Goal: Task Accomplishment & Management: Manage account settings

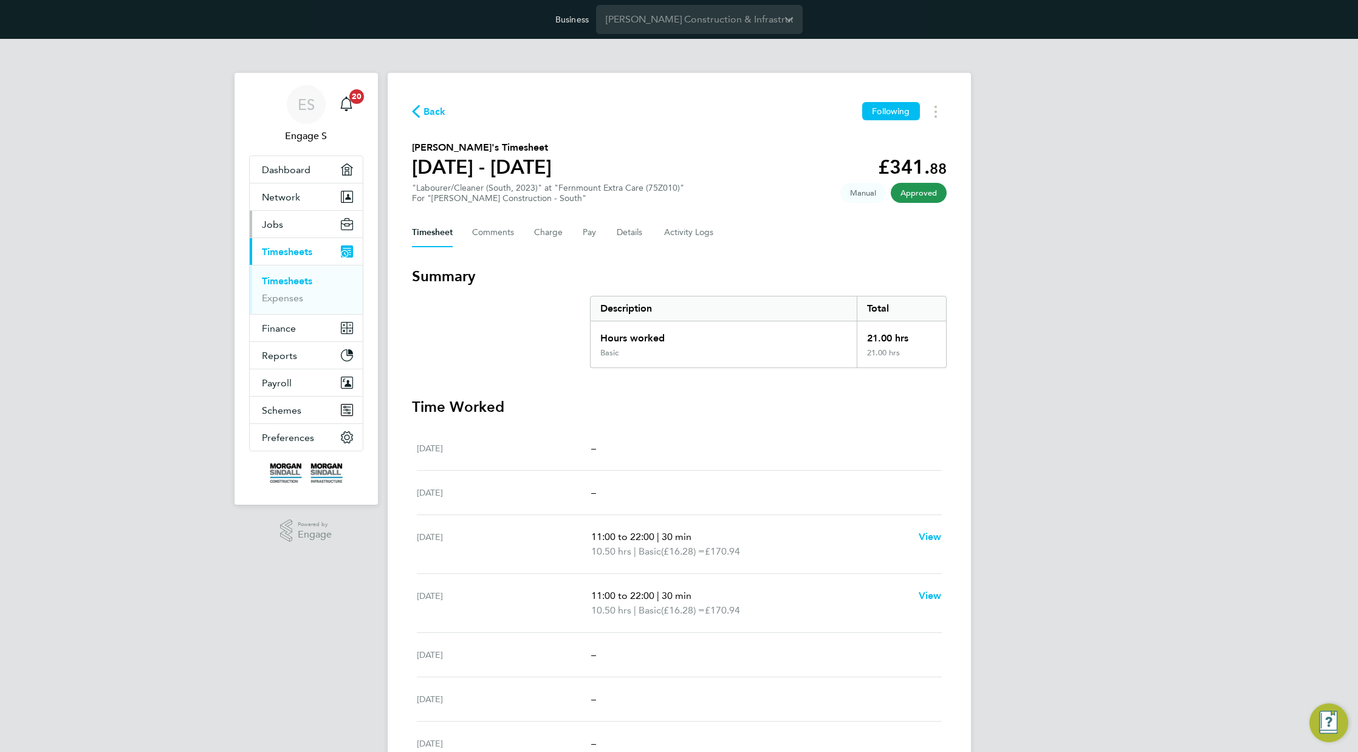
click at [292, 222] on button "Jobs" at bounding box center [306, 224] width 113 height 27
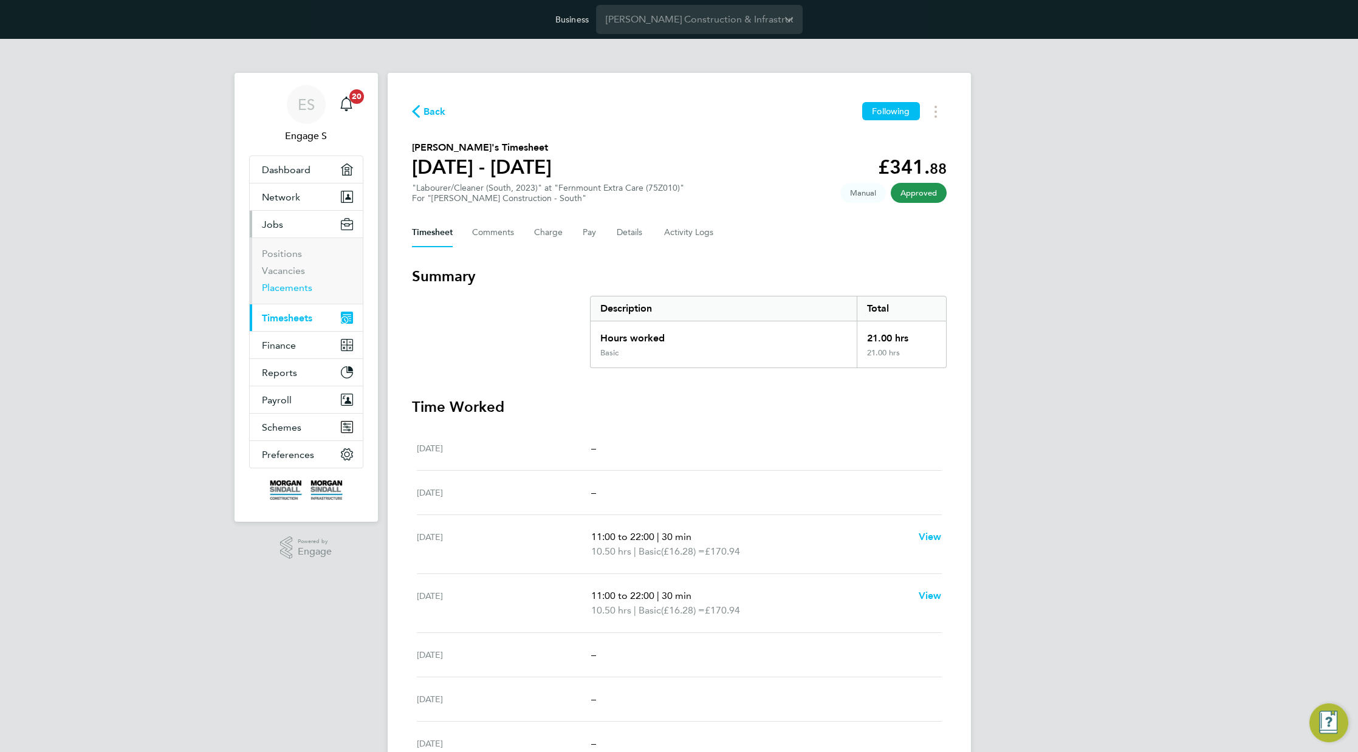
click at [290, 284] on link "Placements" at bounding box center [287, 288] width 50 height 12
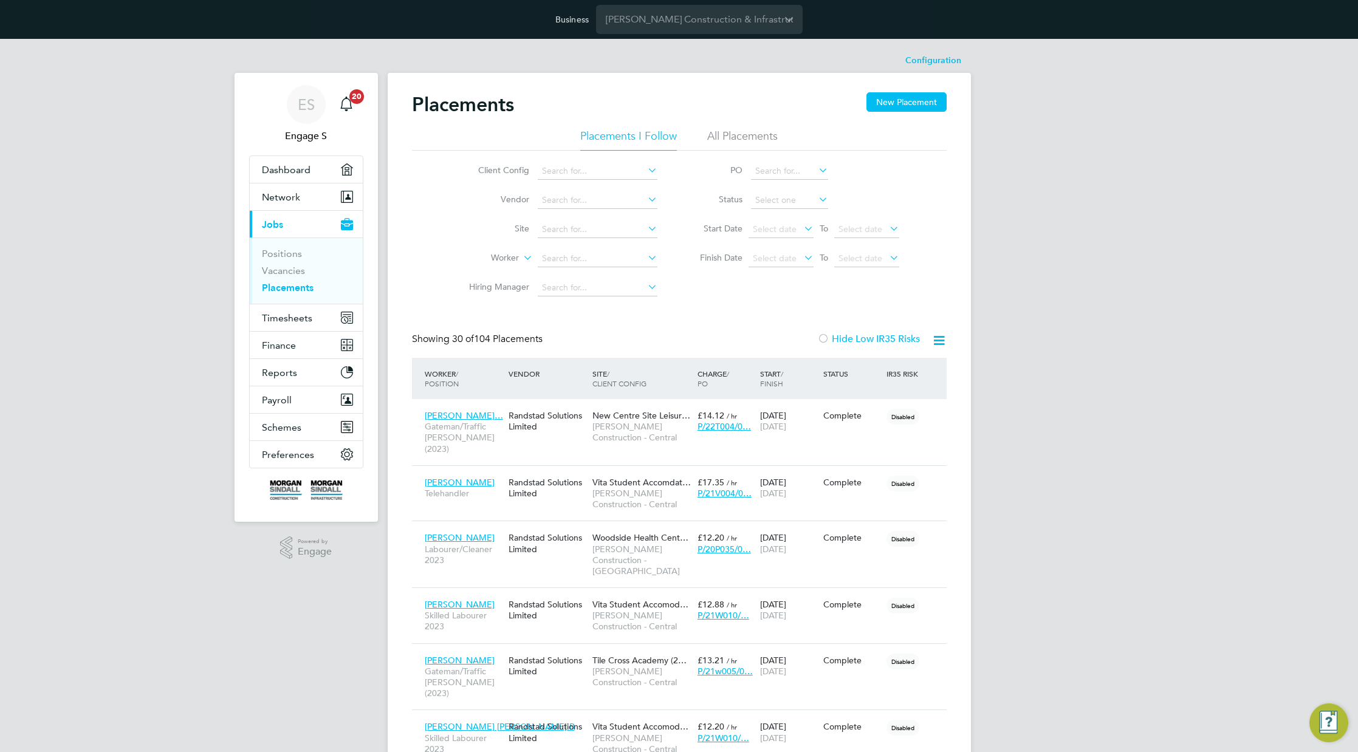
click at [758, 140] on li "All Placements" at bounding box center [742, 140] width 70 height 22
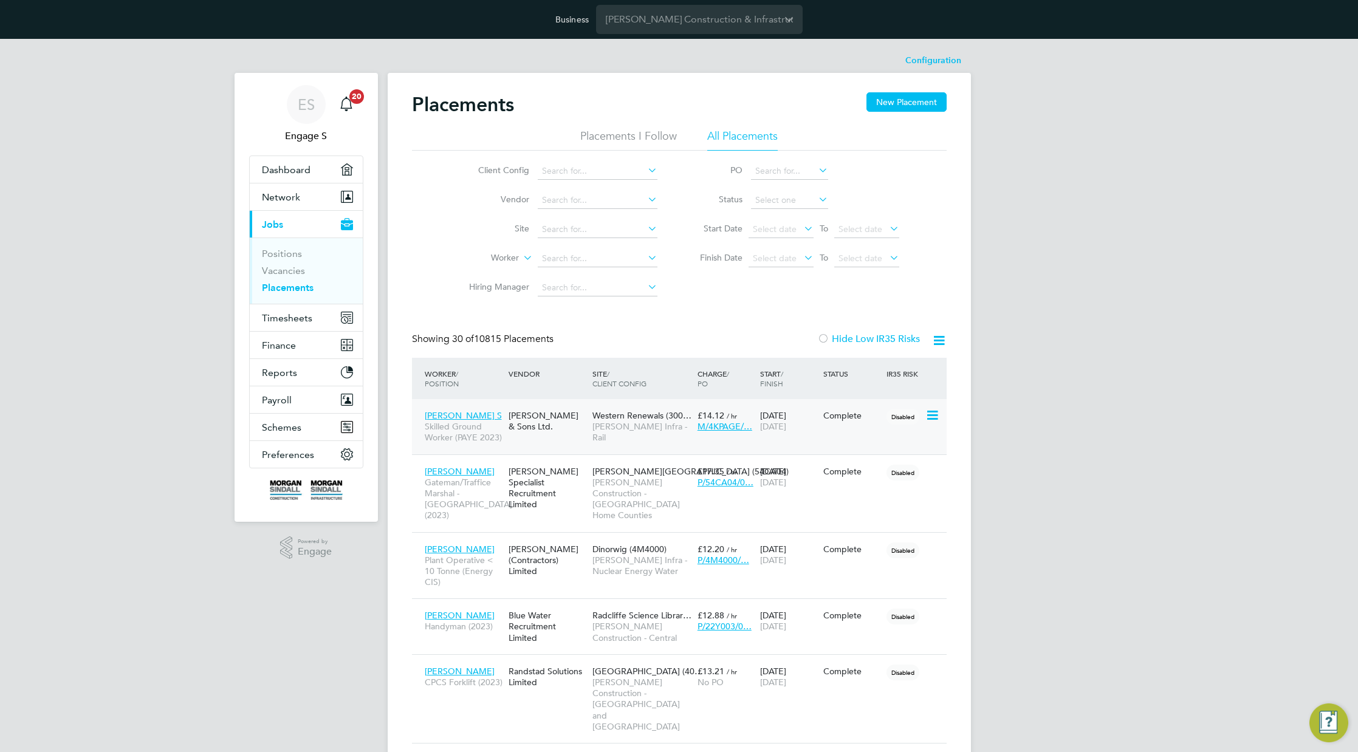
click at [933, 416] on icon at bounding box center [931, 415] width 12 height 15
click at [293, 272] on link "Vacancies" at bounding box center [283, 271] width 43 height 12
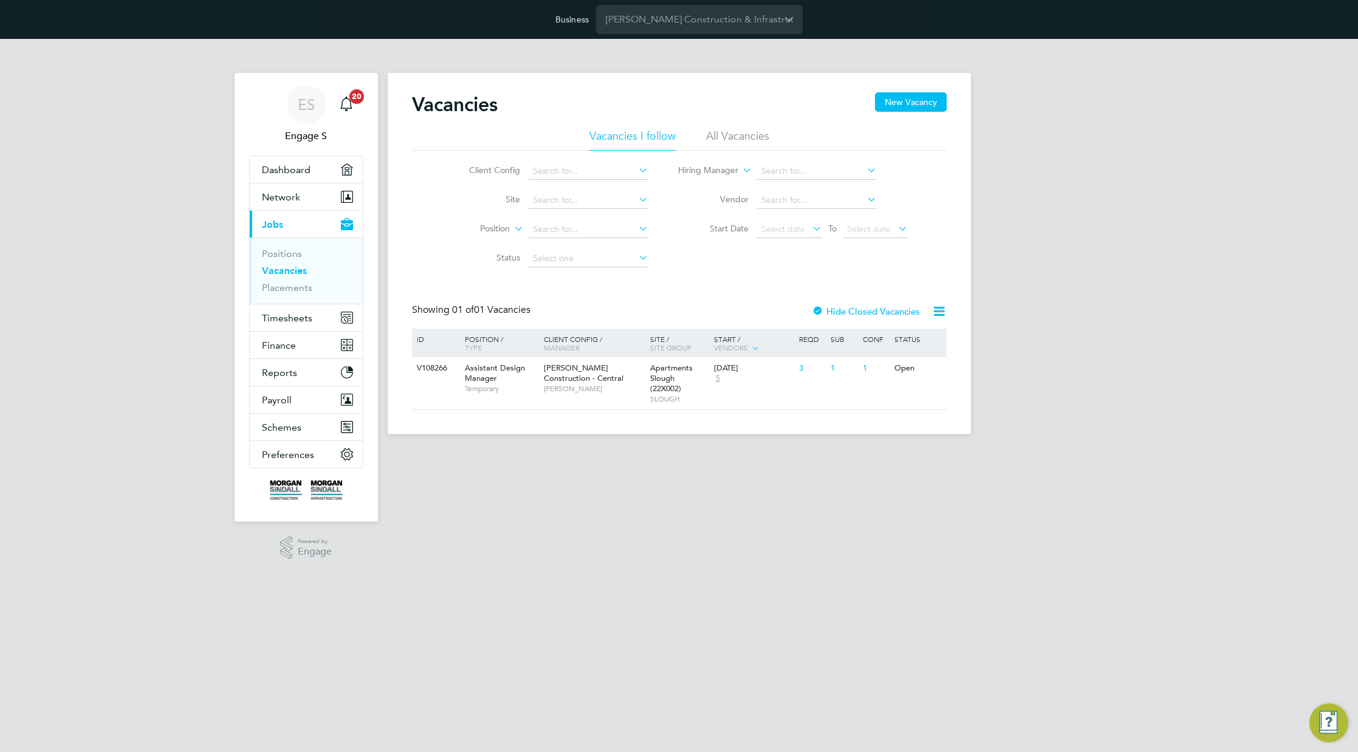
click at [721, 131] on li "All Vacancies" at bounding box center [737, 140] width 63 height 22
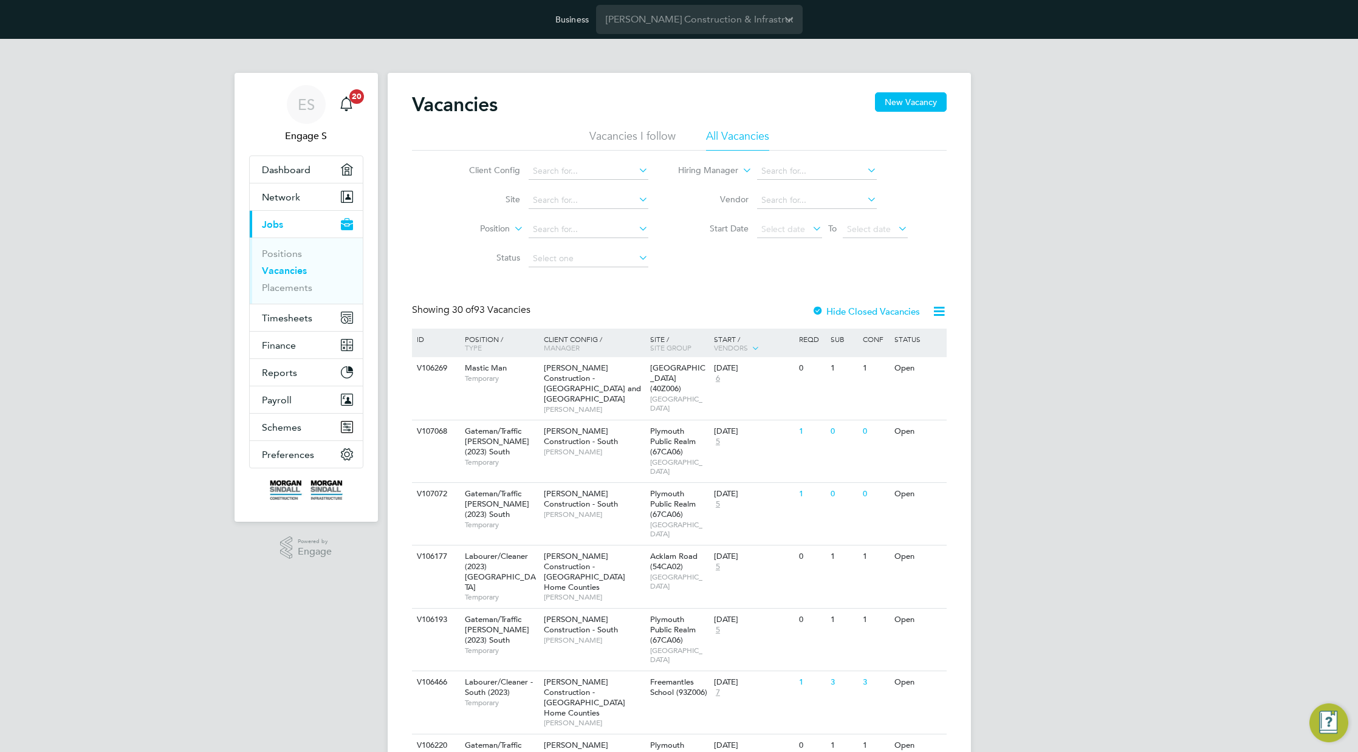
click at [721, 260] on div "Client Config Site Position Status Hiring Manager Vendor Start Date Select date…" at bounding box center [679, 212] width 535 height 123
click at [290, 320] on span "Timesheets" at bounding box center [287, 318] width 50 height 12
click at [283, 281] on link "Timesheets" at bounding box center [287, 281] width 50 height 12
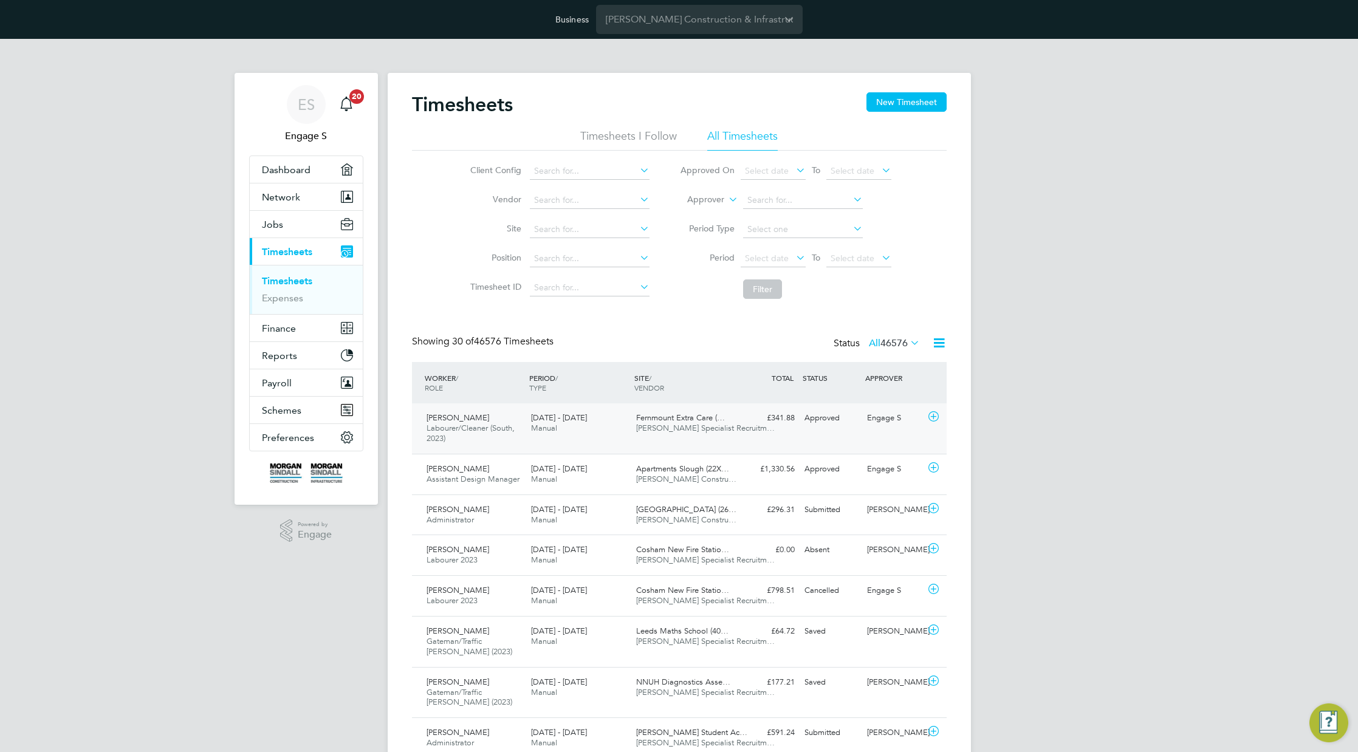
click at [659, 436] on div "Fernmount Extra Care (… Hays Specialist Recruitm…" at bounding box center [683, 423] width 105 height 30
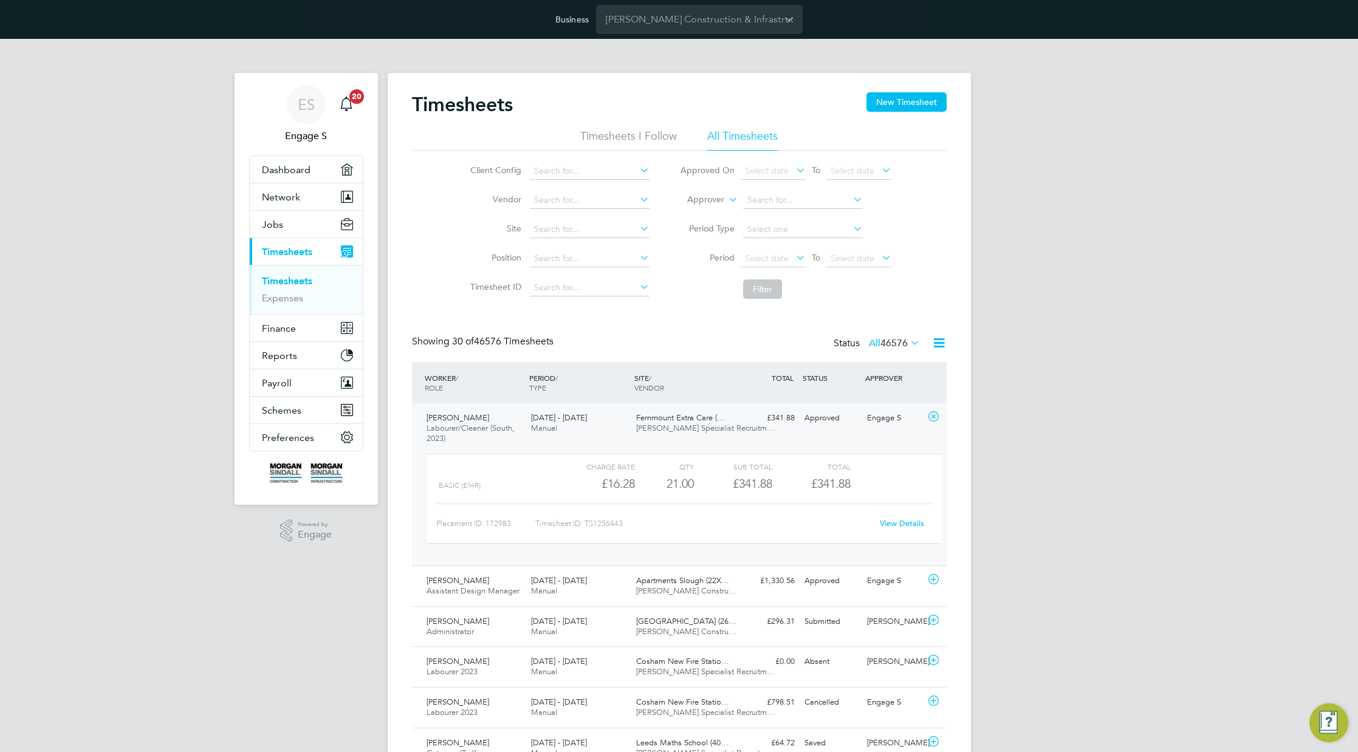
click at [909, 522] on link "View Details" at bounding box center [902, 523] width 44 height 10
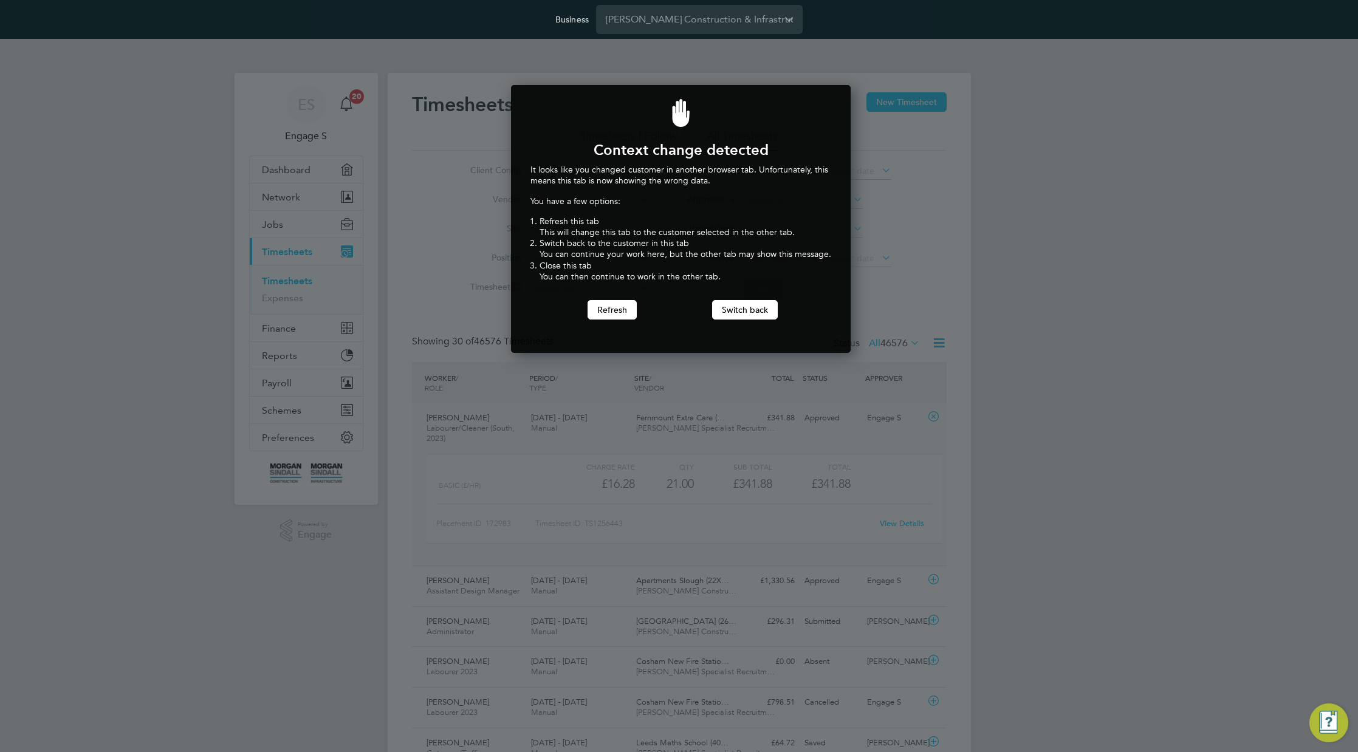
scroll to position [269, 335]
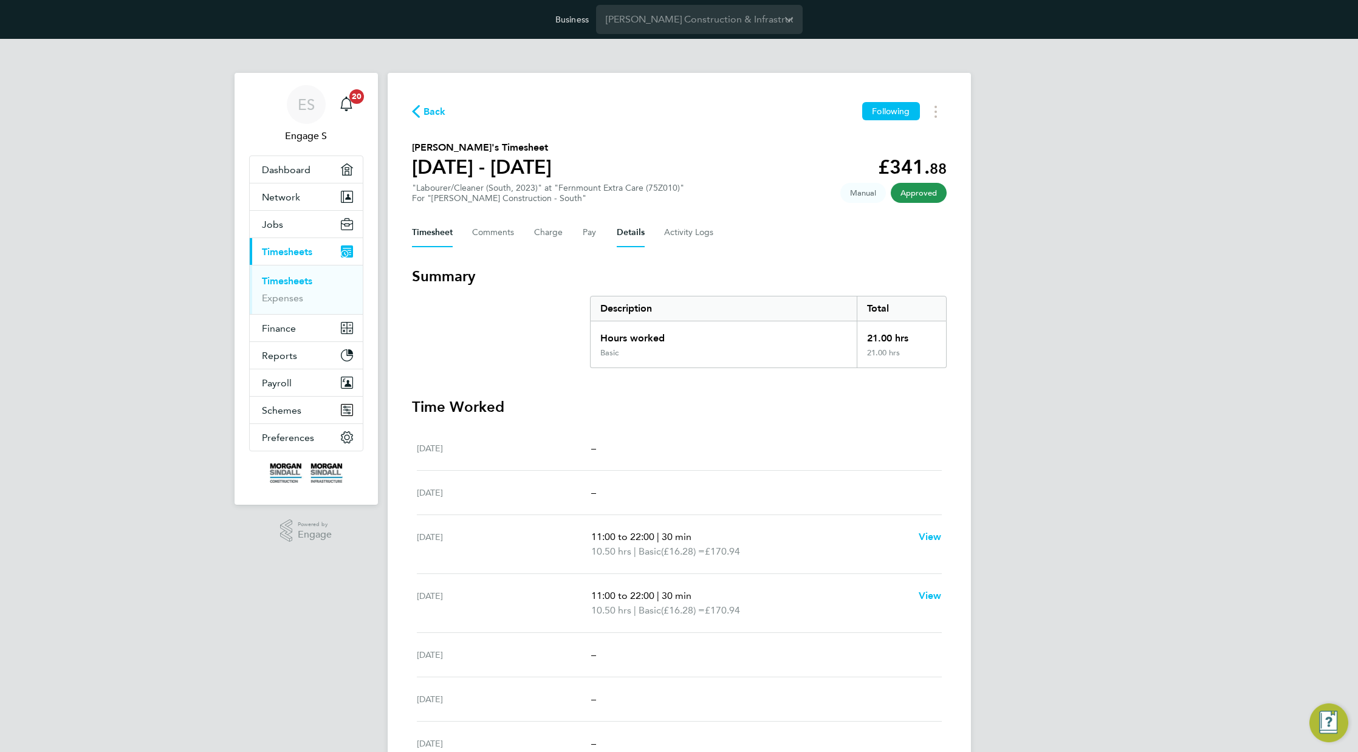
click at [621, 236] on button "Details" at bounding box center [631, 232] width 28 height 29
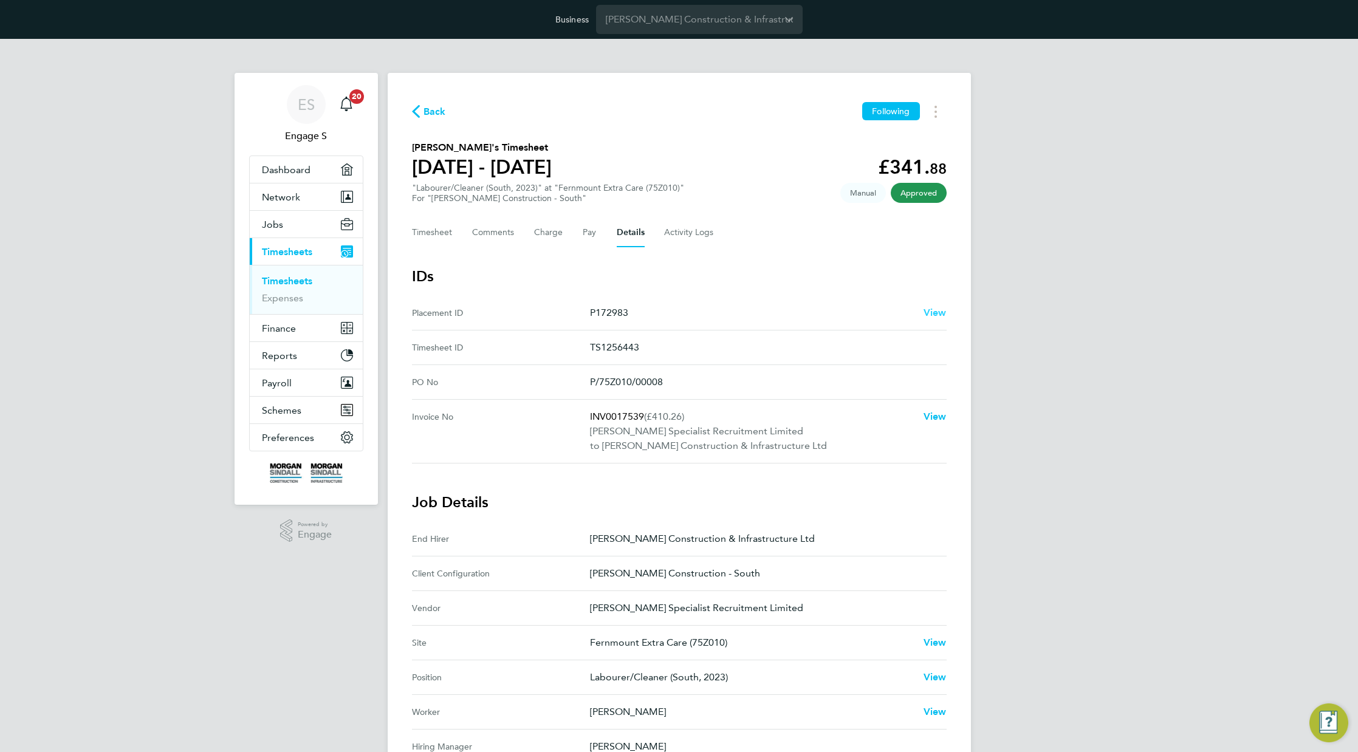
click at [930, 318] on link "View" at bounding box center [934, 313] width 23 height 15
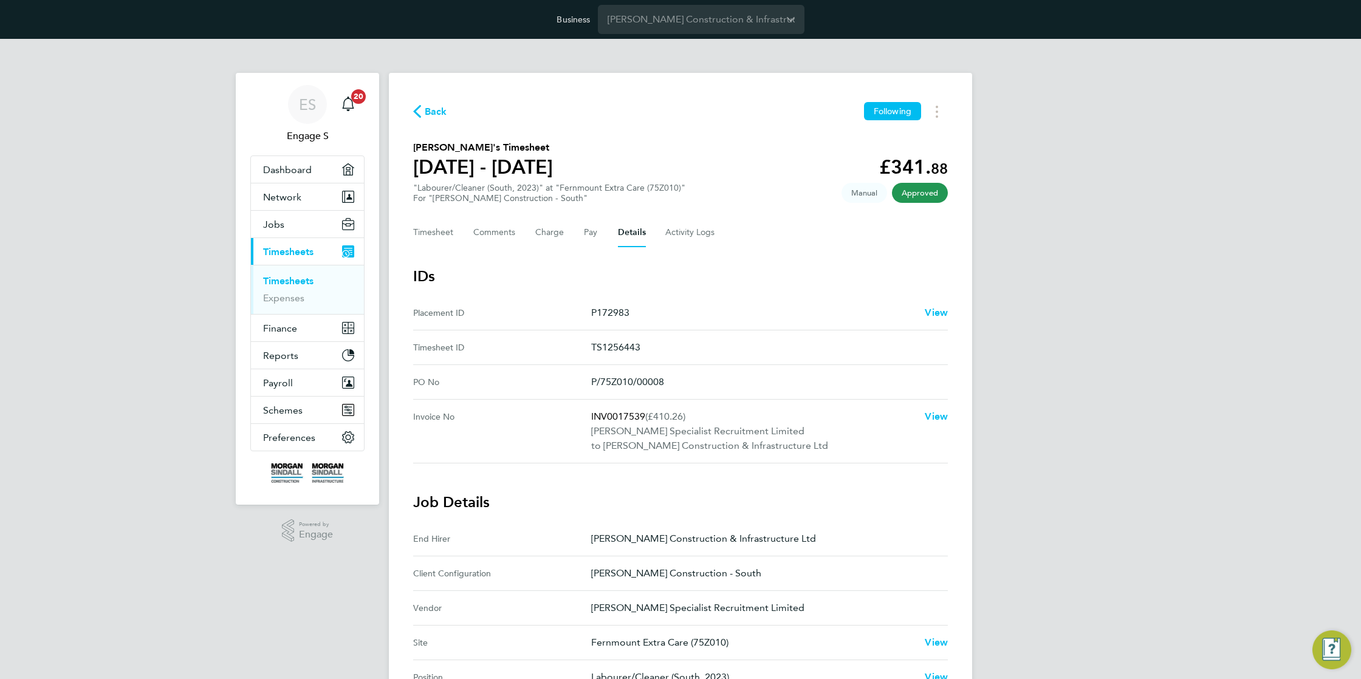
click at [642, 96] on div "Back Following James K's Timesheet 26 Jul - 01 Aug 2025 £341. 88 "Labourer/Clea…" at bounding box center [680, 613] width 583 height 1080
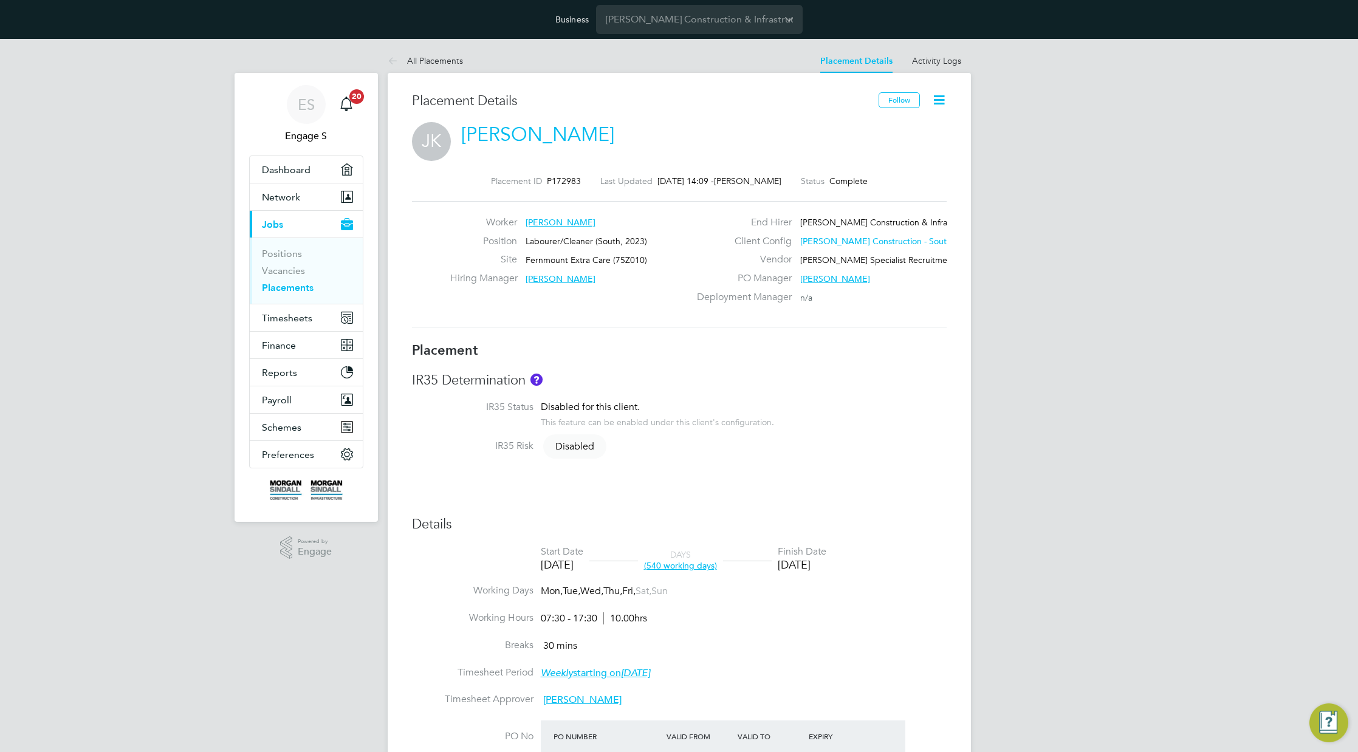
click at [941, 100] on icon at bounding box center [938, 99] width 15 height 15
click at [730, 156] on div "JK James K" at bounding box center [679, 141] width 535 height 39
click at [939, 98] on icon at bounding box center [938, 99] width 15 height 15
click at [893, 128] on li "Edit Placement e" at bounding box center [899, 128] width 89 height 17
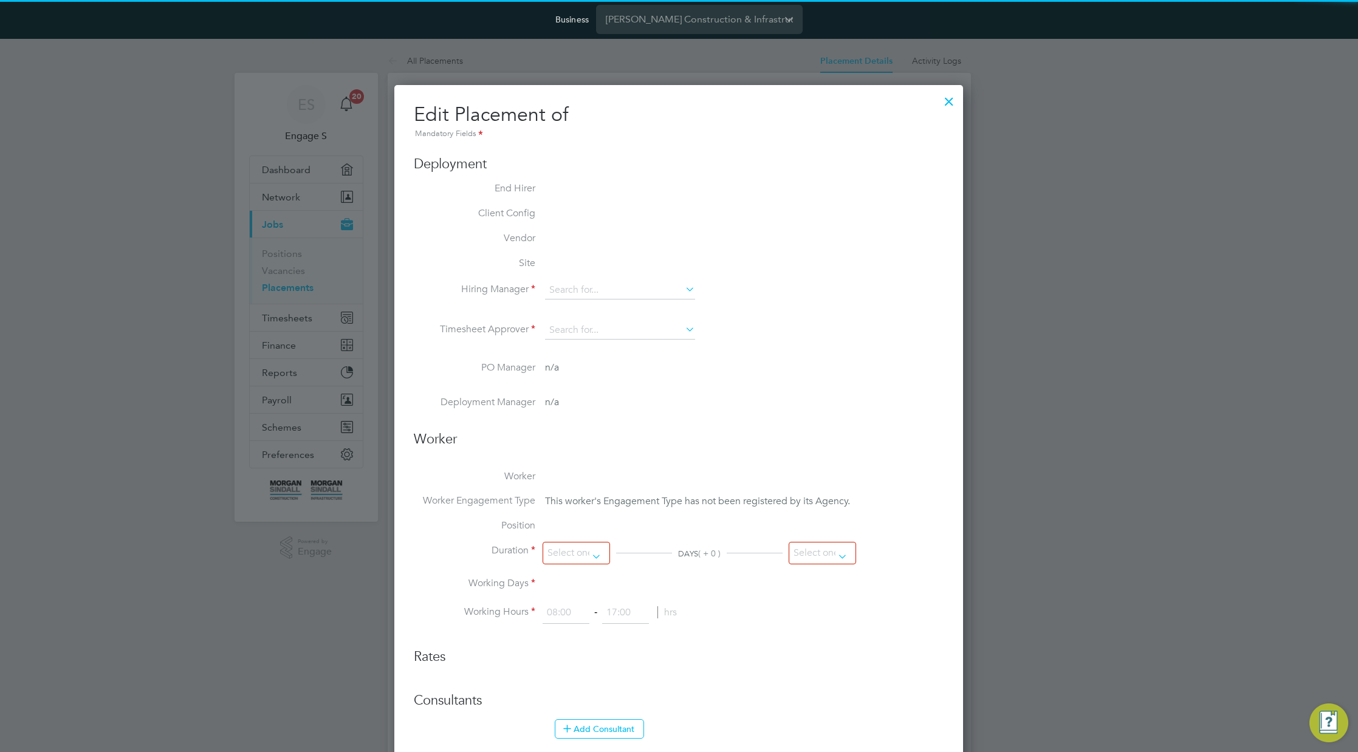
type input "Samuel T"
type input "10 Jul 2023"
type input "03 Aug 2025"
type input "07:30"
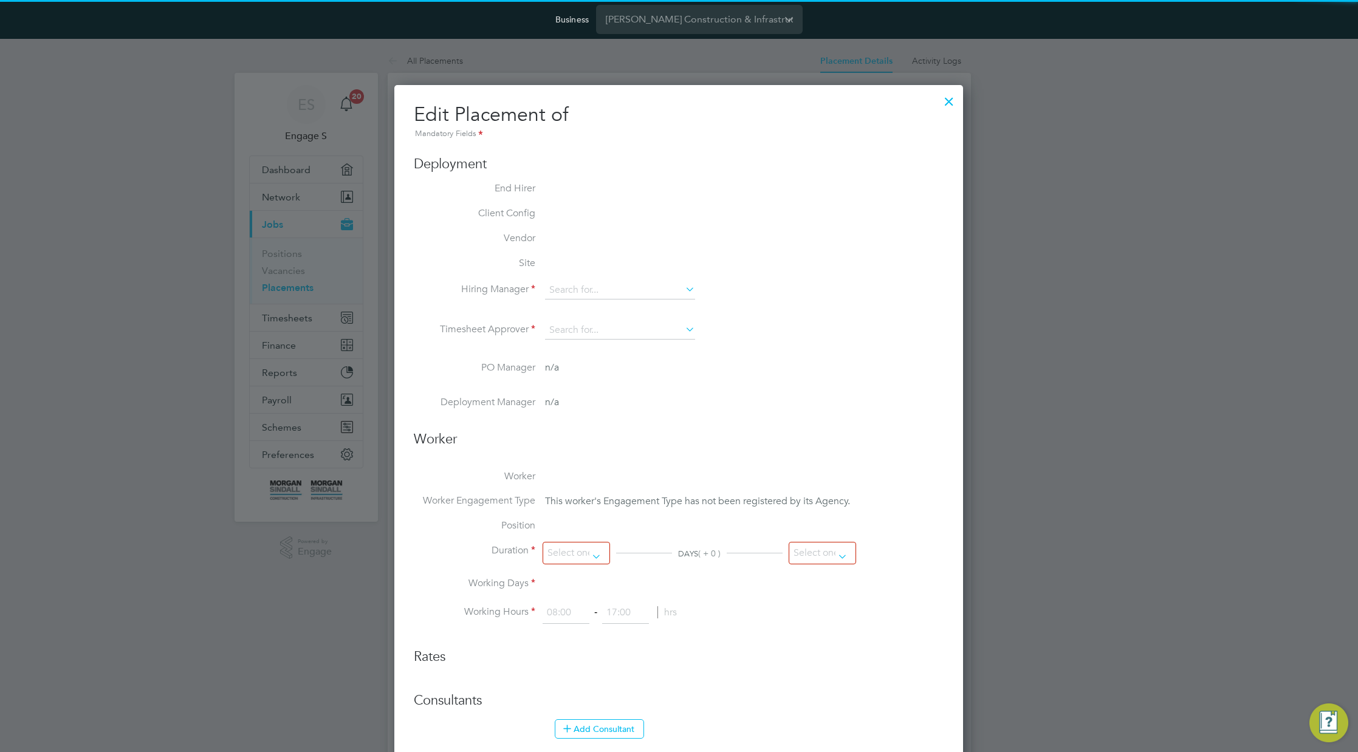
type input "17:30"
type input "30344830"
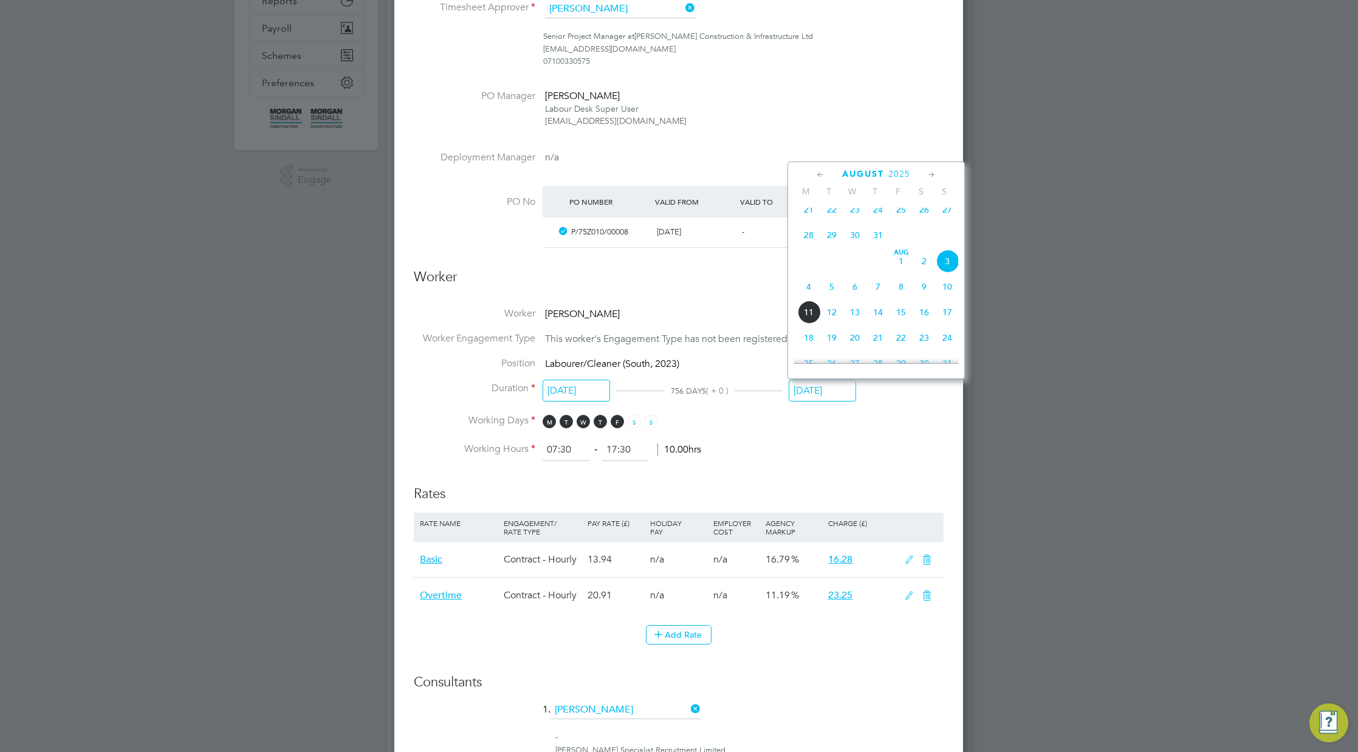
click at [831, 392] on input "03 Aug 2025" at bounding box center [822, 391] width 67 height 22
click at [903, 295] on span "22" at bounding box center [900, 283] width 23 height 23
type input "22 May 2026"
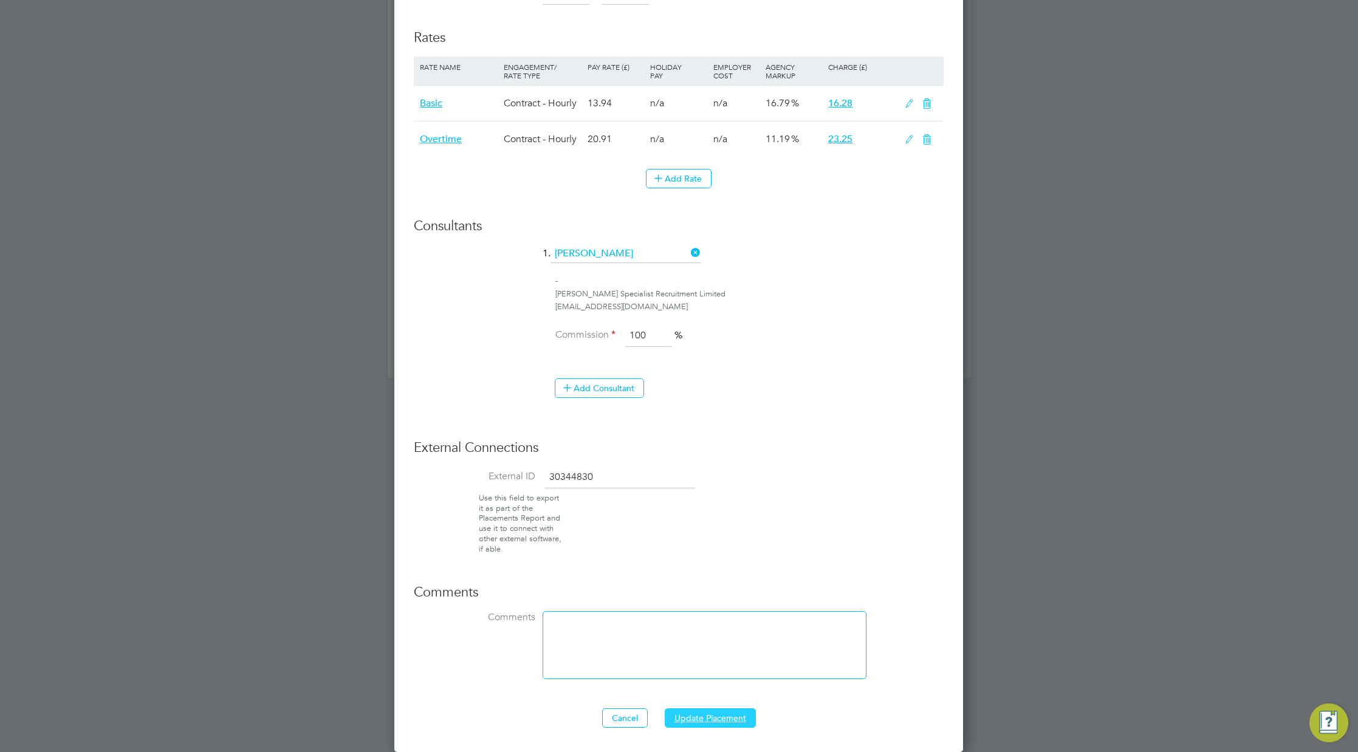
click at [723, 713] on button "Update Placement" at bounding box center [710, 717] width 91 height 19
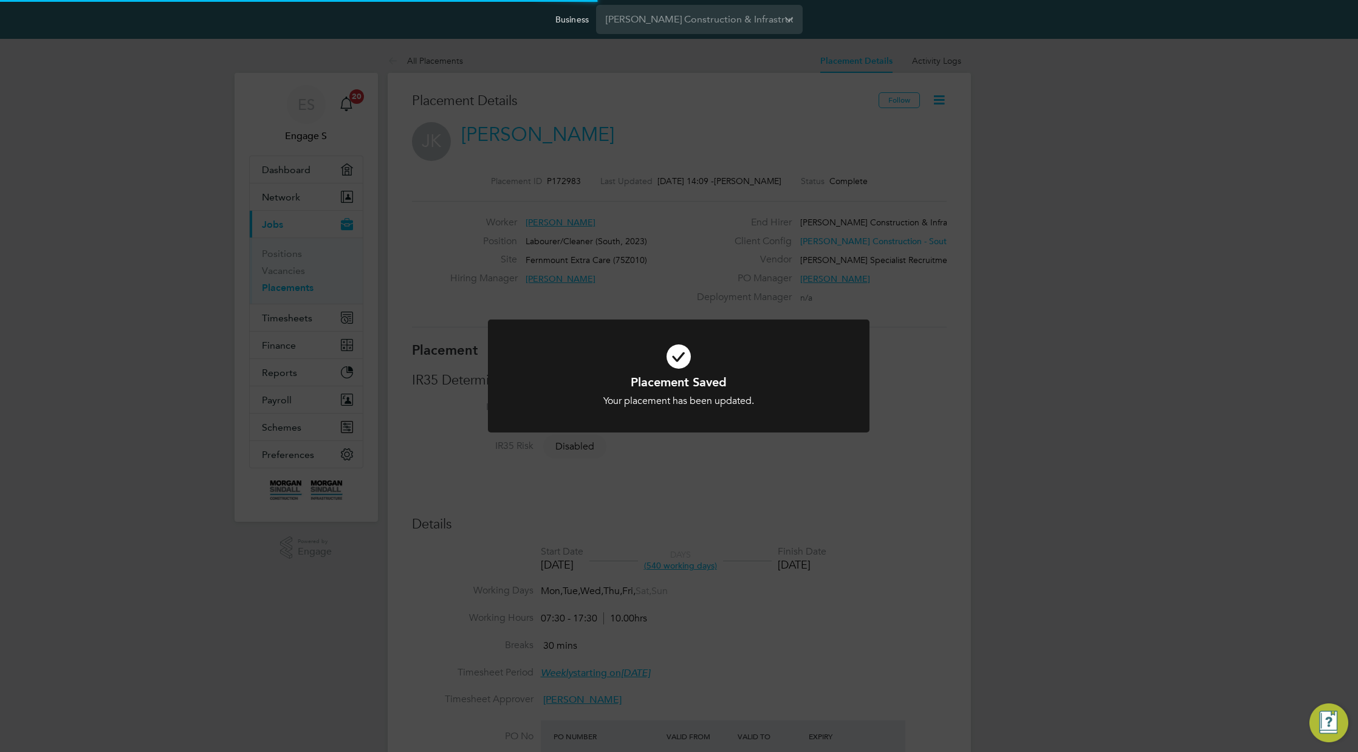
click at [1038, 403] on div "Placement Saved Your placement has been updated. Cancel Okay" at bounding box center [679, 376] width 1358 height 752
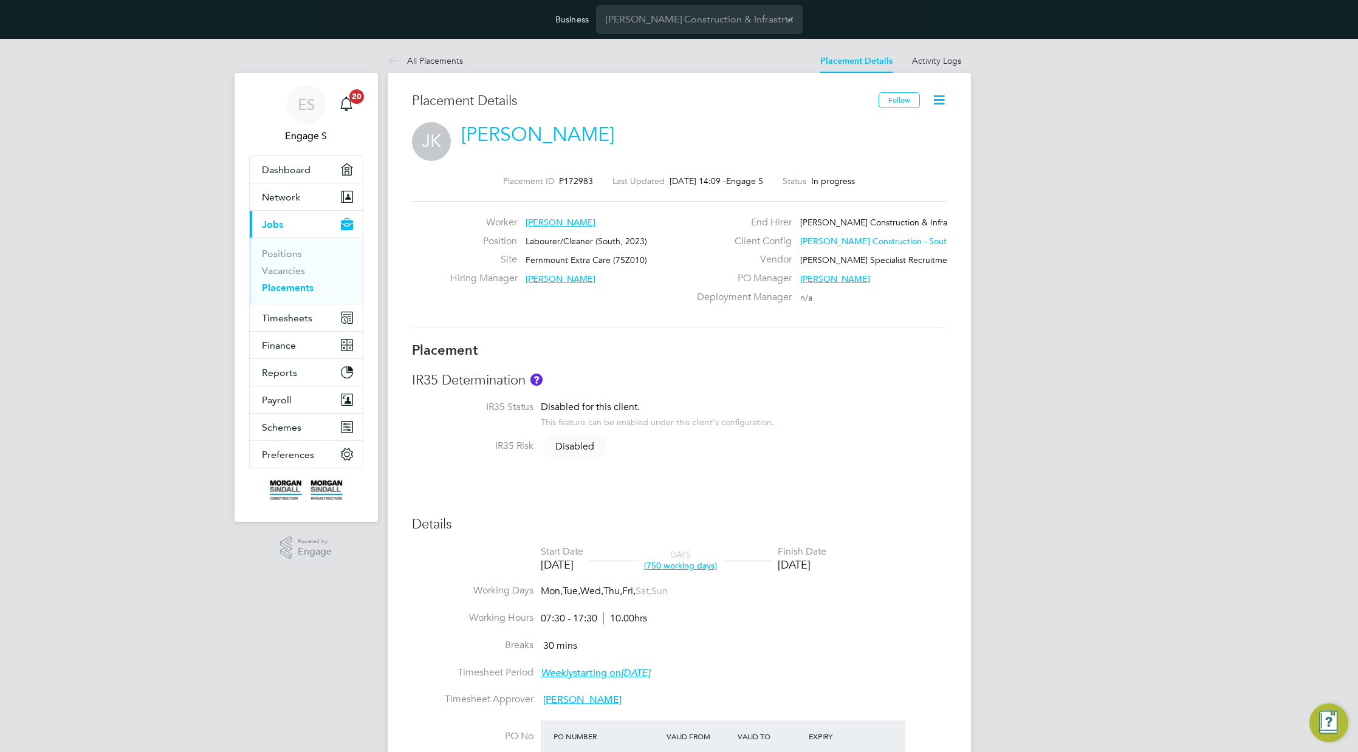
click at [941, 92] on icon at bounding box center [938, 99] width 15 height 15
click at [745, 123] on div "JK James K" at bounding box center [679, 137] width 535 height 30
click at [855, 261] on span "Hays Specialist Recruitment Limited" at bounding box center [893, 260] width 186 height 11
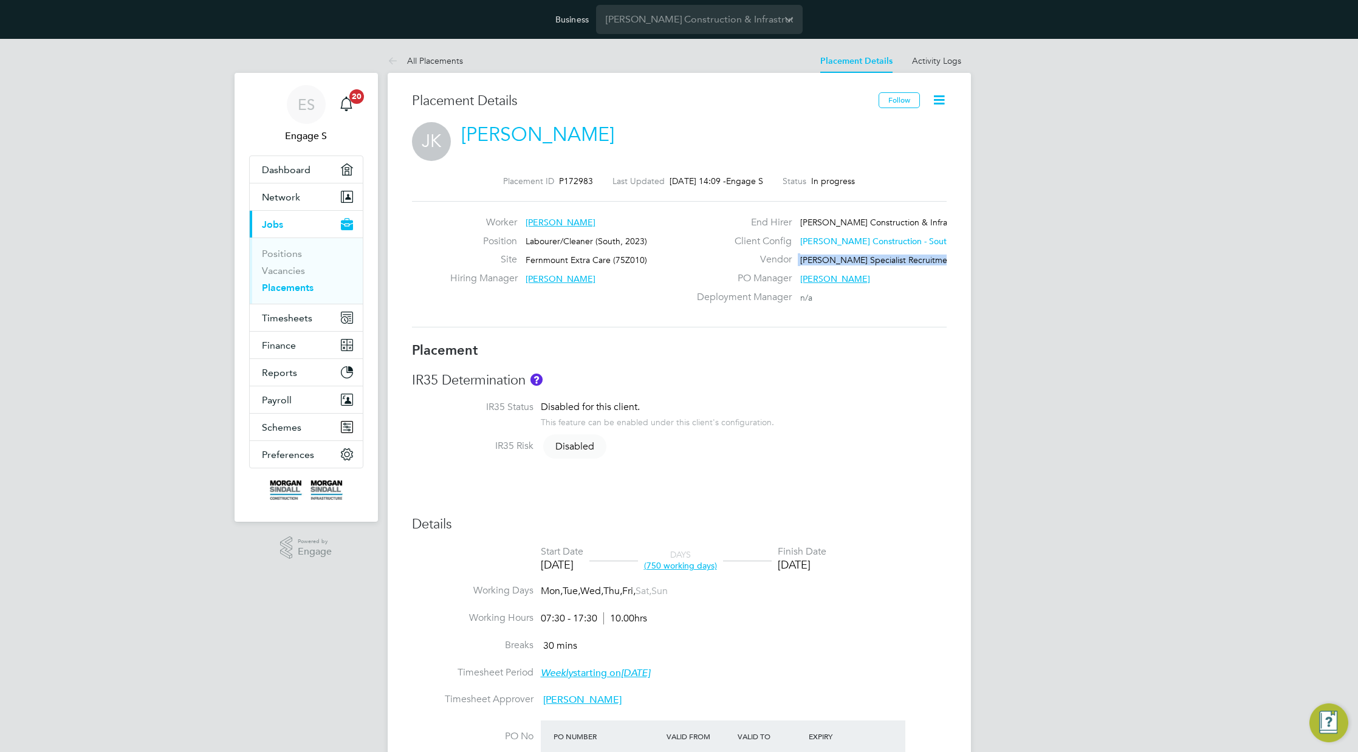
copy div "Hays Specialist Recruitment Limited PO Manager"
click at [495, 131] on link "James K" at bounding box center [537, 135] width 153 height 24
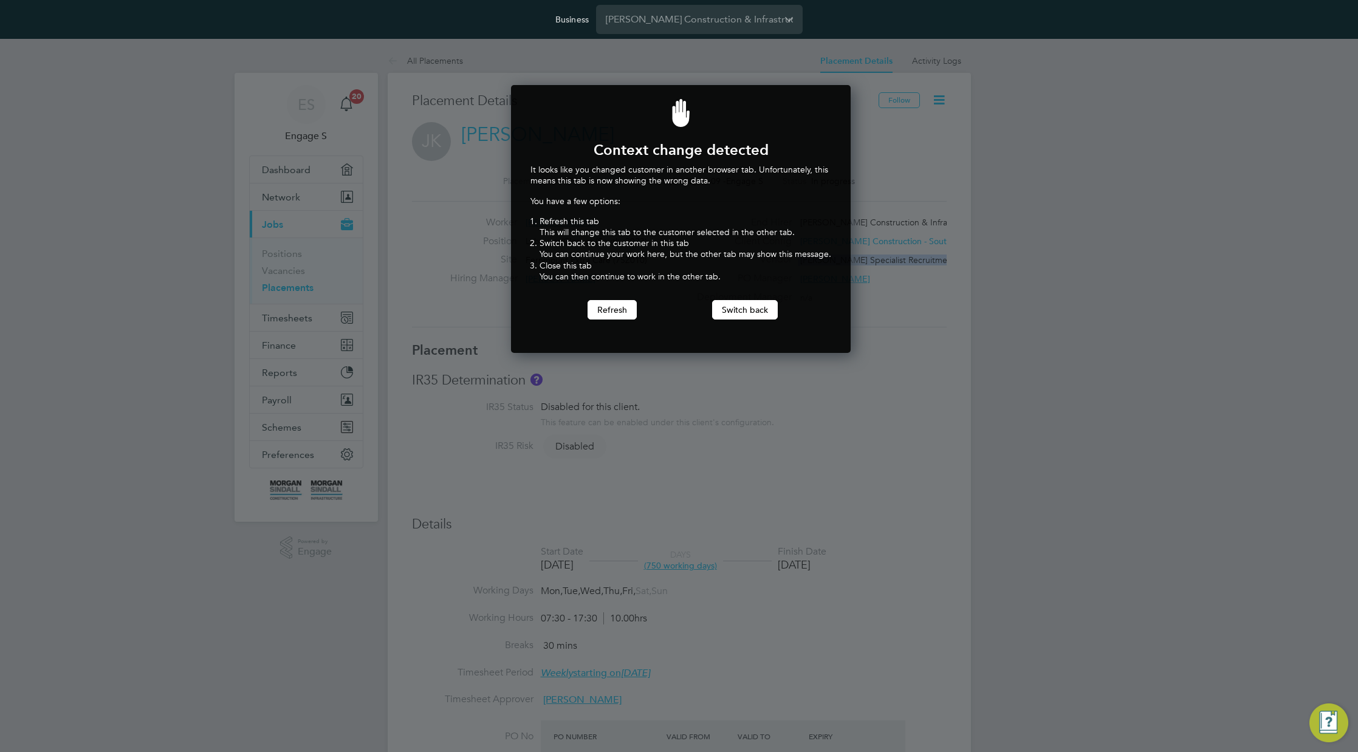
scroll to position [269, 335]
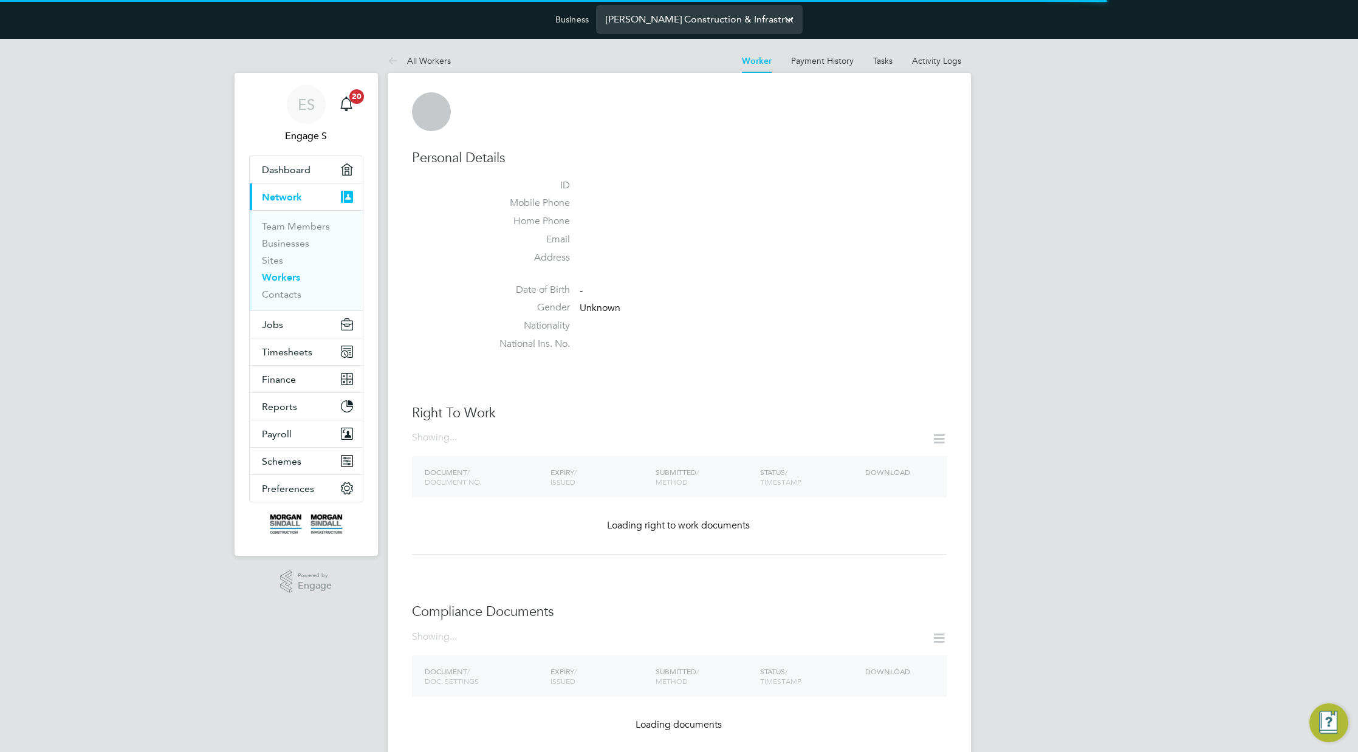
click at [666, 20] on input "[PERSON_NAME] Construction & Infrastructure Ltd" at bounding box center [699, 19] width 207 height 29
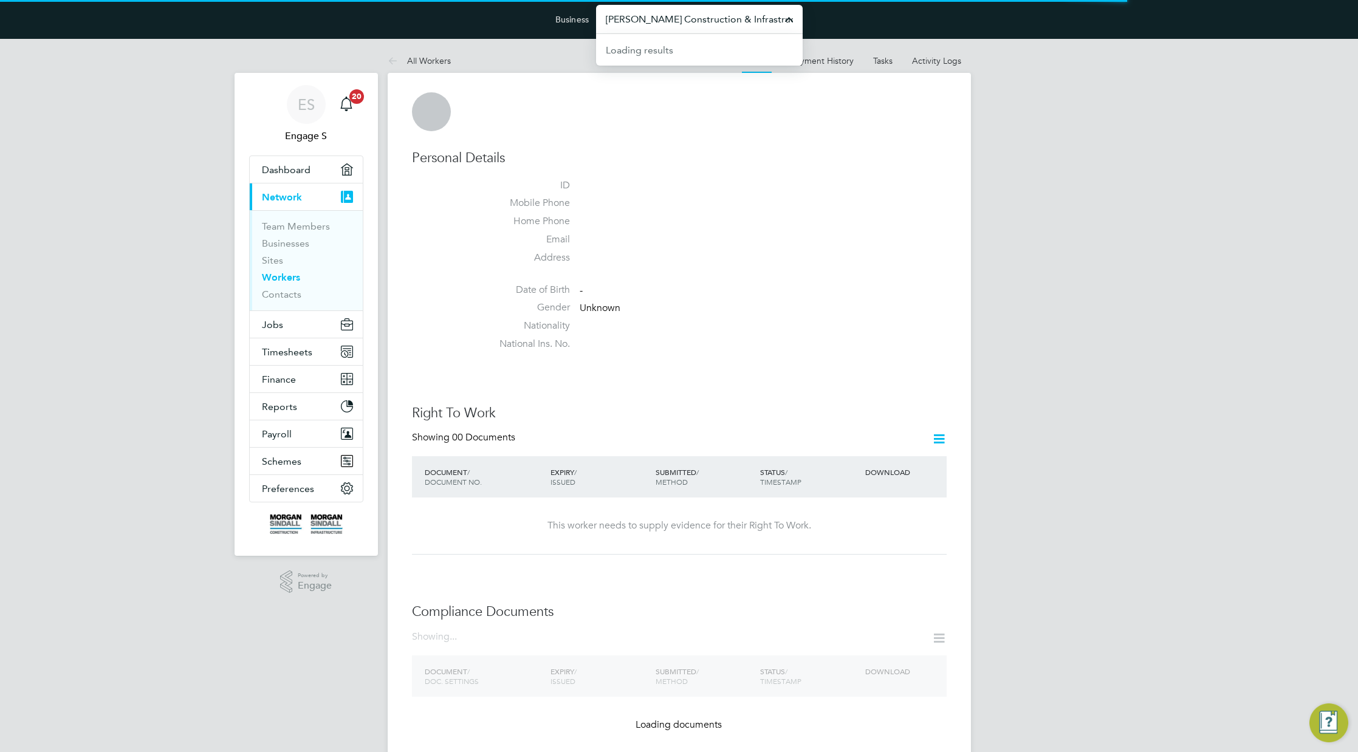
paste input "Hays Specialist Recruitment Limite"
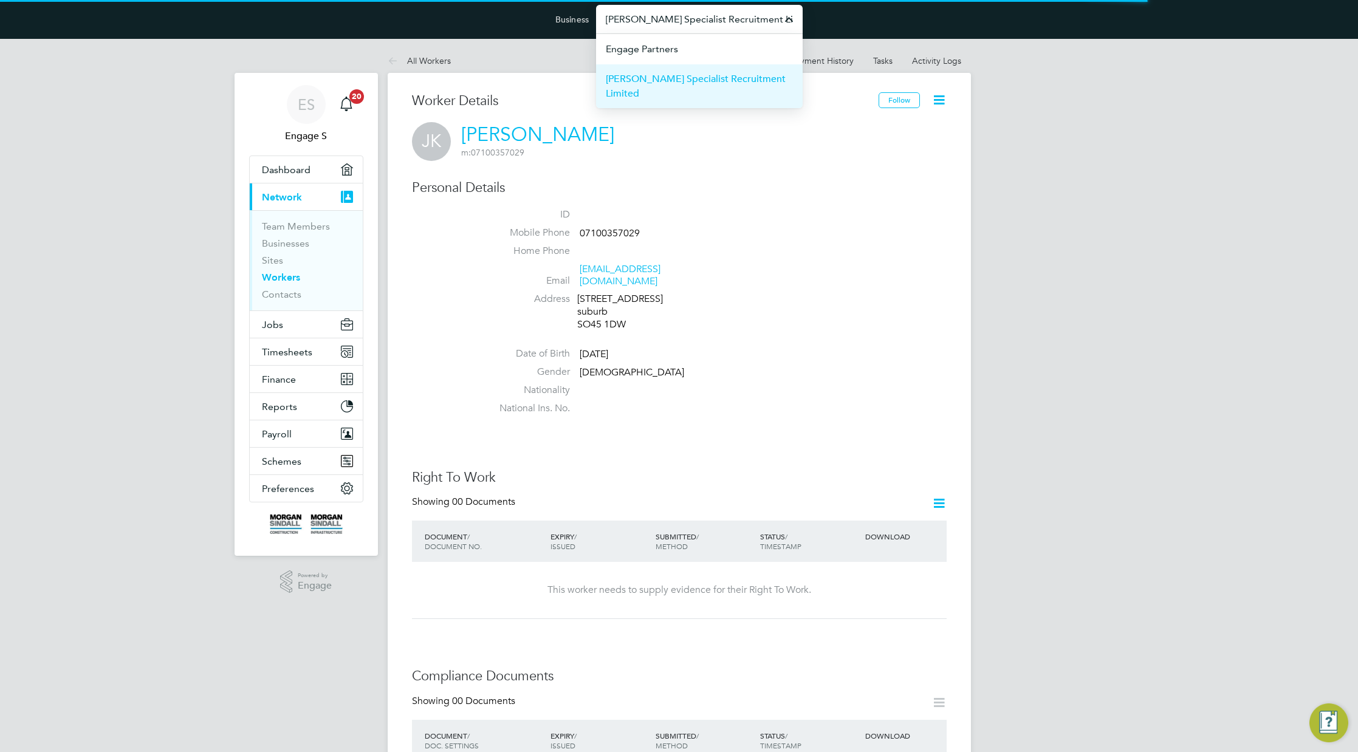
click at [673, 81] on span "[PERSON_NAME] Specialist Recruitment Limited" at bounding box center [699, 86] width 187 height 29
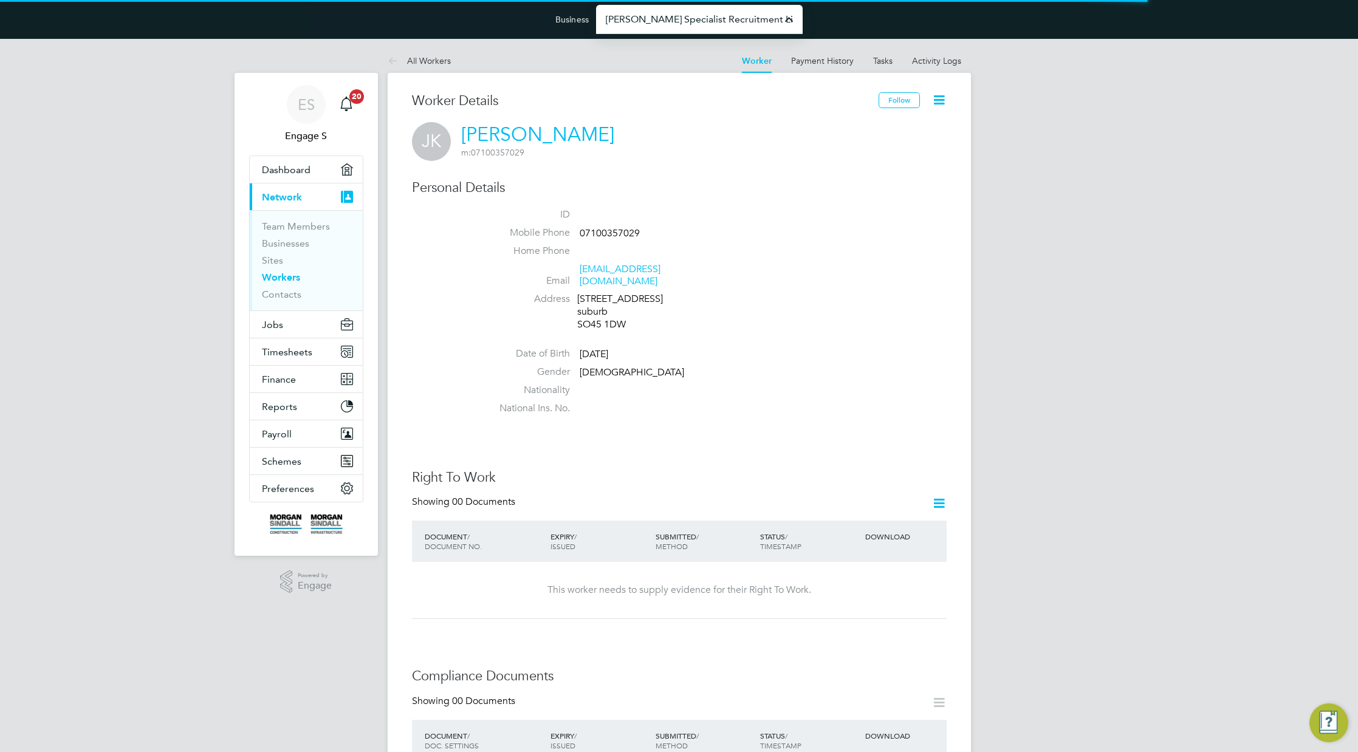
type input "[PERSON_NAME] Specialist Recruitment Limited"
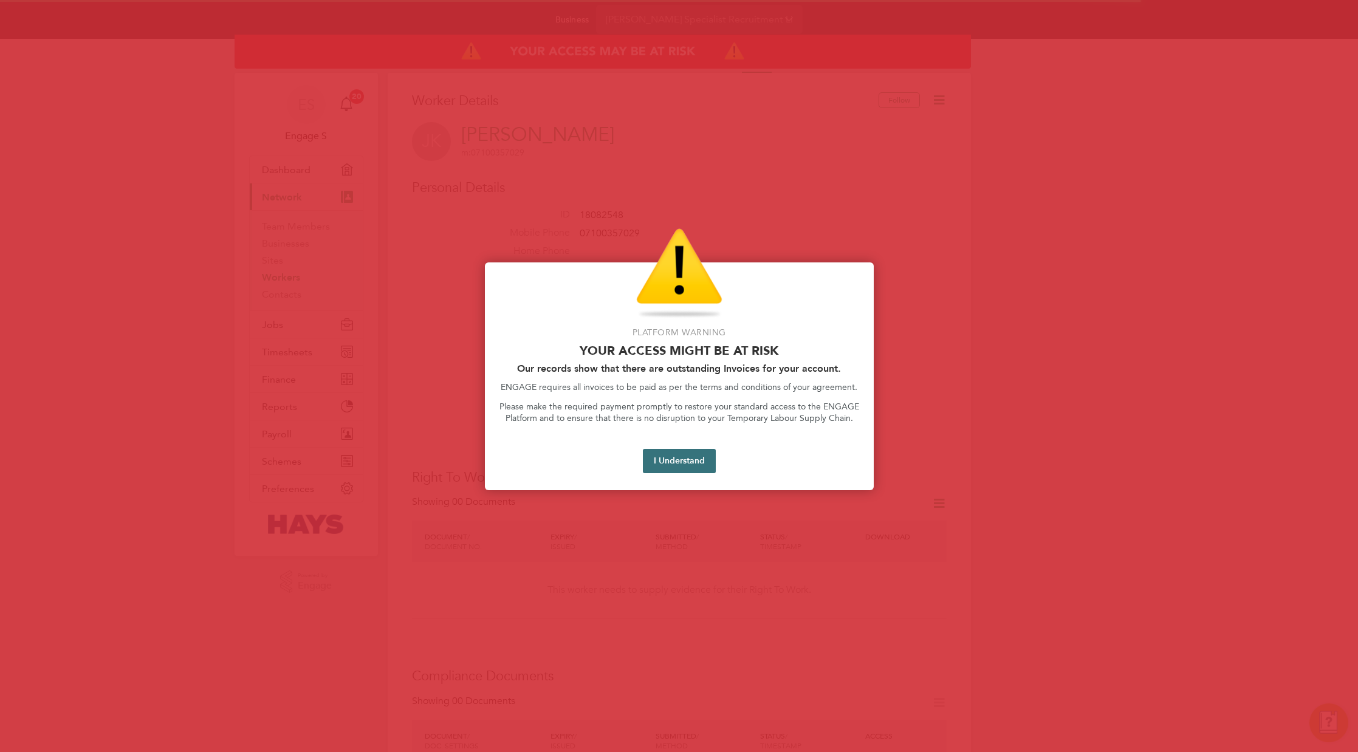
click at [668, 470] on button "I Understand" at bounding box center [679, 461] width 73 height 24
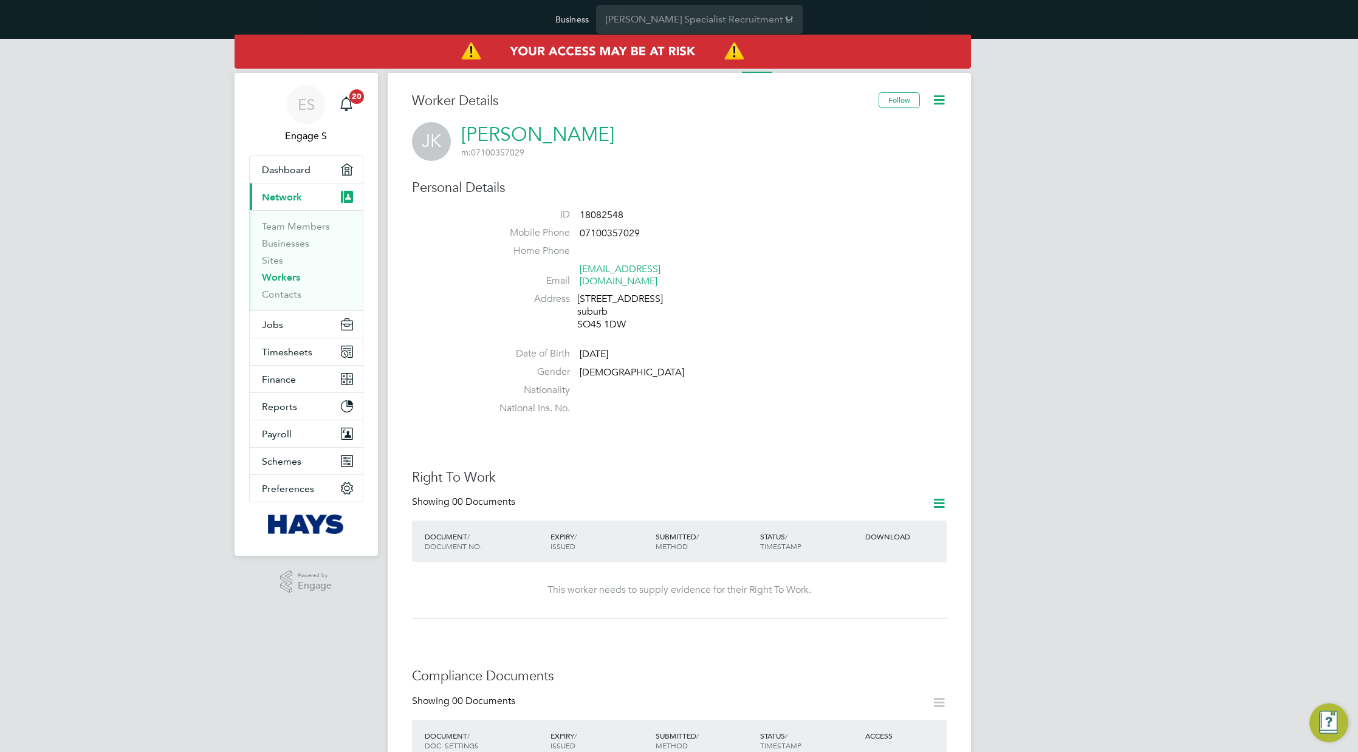
click at [938, 101] on icon at bounding box center [938, 99] width 15 height 15
click at [820, 215] on li "Impersonate" at bounding box center [869, 214] width 152 height 17
click at [296, 118] on div "ES" at bounding box center [306, 104] width 39 height 39
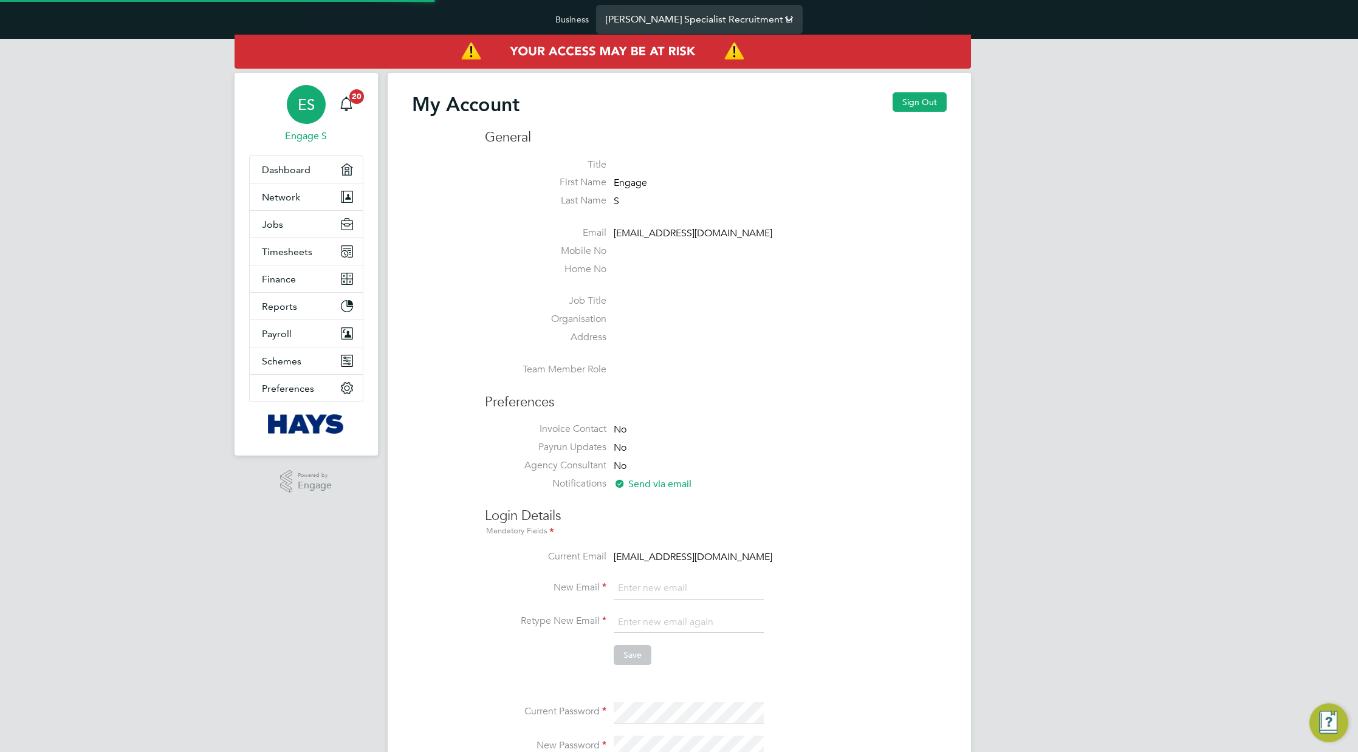
type input "support@engagelabs.io"
click at [669, 5] on input "Hays Specialist Recruitment Limited" at bounding box center [699, 19] width 207 height 29
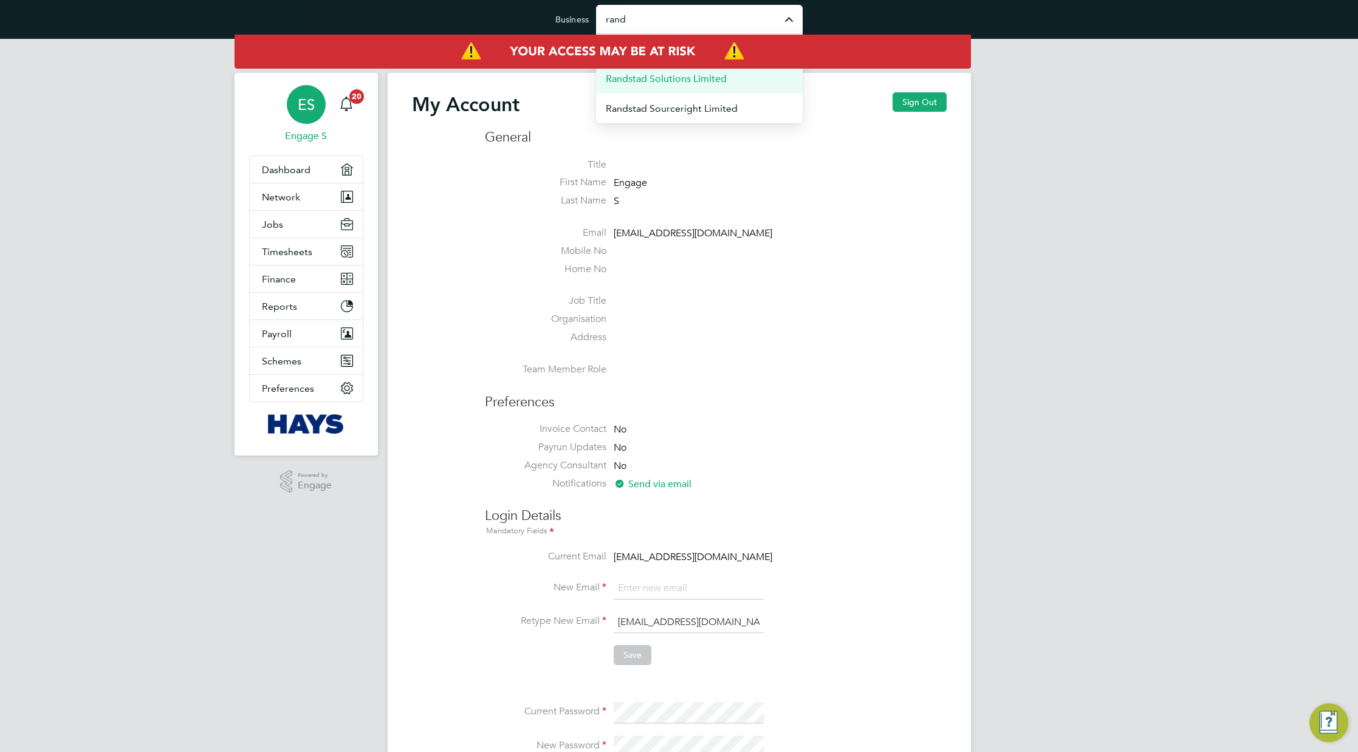
click at [662, 77] on span "Randstad Solutions Limited" at bounding box center [666, 79] width 121 height 15
type input "Randstad Solutions Limited"
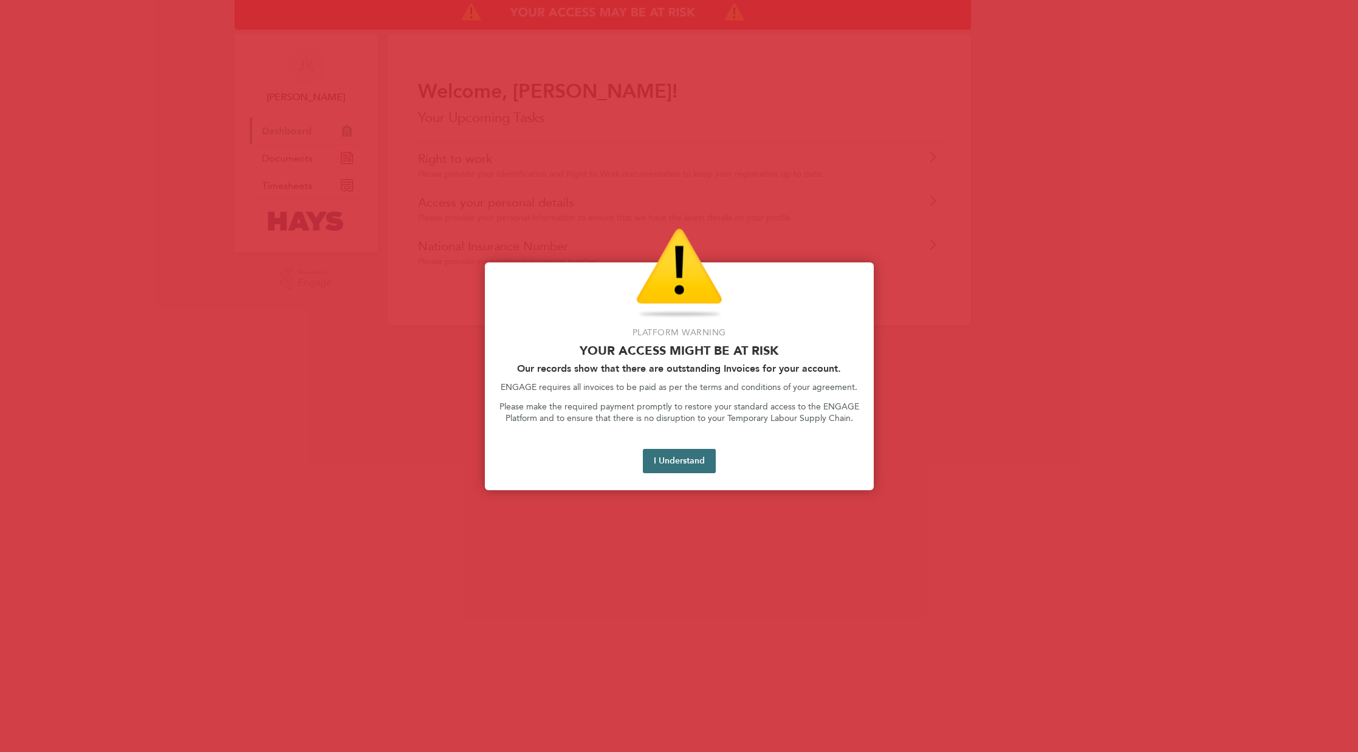
click at [682, 458] on button "I Understand" at bounding box center [679, 461] width 73 height 24
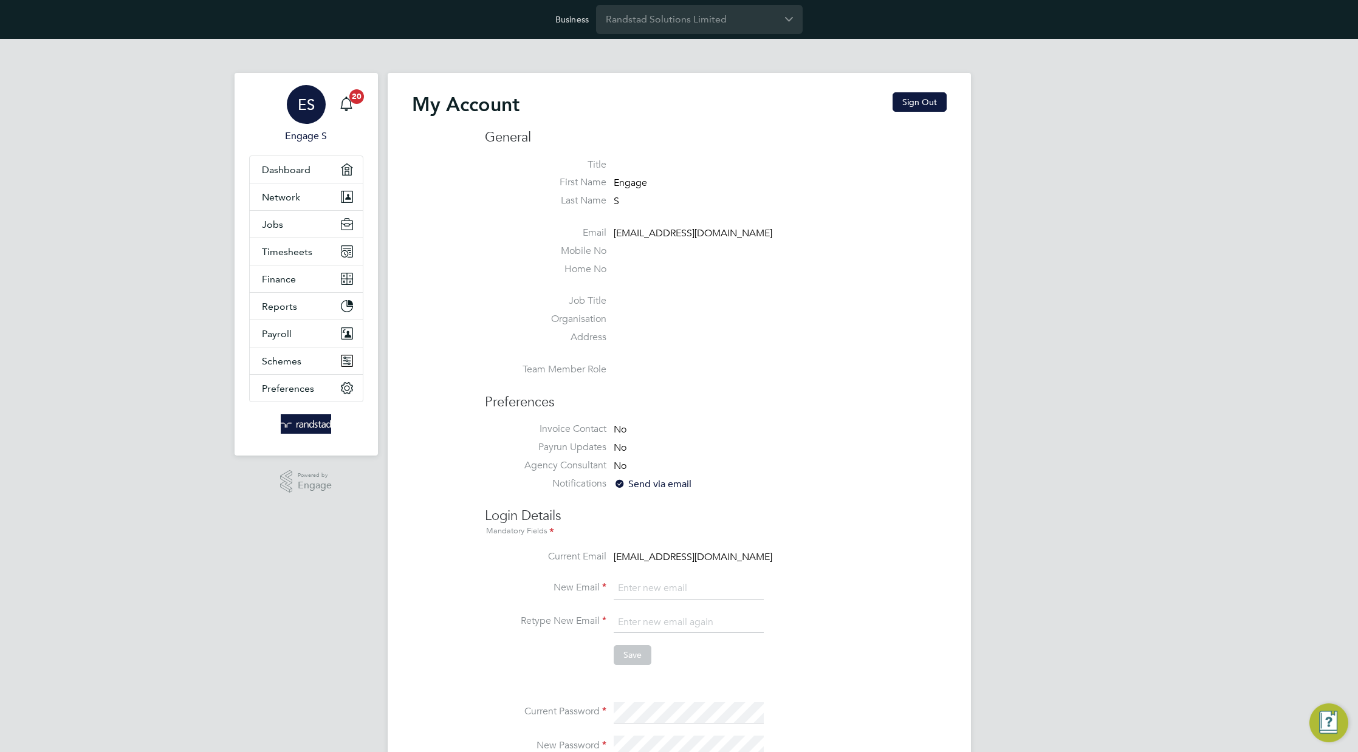
type input "support@engagelabs.io"
click at [660, 76] on div "My Account Sign Out General Title First Name Engage Last Name S Email support@e…" at bounding box center [679, 570] width 583 height 995
click at [283, 198] on span "Network" at bounding box center [281, 197] width 38 height 12
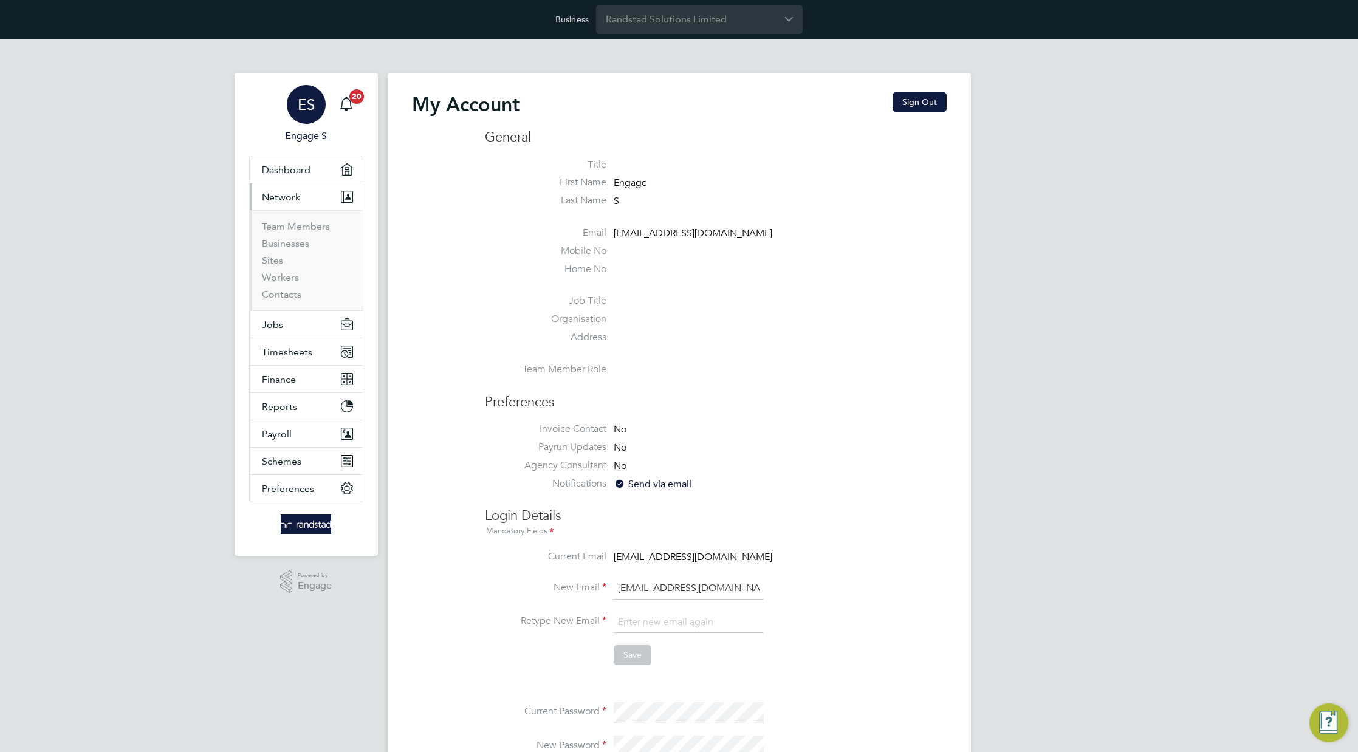
click at [267, 233] on li "Team Members" at bounding box center [307, 229] width 91 height 17
click at [282, 317] on button "Jobs" at bounding box center [306, 324] width 113 height 27
click at [290, 266] on link "Vacancies" at bounding box center [283, 271] width 43 height 12
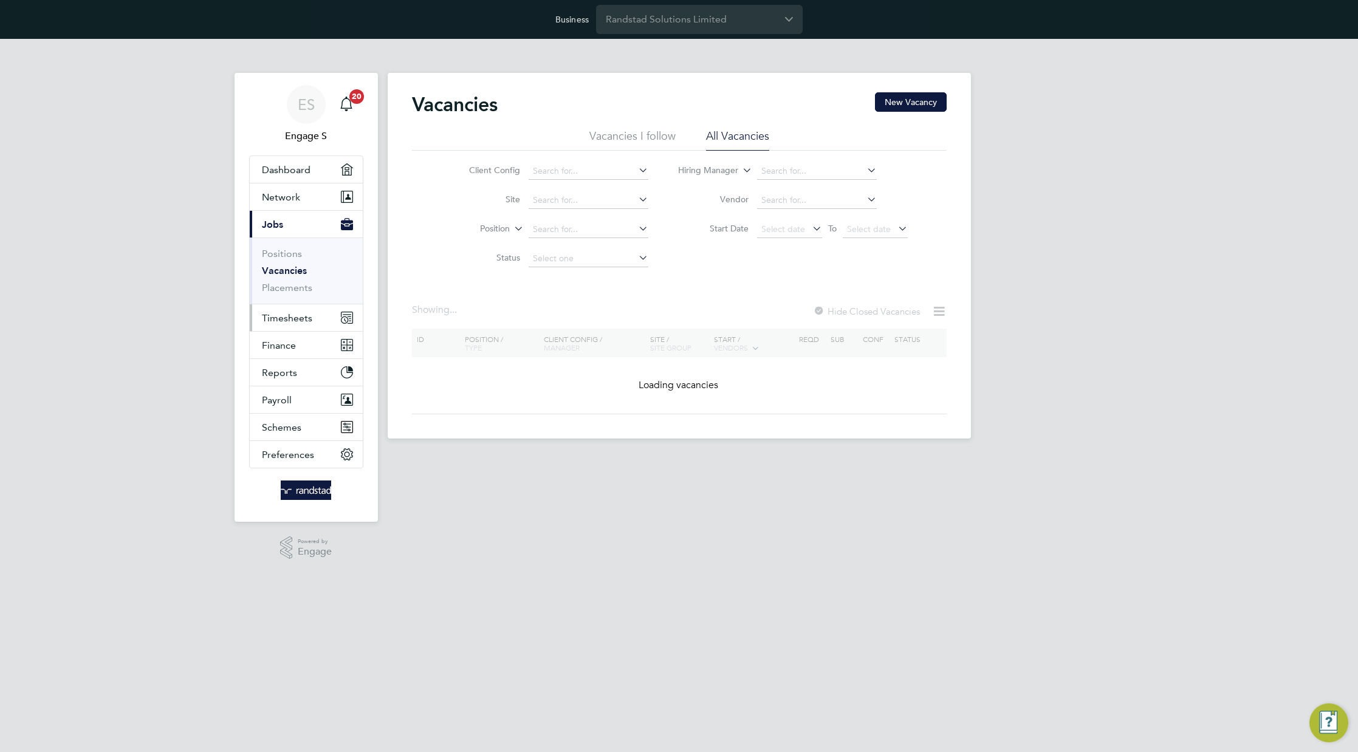
click at [298, 320] on span "Timesheets" at bounding box center [287, 318] width 50 height 12
click at [281, 283] on link "Timesheets" at bounding box center [287, 281] width 50 height 12
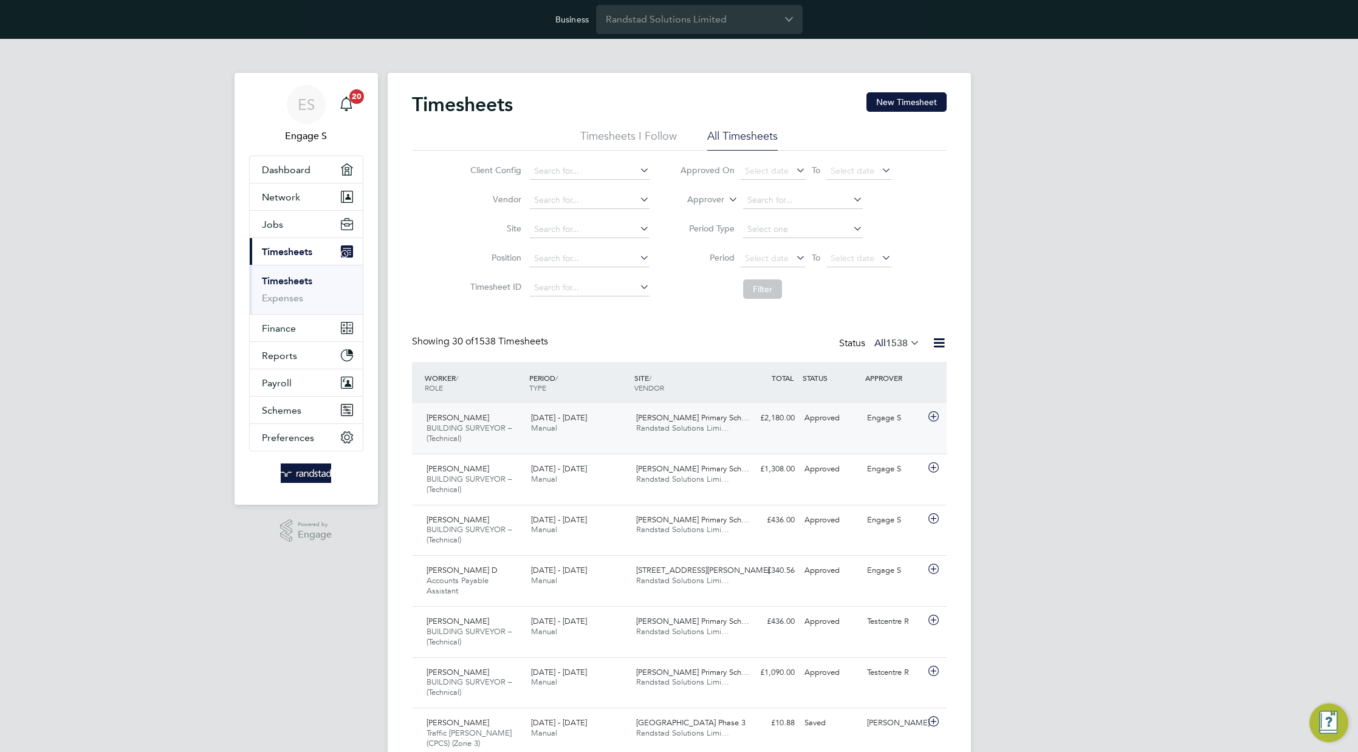
click at [666, 430] on span "Randstad Solutions Limi…" at bounding box center [682, 428] width 93 height 10
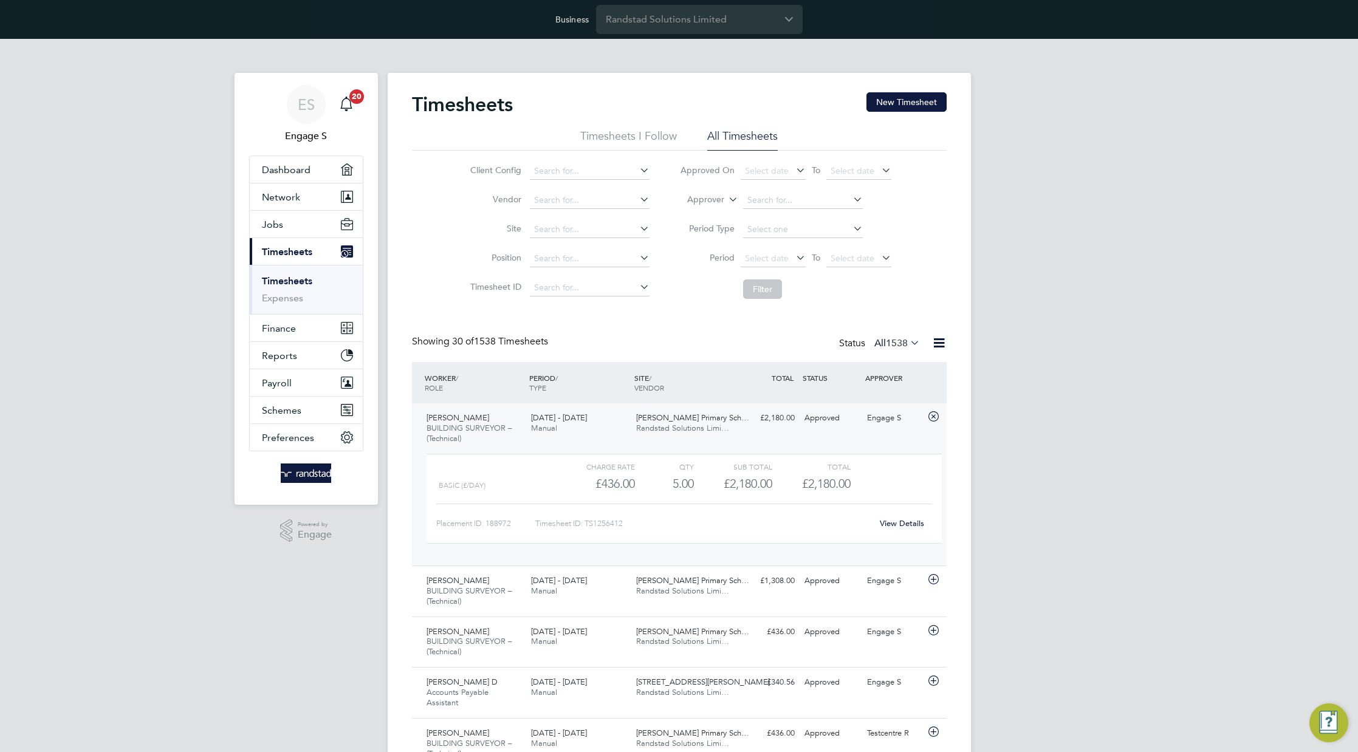
click at [911, 522] on link "View Details" at bounding box center [902, 523] width 44 height 10
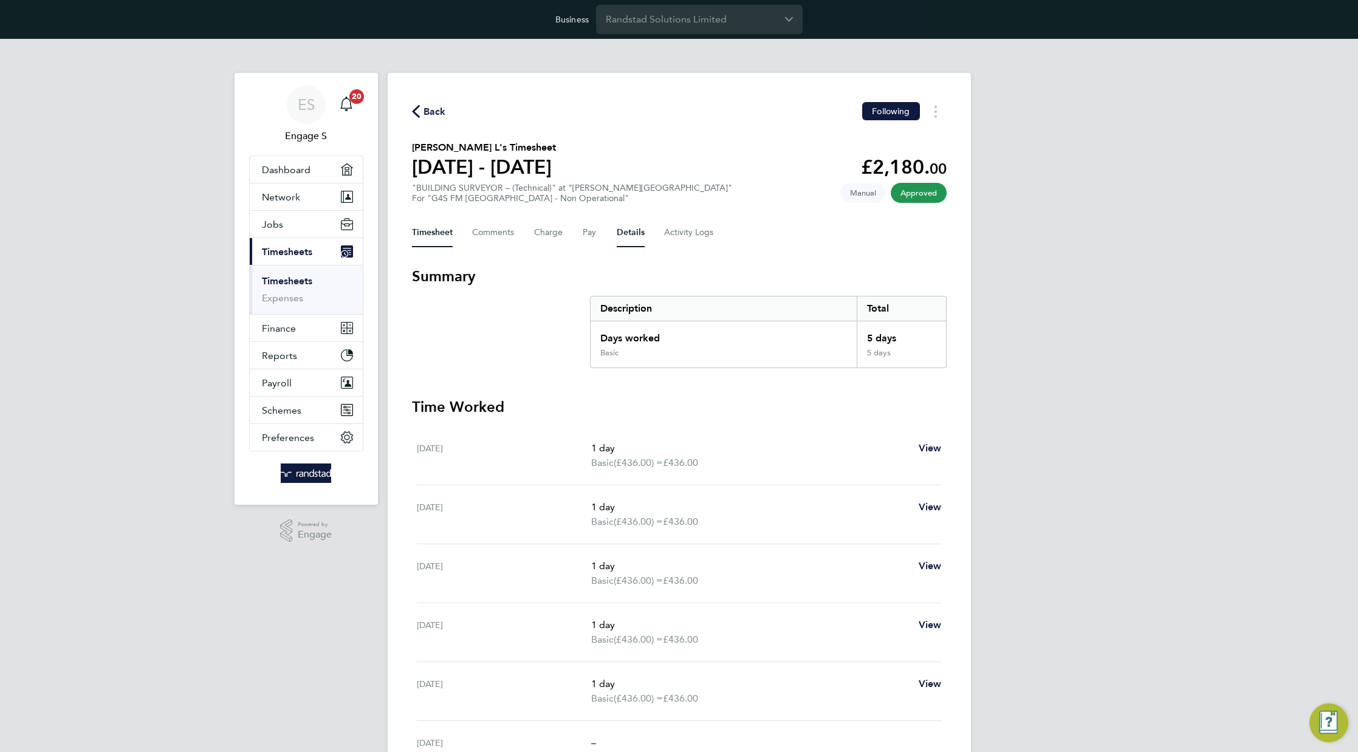
click at [633, 241] on button "Details" at bounding box center [631, 232] width 28 height 29
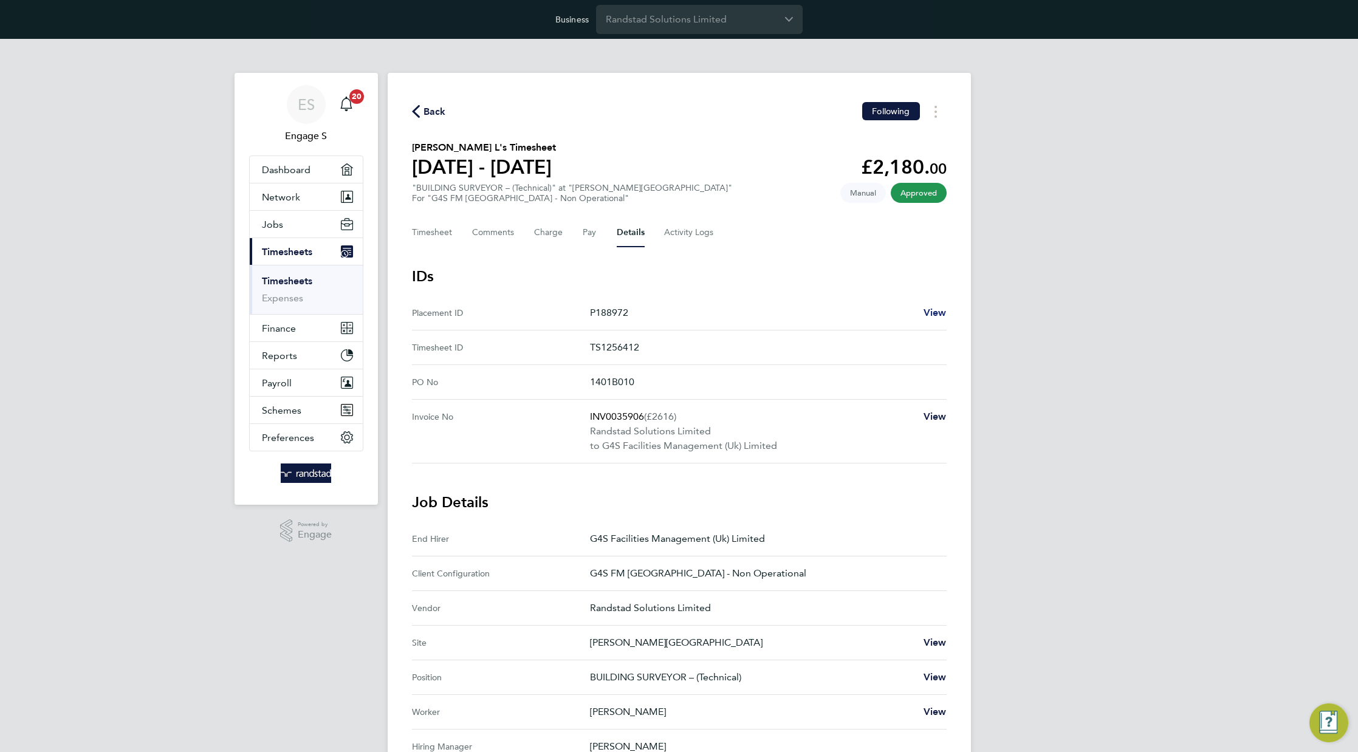
click at [937, 315] on span "View" at bounding box center [934, 313] width 23 height 12
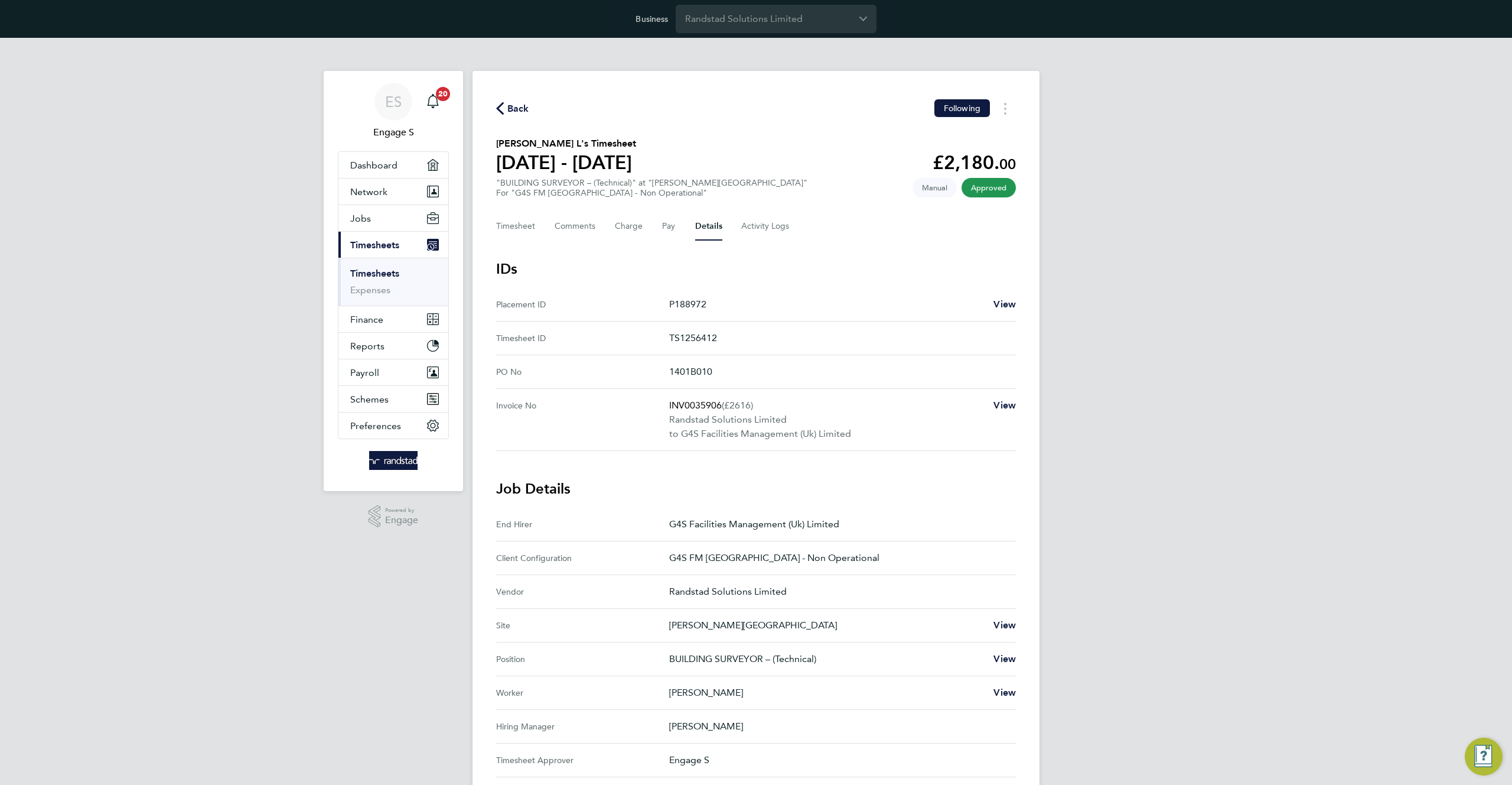
click at [369, 271] on link "Timesheets" at bounding box center [374, 273] width 49 height 12
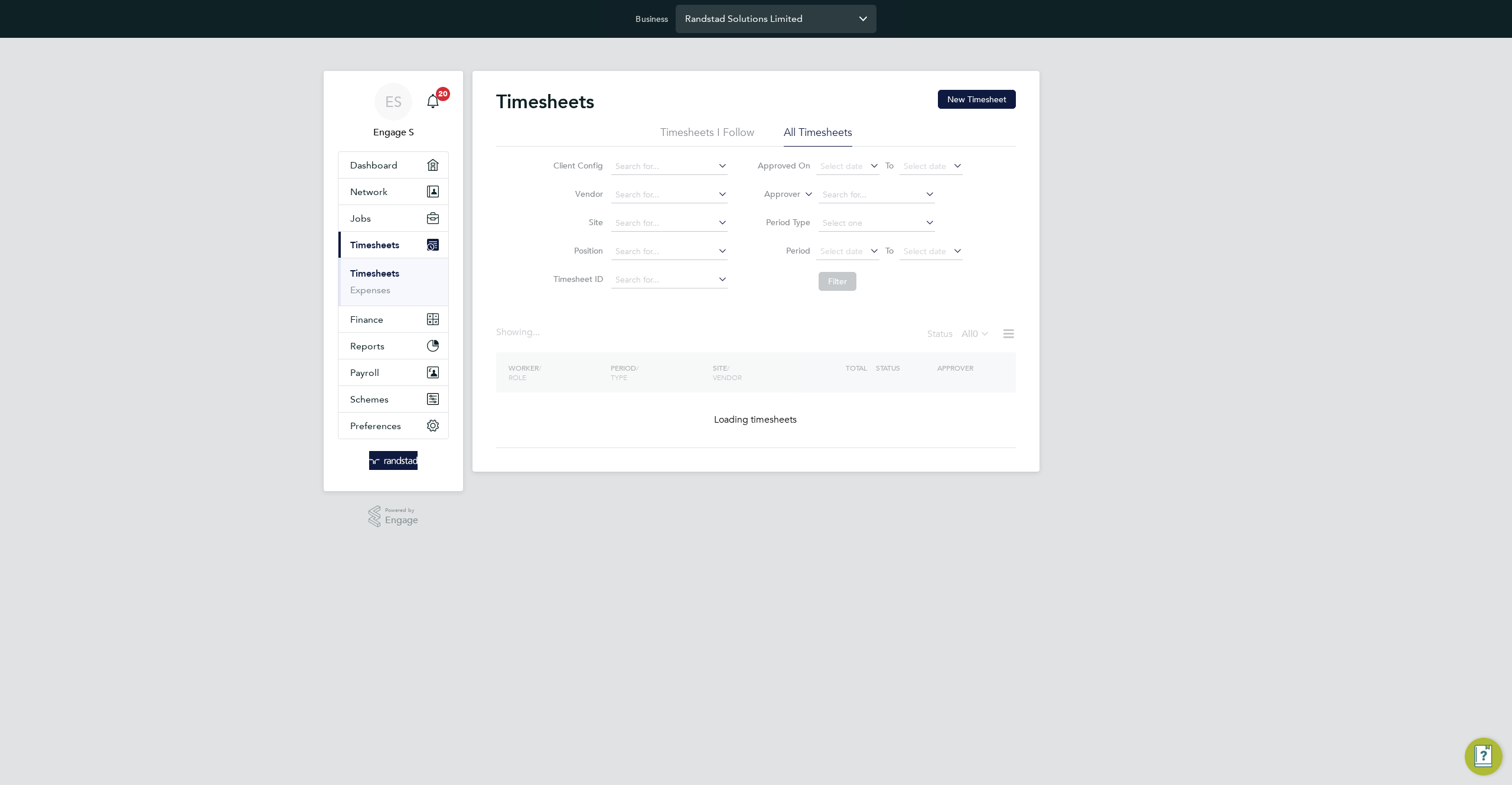
click at [834, 21] on input "Randstad Solutions Limited" at bounding box center [776, 18] width 201 height 28
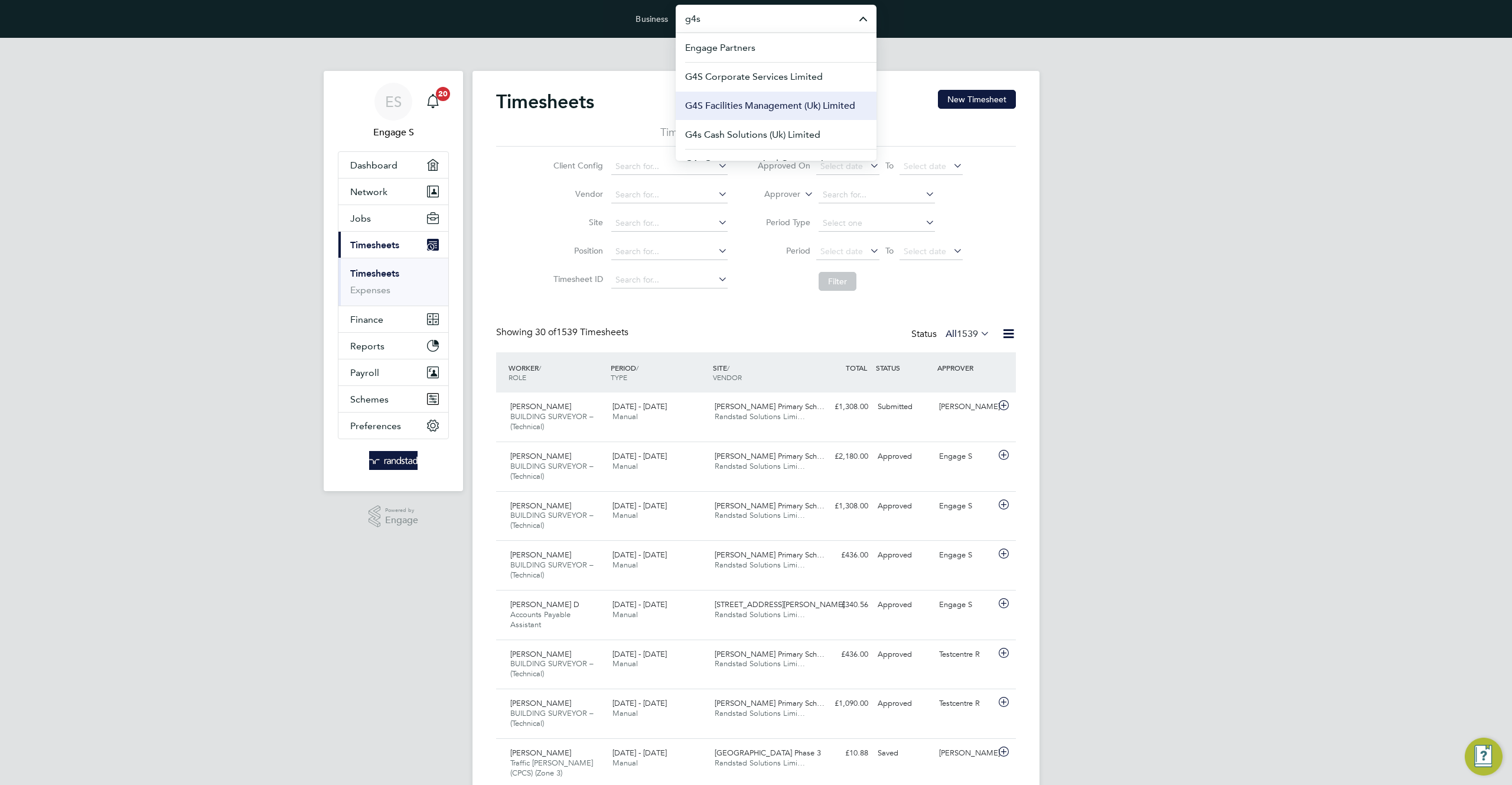
click at [812, 108] on span "G4S Facilities Management (Uk) Limited" at bounding box center [770, 105] width 170 height 15
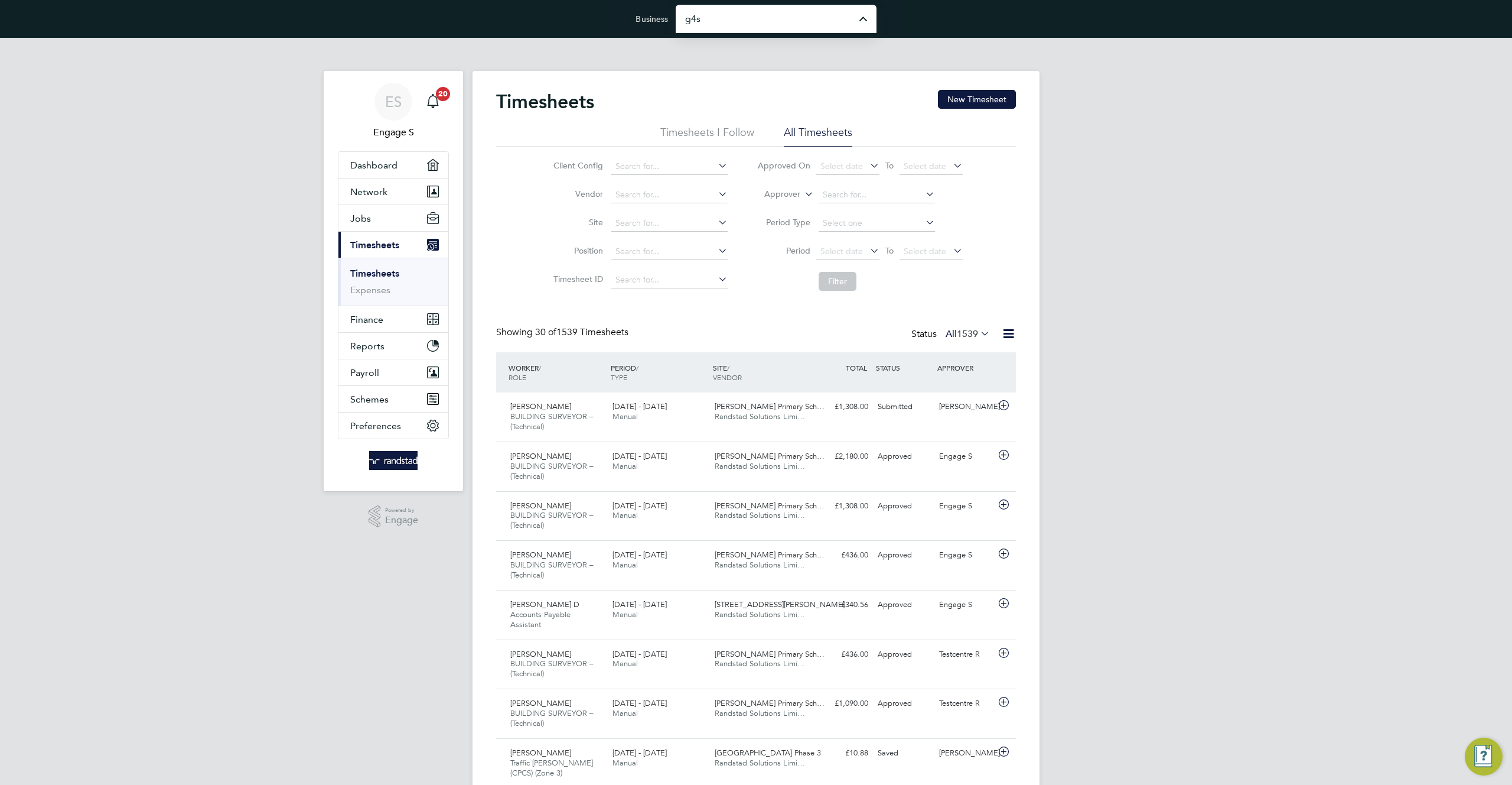
type input "G4S Facilities Management (Uk) Limited"
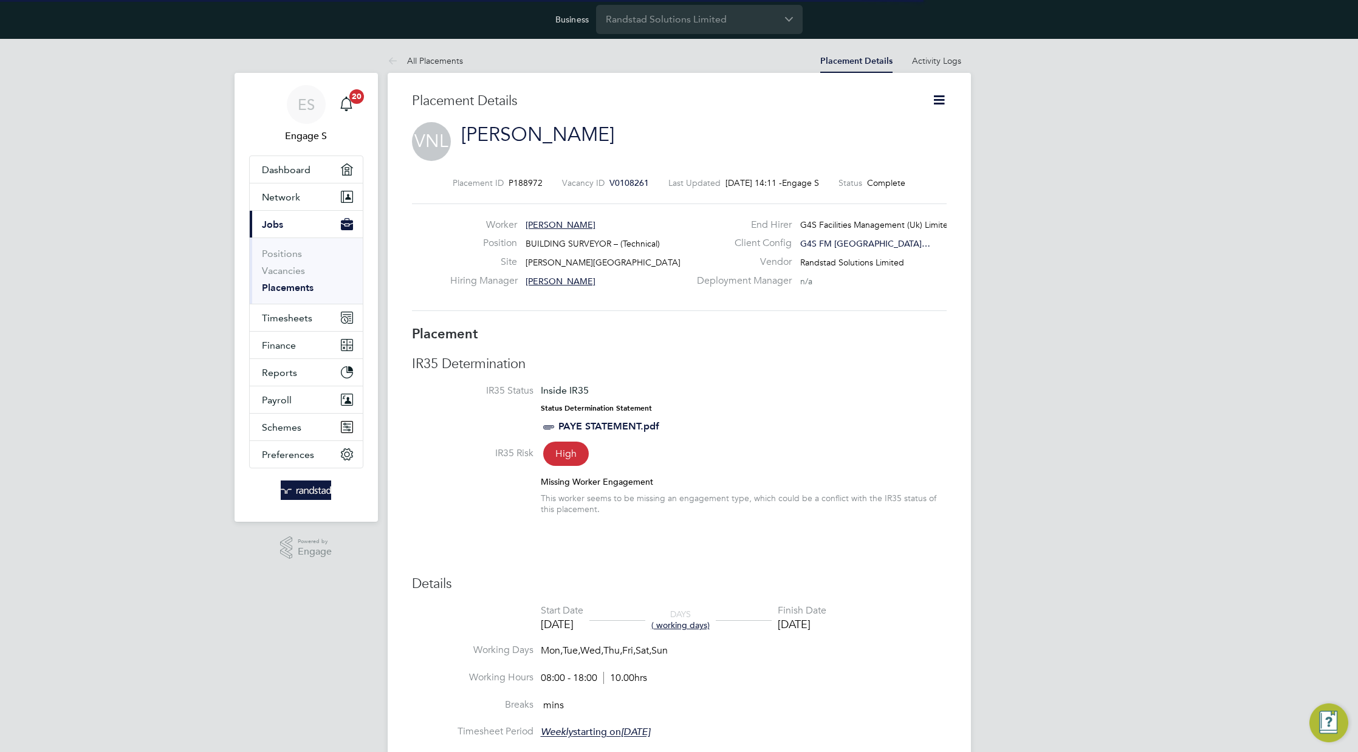
scroll to position [6, 6]
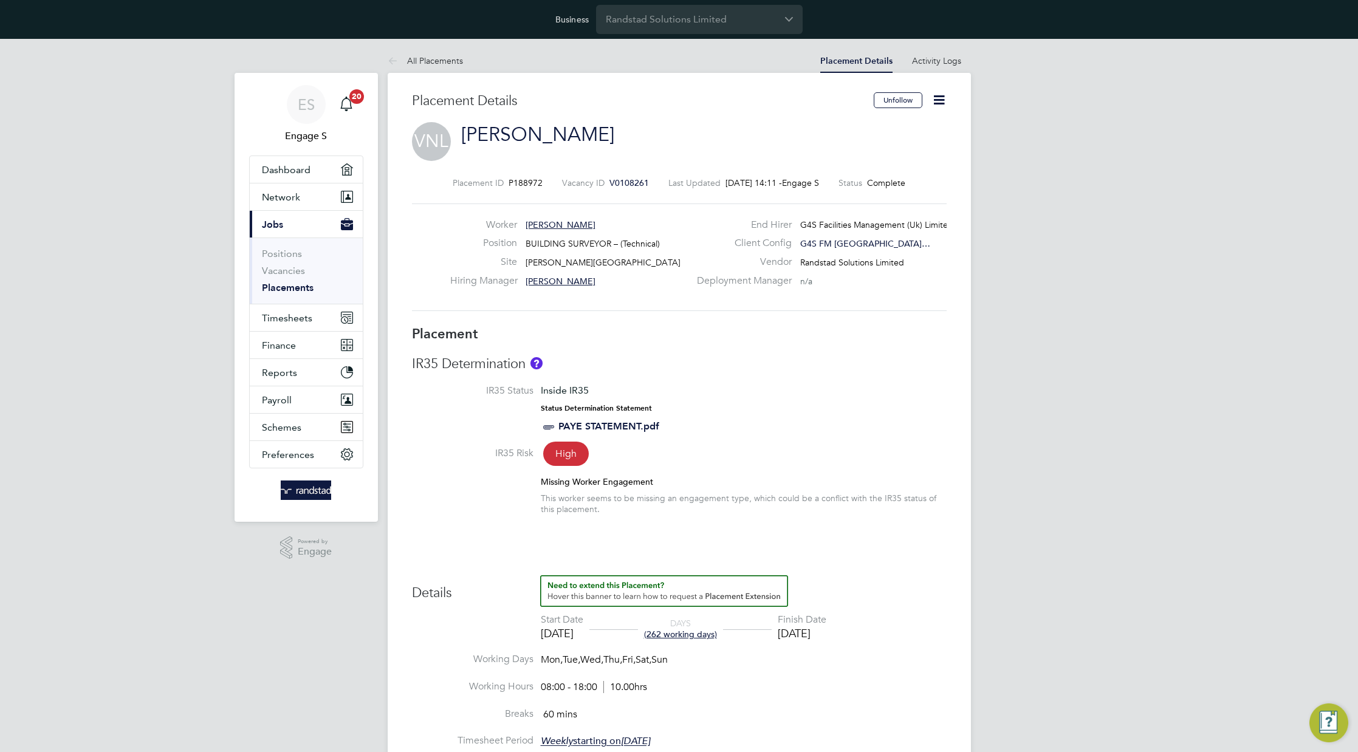
drag, startPoint x: 874, startPoint y: 375, endPoint x: 707, endPoint y: 413, distance: 171.1
click at [707, 413] on li "IR35 Status Inside IR35 Status Determination Statement PAYE STATEMENT.pdf" at bounding box center [679, 416] width 535 height 62
drag, startPoint x: 662, startPoint y: 403, endPoint x: 403, endPoint y: 347, distance: 264.8
click at [403, 347] on div "Placement Details Unfollow VNL Vaughan L Placement ID P188972 Vacancy ID V01082…" at bounding box center [679, 682] width 583 height 1218
drag, startPoint x: 631, startPoint y: 279, endPoint x: 812, endPoint y: 257, distance: 182.4
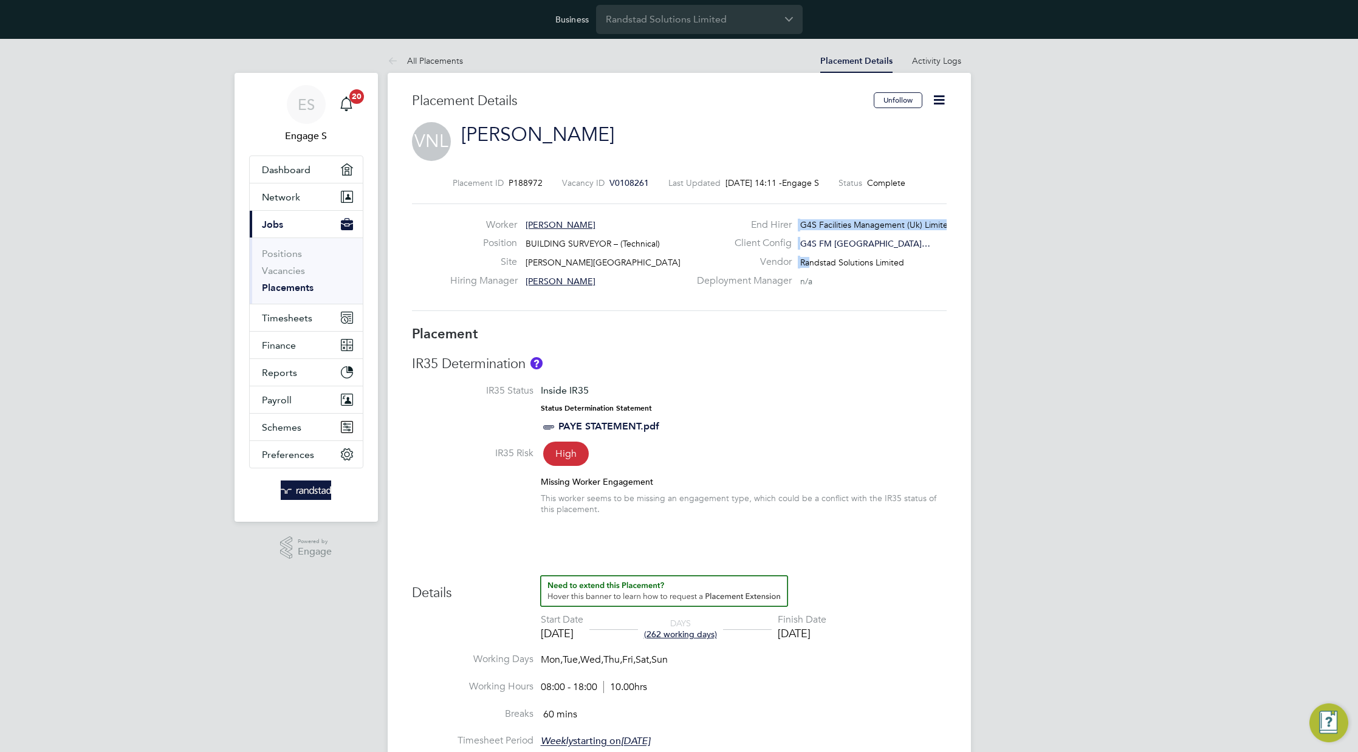
click at [812, 257] on div "Worker Vaughan L Position BUILDING SURVEYOR – (Technical) Site Ben Jonson Prima…" at bounding box center [679, 257] width 544 height 77
drag, startPoint x: 768, startPoint y: 214, endPoint x: 1005, endPoint y: 352, distance: 274.2
click at [1005, 352] on div "ES Engage S Notifications 20 Applications: Dashboard Network Team Members Busin…" at bounding box center [679, 675] width 1358 height 1272
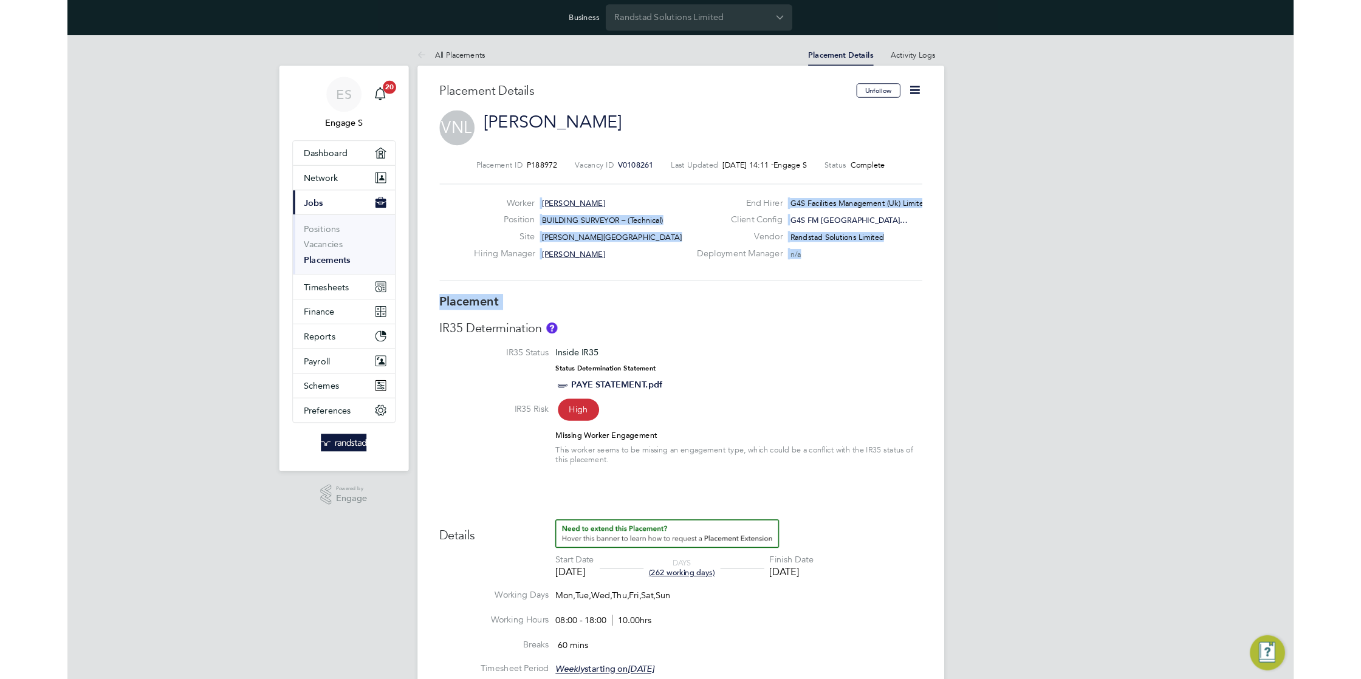
scroll to position [2, 0]
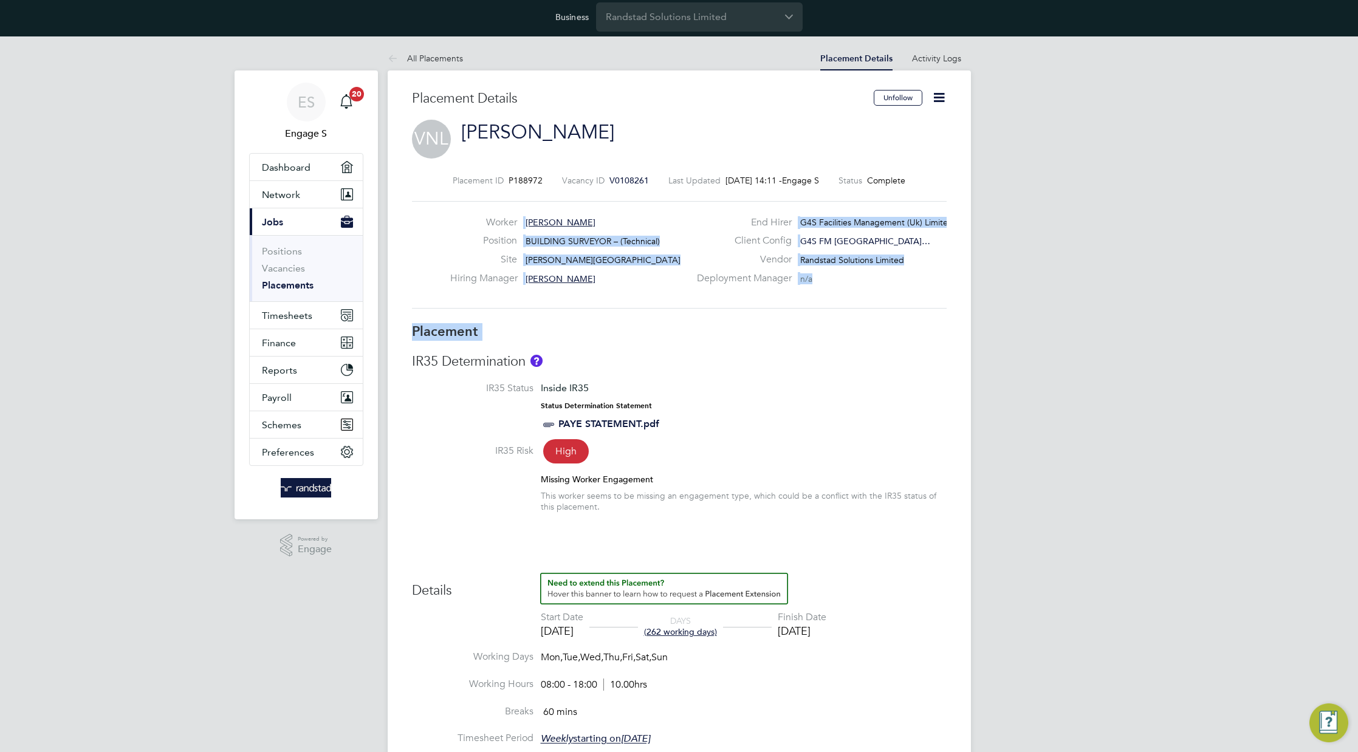
drag, startPoint x: 942, startPoint y: 91, endPoint x: 939, endPoint y: 98, distance: 7.9
click at [942, 91] on icon at bounding box center [938, 97] width 15 height 15
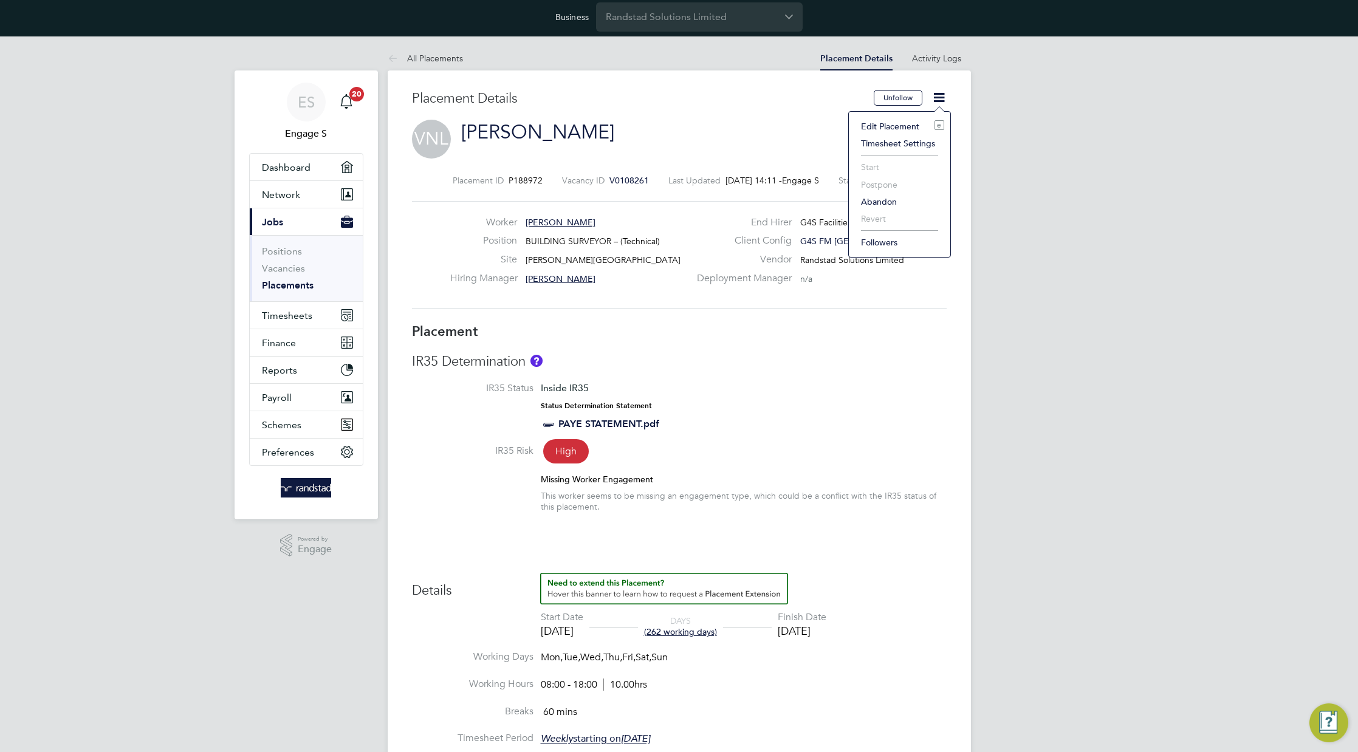
click at [653, 136] on div "VNL Vaughan L" at bounding box center [679, 140] width 535 height 41
click at [500, 136] on link "[PERSON_NAME]" at bounding box center [537, 132] width 153 height 24
click at [844, 261] on span "Randstad Solutions Limited" at bounding box center [852, 260] width 104 height 11
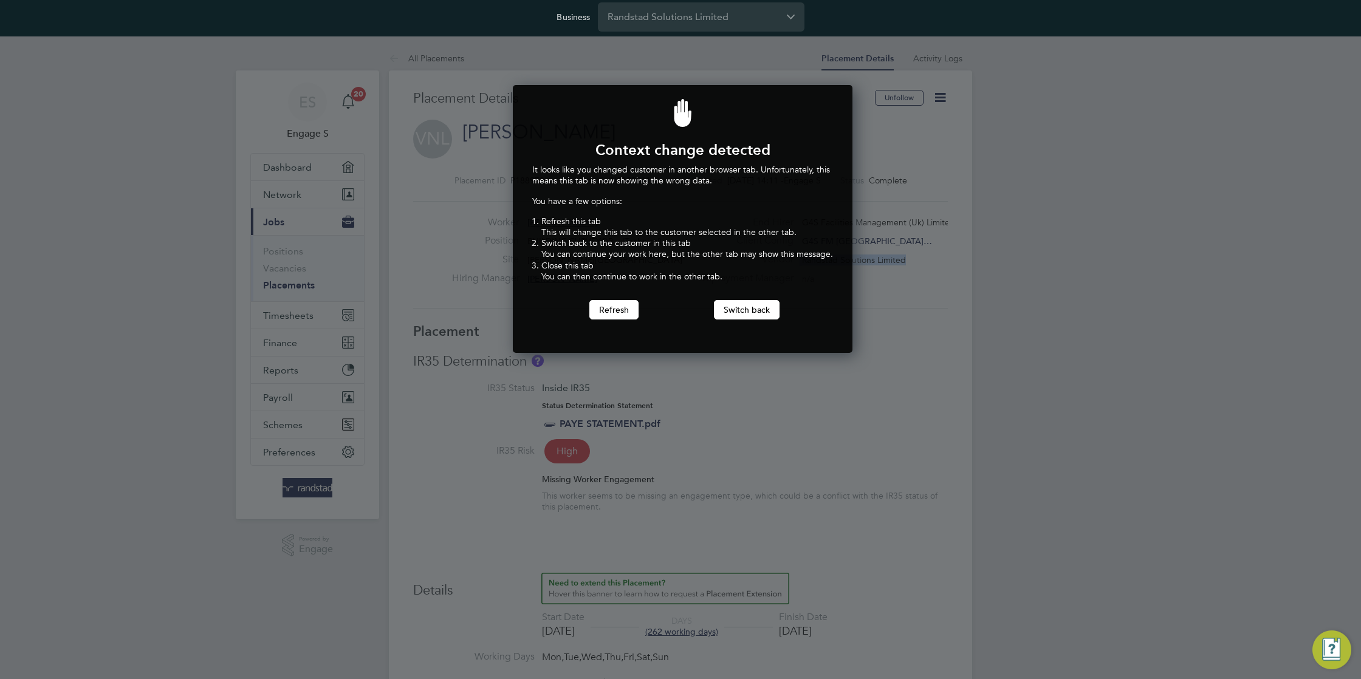
scroll to position [269, 335]
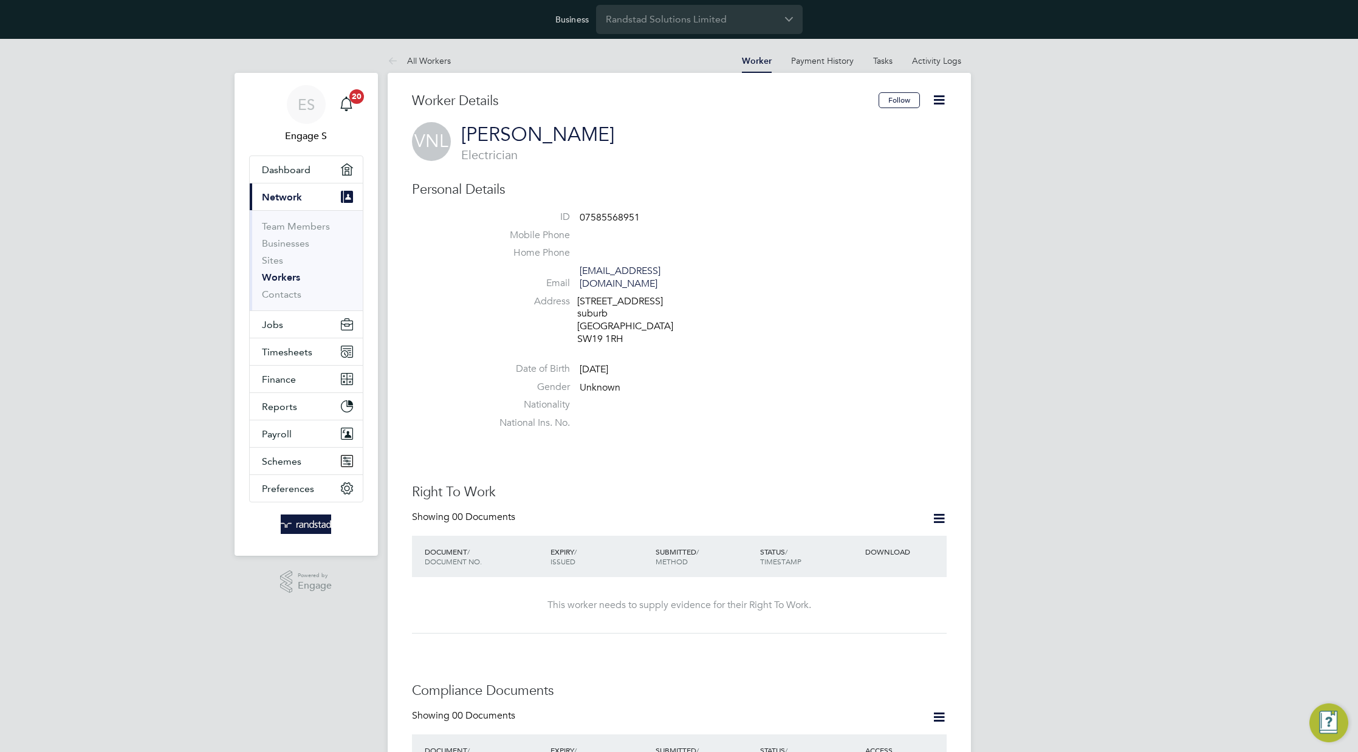
click at [940, 101] on icon at bounding box center [938, 99] width 15 height 15
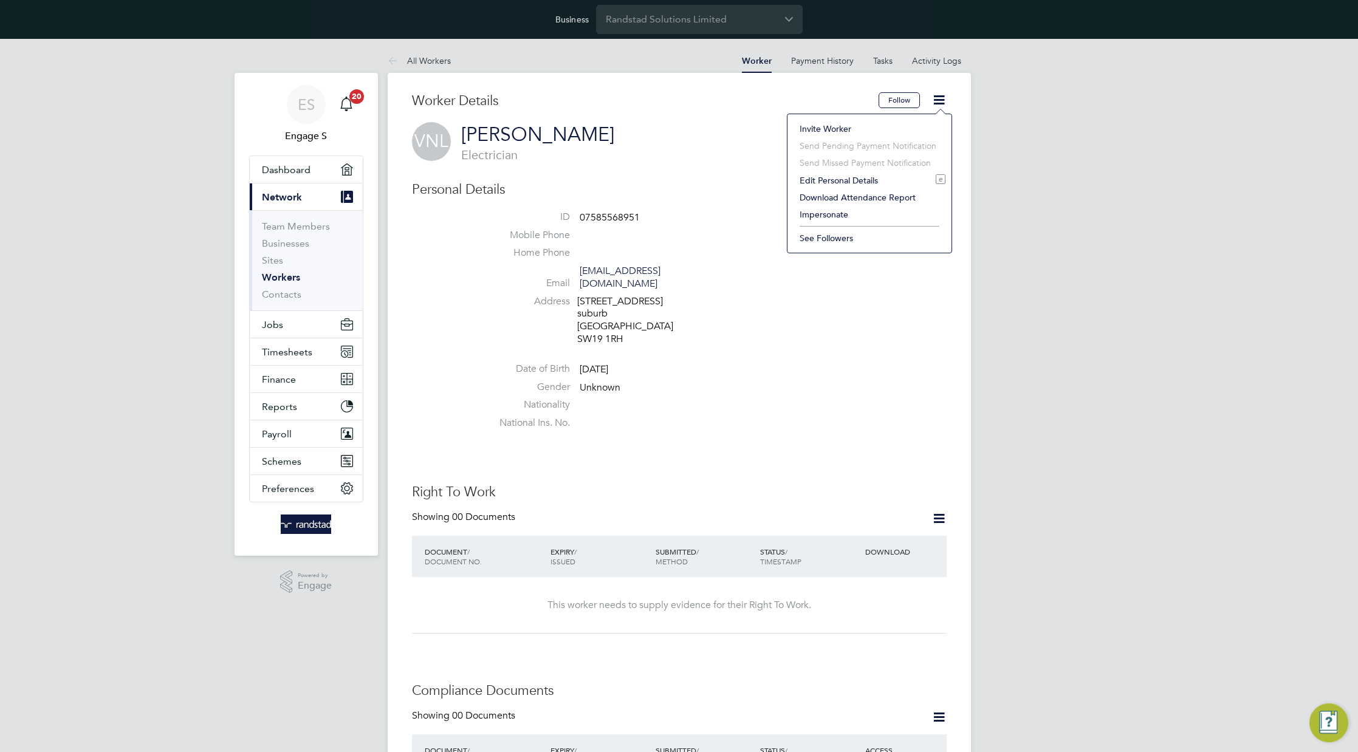
click at [818, 214] on li "Impersonate" at bounding box center [869, 214] width 152 height 17
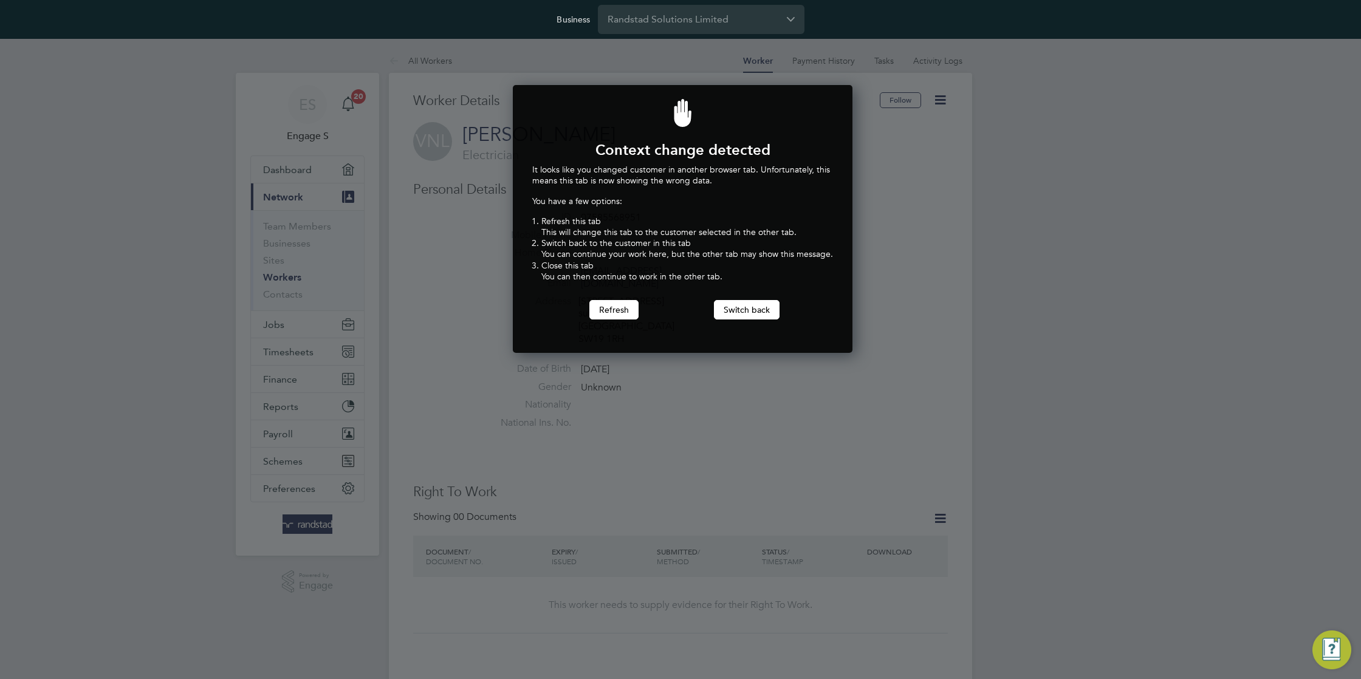
scroll to position [269, 335]
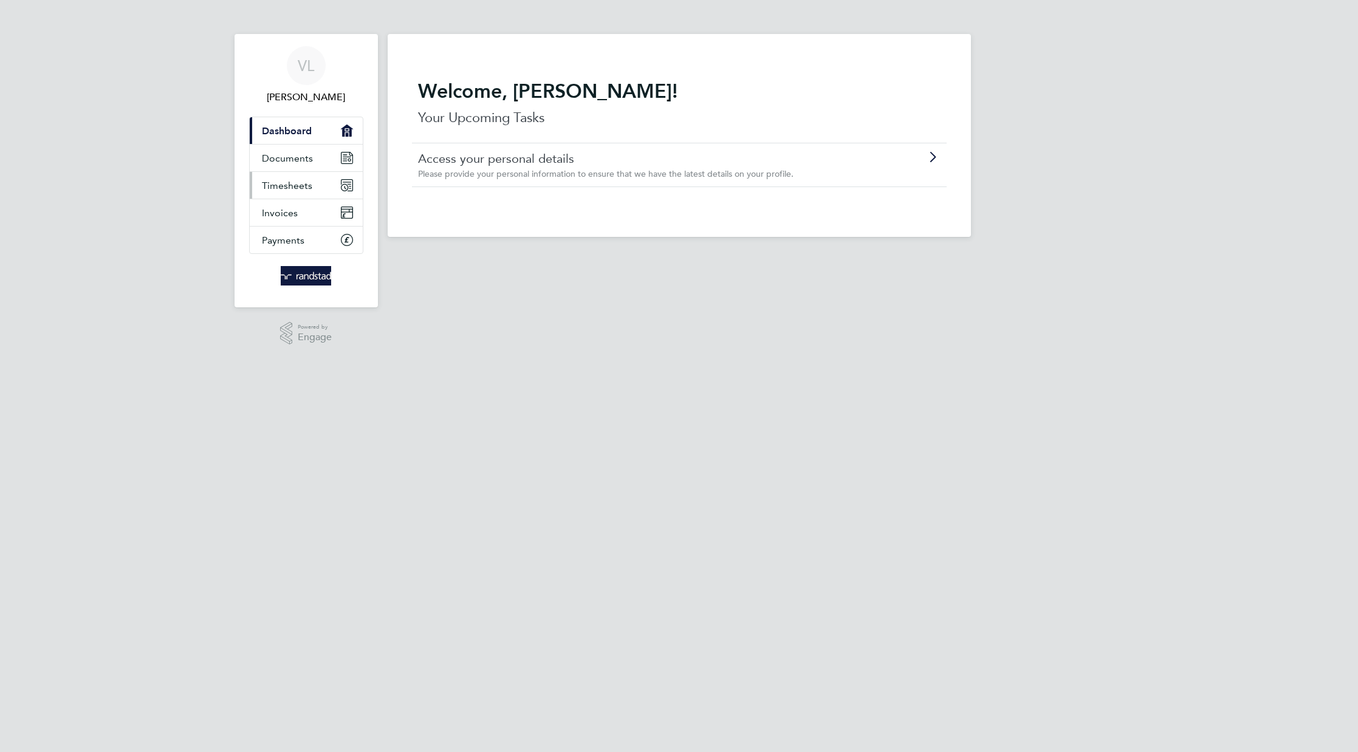
click at [299, 184] on span "Timesheets" at bounding box center [287, 186] width 50 height 12
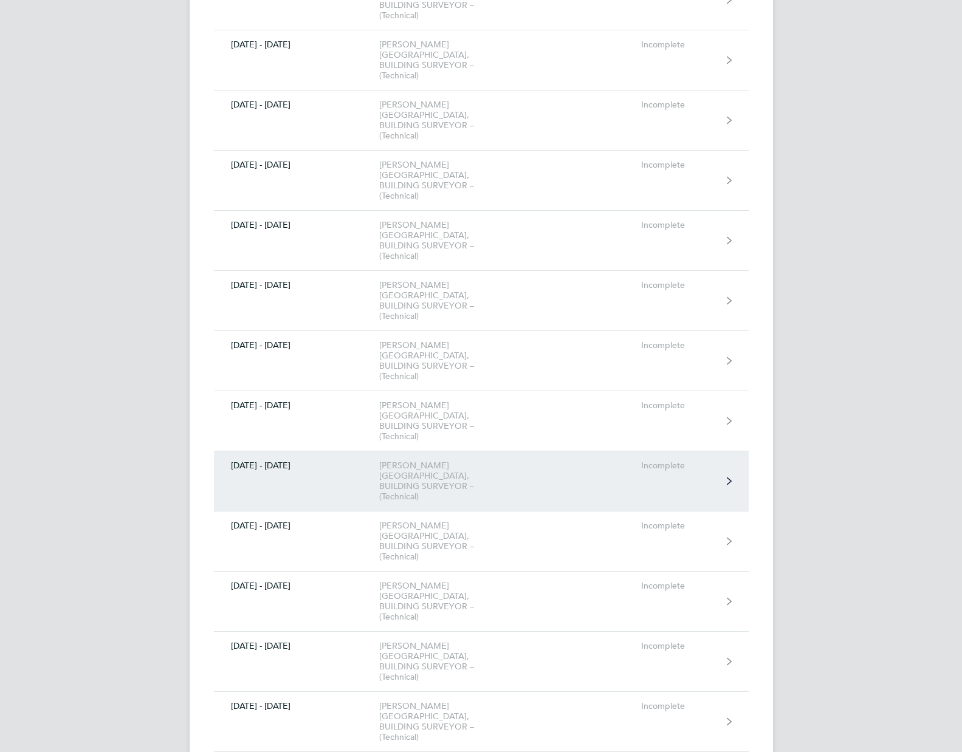
scroll to position [1495, 0]
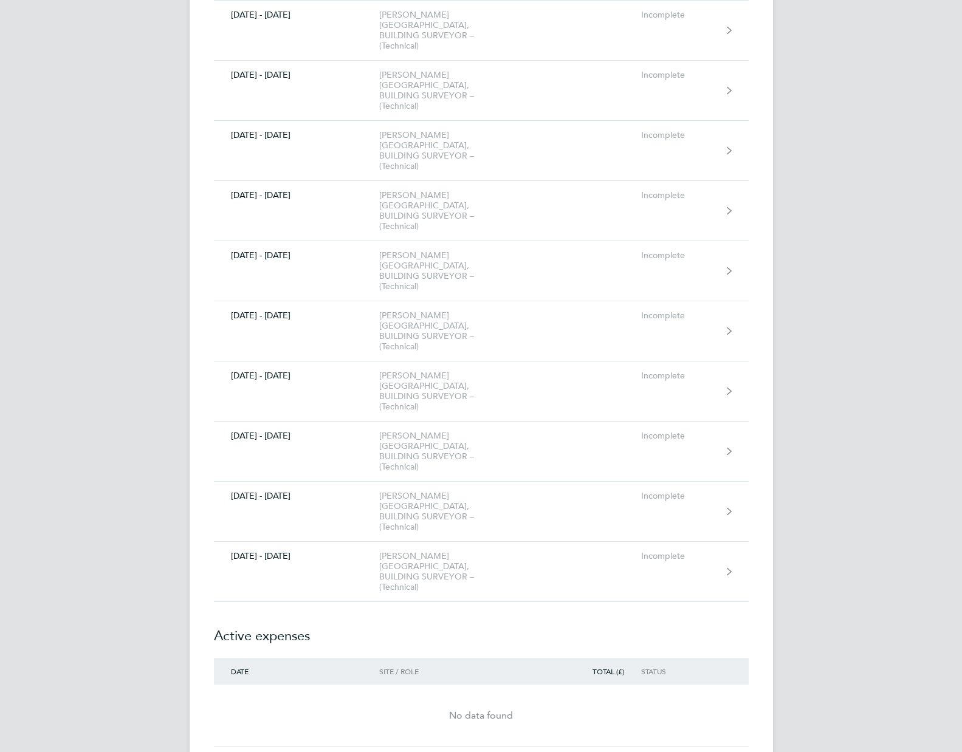
click at [275, 752] on span "New expense" at bounding box center [289, 764] width 63 height 15
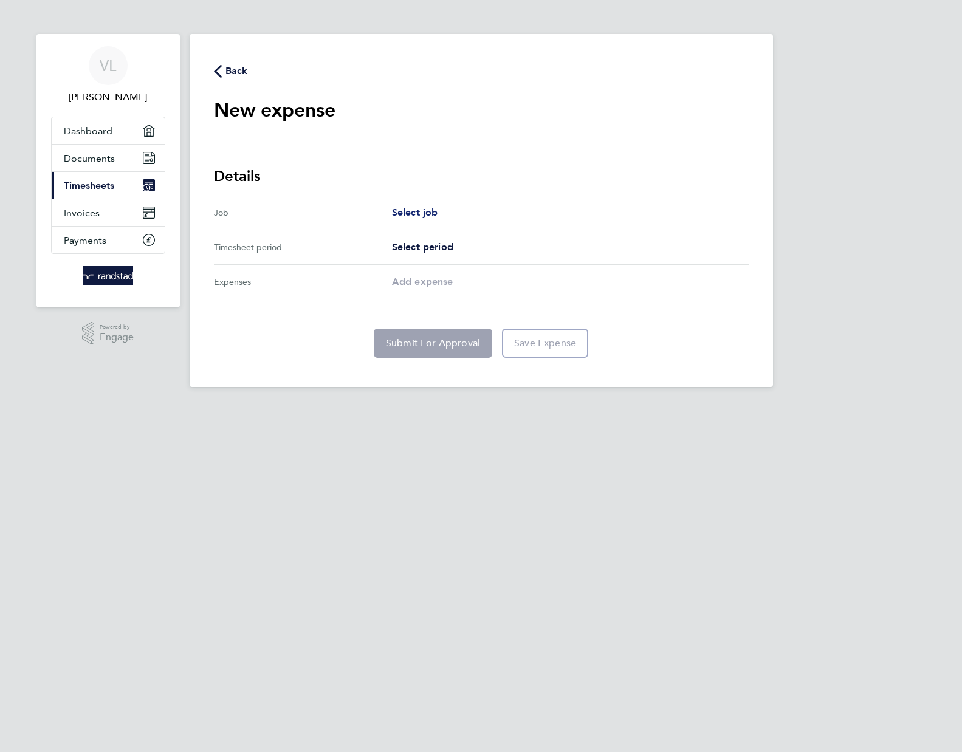
click at [416, 211] on span "Select job" at bounding box center [415, 213] width 46 height 12
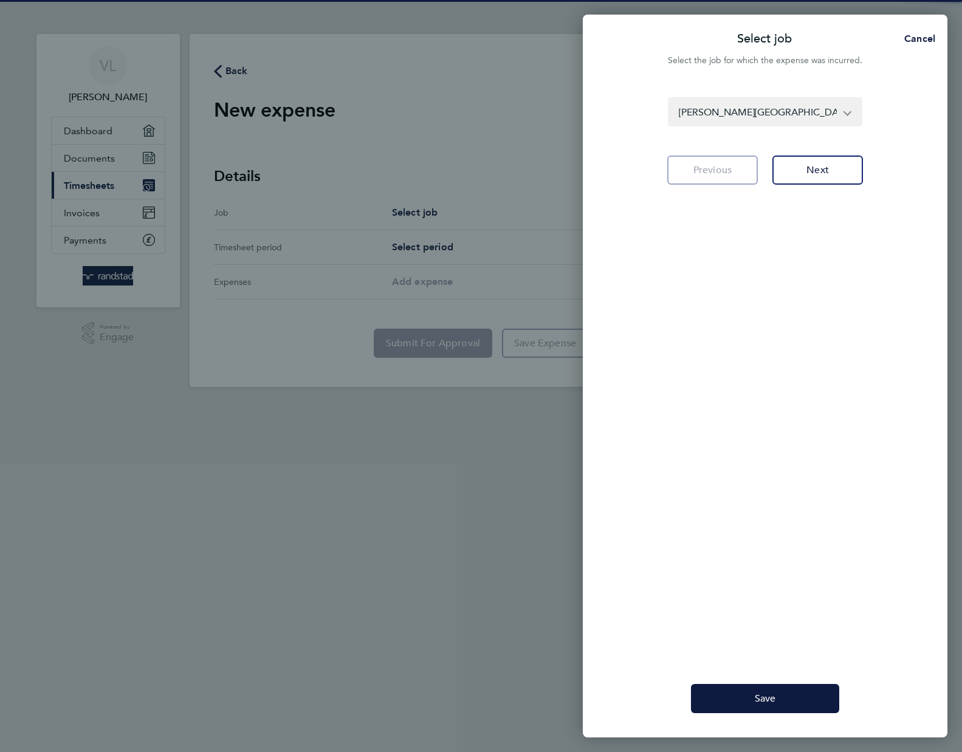
click at [806, 111] on select "Ben Jonson Primary School - BUILDING SURVEYOR – (Technical)" at bounding box center [757, 111] width 177 height 27
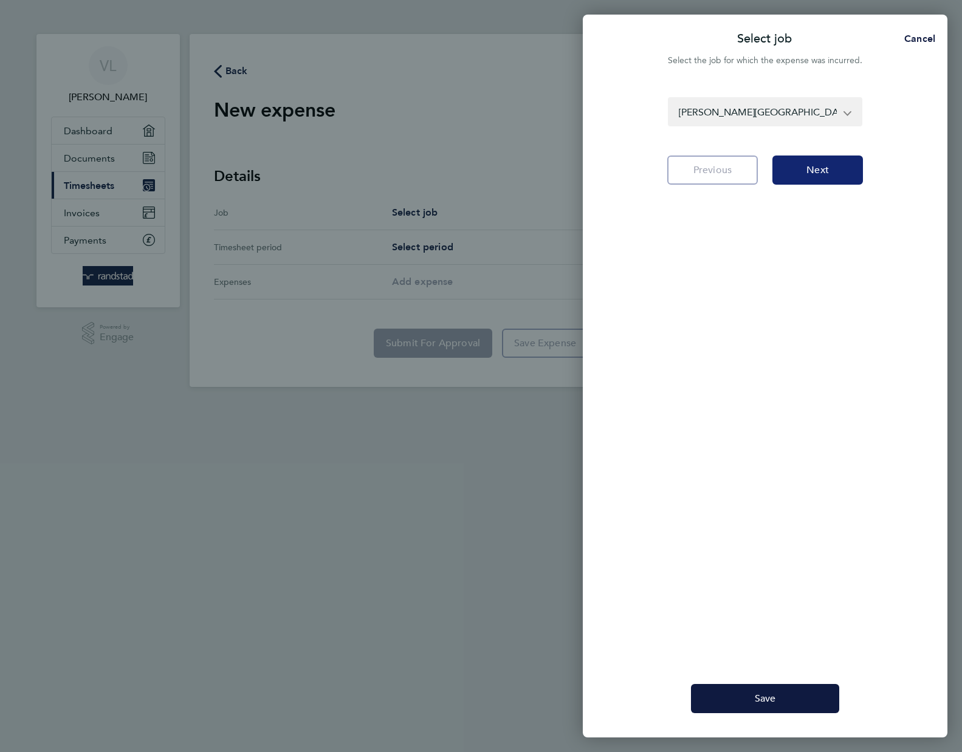
click at [832, 170] on button "Next" at bounding box center [817, 170] width 91 height 29
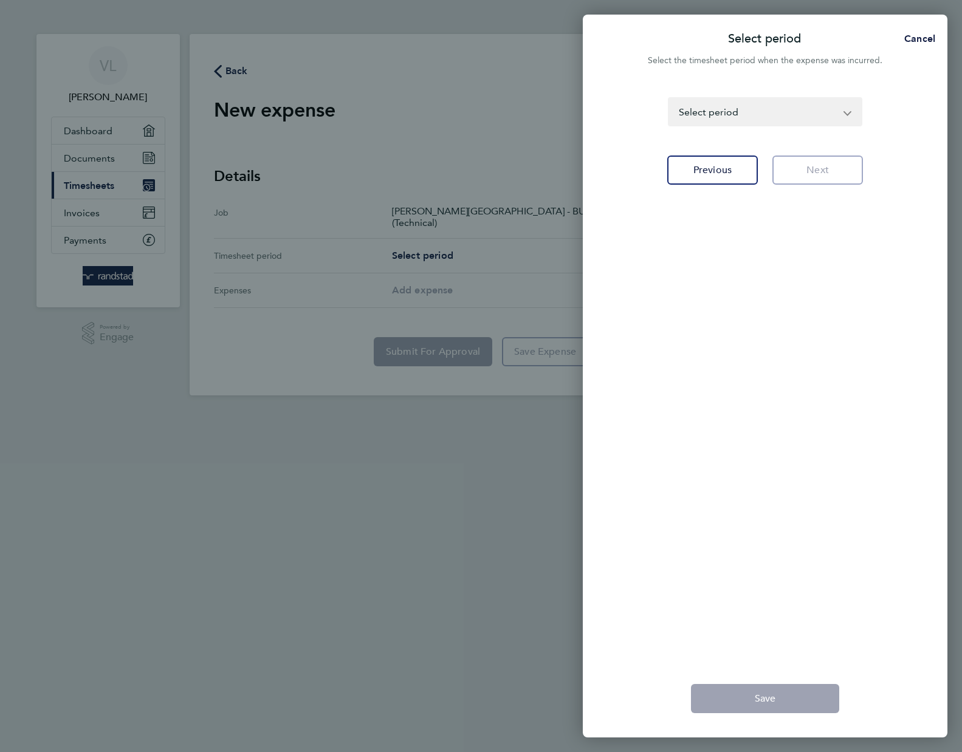
click at [820, 123] on select "03 - 09 Jun 2024 10 - 16 Jun 2024 17 - 23 Jun 2024 24 - 30 Jun 2024 01 - 07 Jul…" at bounding box center [757, 111] width 177 height 27
select select "37: Object"
click at [669, 98] on select "03 - 09 Jun 2024 10 - 16 Jun 2024 17 - 23 Jun 2024 24 - 30 Jun 2024 01 - 07 Jul…" at bounding box center [757, 111] width 177 height 27
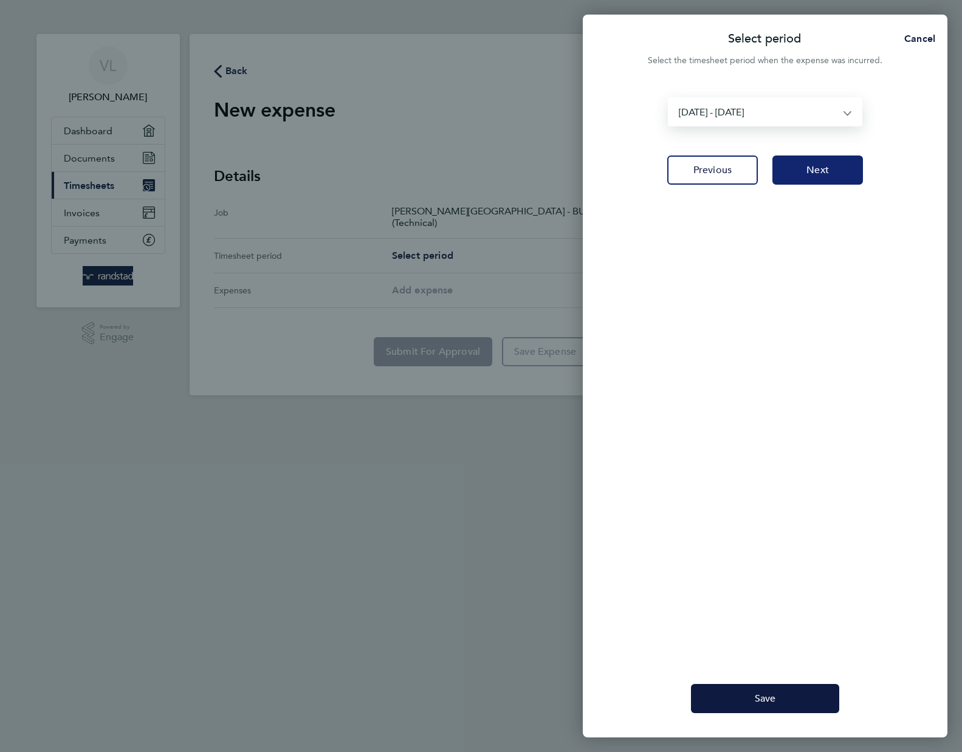
click at [826, 179] on button "Next" at bounding box center [817, 170] width 91 height 29
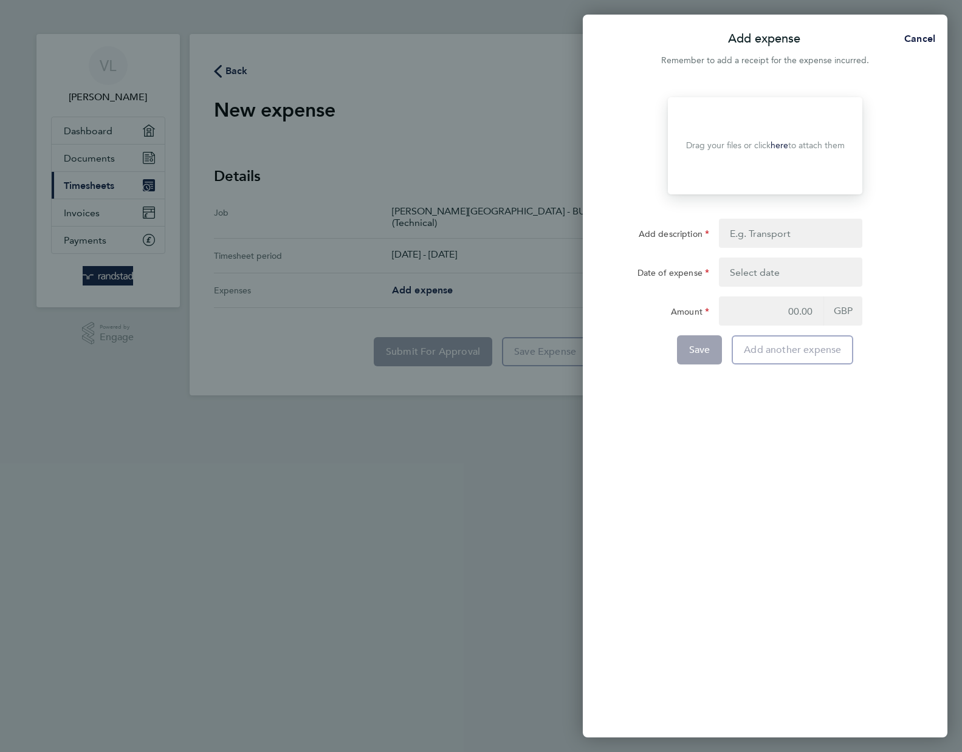
click at [779, 143] on link "here" at bounding box center [779, 145] width 18 height 10
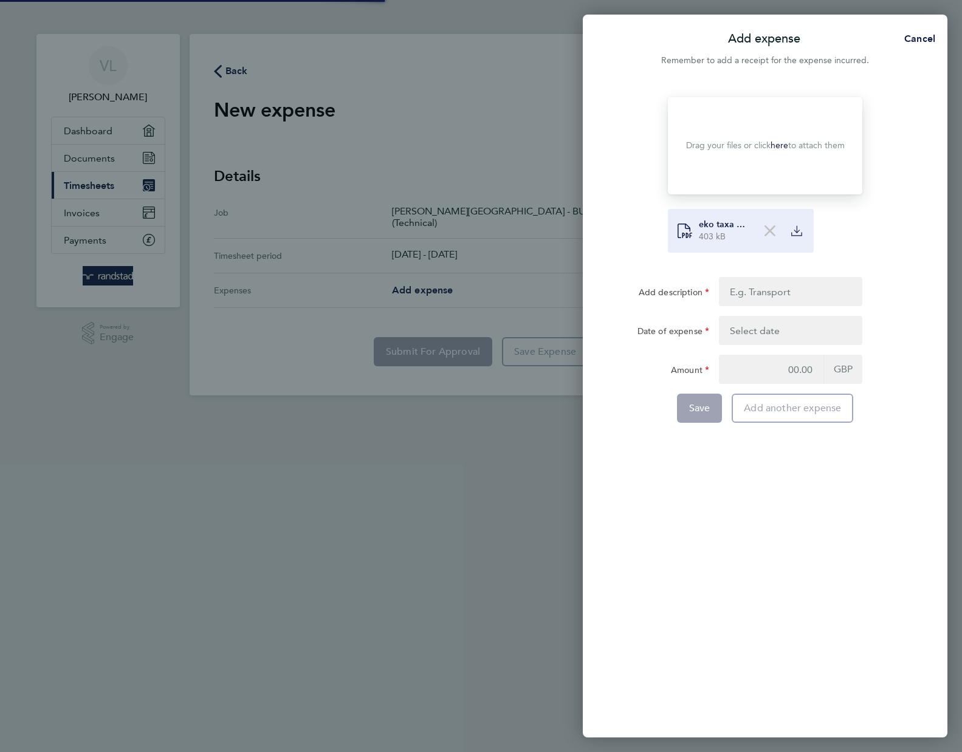
click at [769, 237] on div at bounding box center [769, 231] width 15 height 15
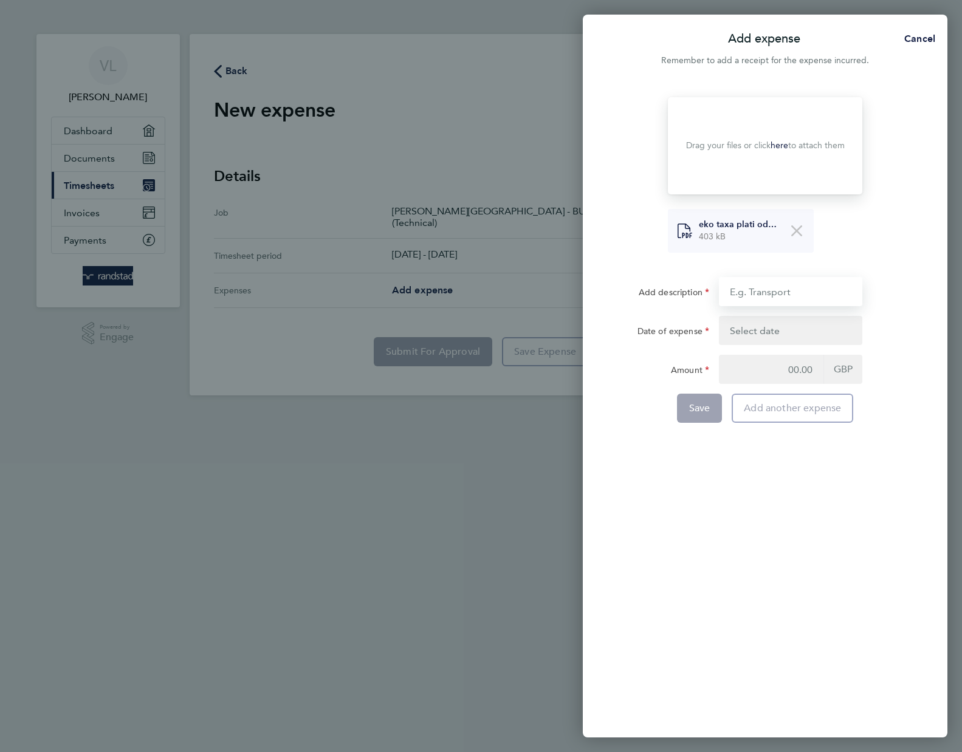
click at [750, 296] on input "Add description" at bounding box center [790, 291] width 143 height 29
type input "test 112"
click at [772, 337] on button "button" at bounding box center [790, 330] width 143 height 29
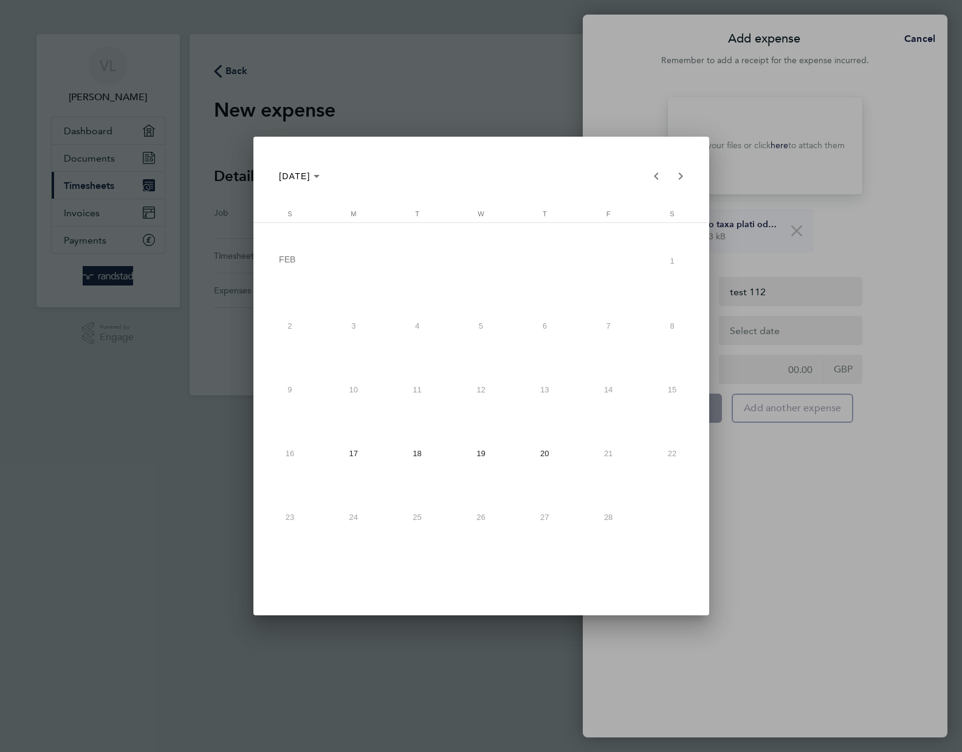
click at [360, 454] on span "17" at bounding box center [353, 453] width 57 height 57
type input "17 Feb 25"
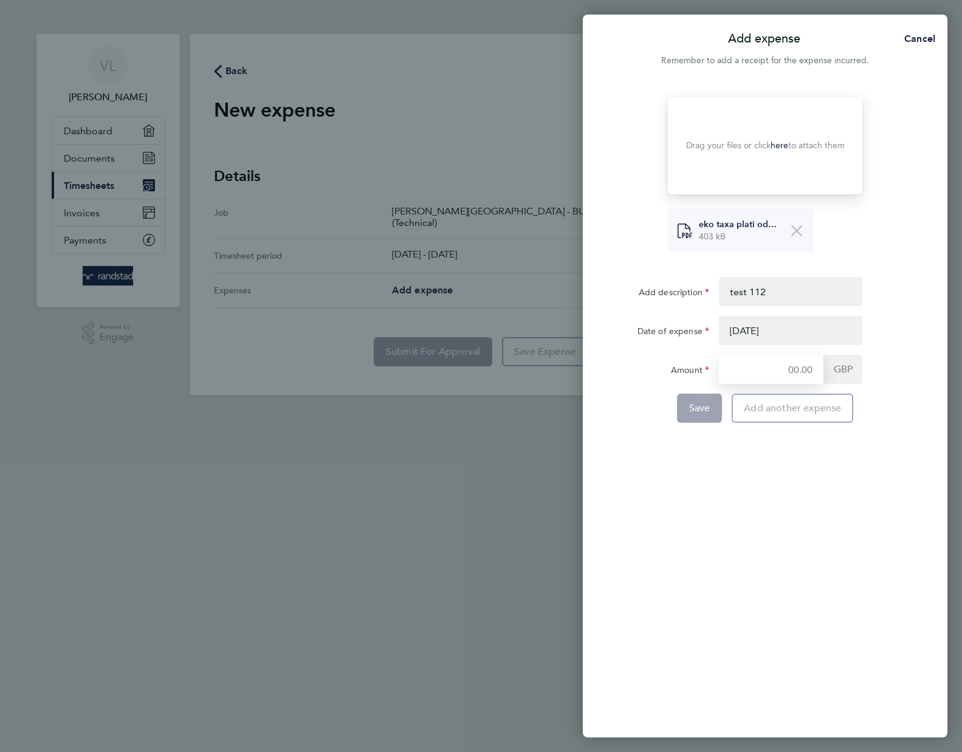
click at [796, 363] on input "Amount" at bounding box center [771, 369] width 104 height 29
type input "22"
click at [784, 408] on span "Add another expense" at bounding box center [792, 408] width 97 height 12
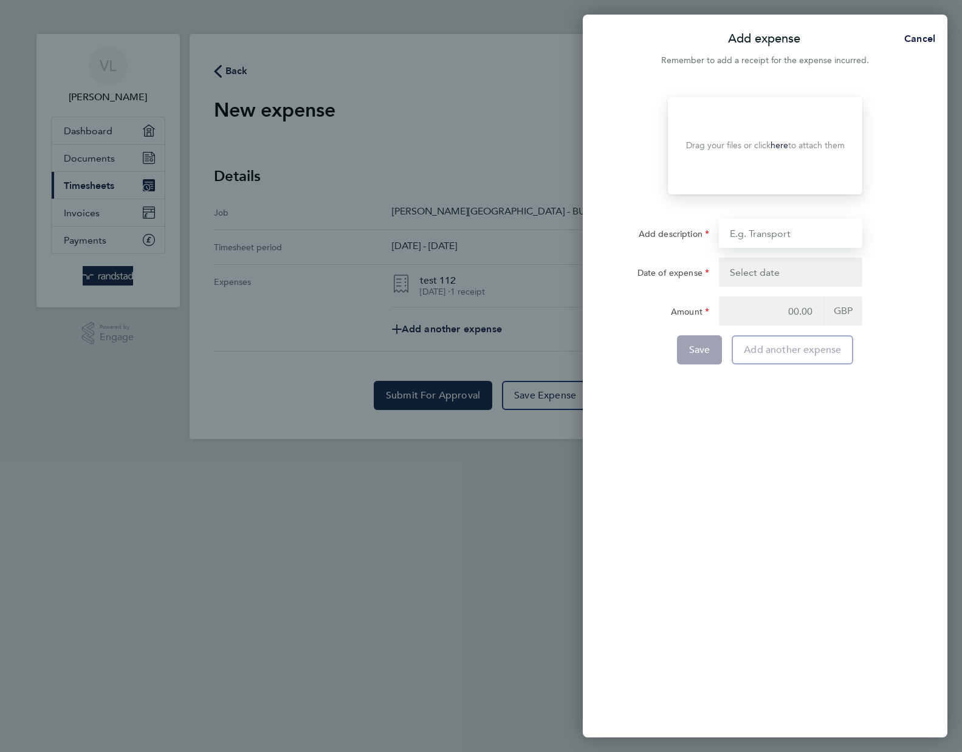
click at [752, 239] on input "Add description" at bounding box center [790, 233] width 143 height 29
type input "test1.2"
click at [770, 278] on button "button" at bounding box center [790, 272] width 143 height 29
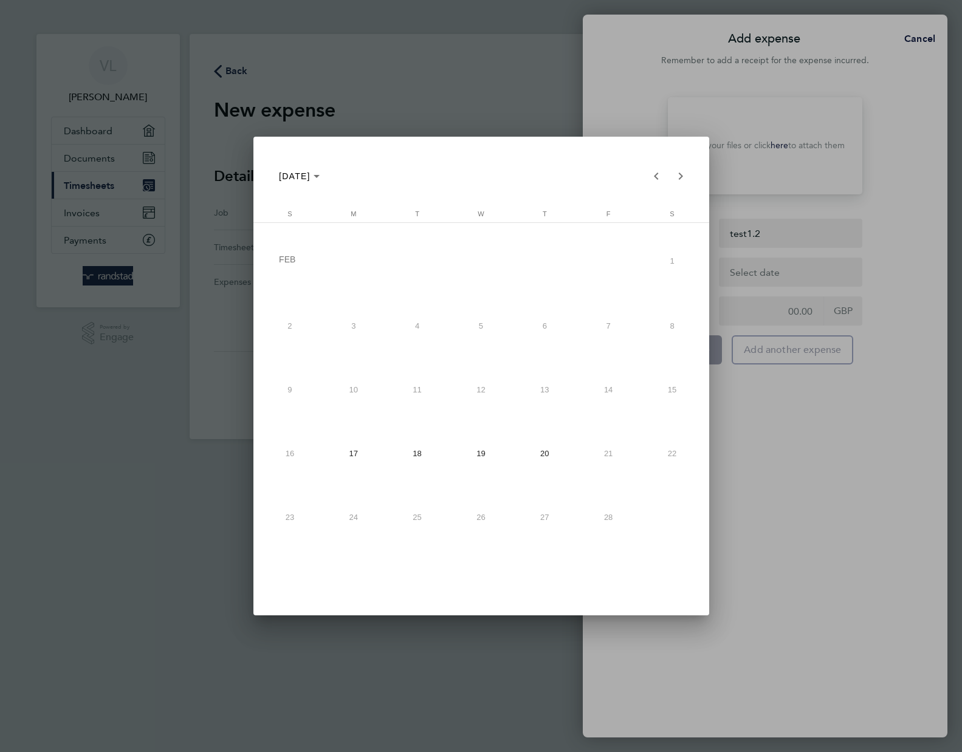
click at [359, 457] on span "17" at bounding box center [353, 453] width 57 height 57
type input "17 Feb 25"
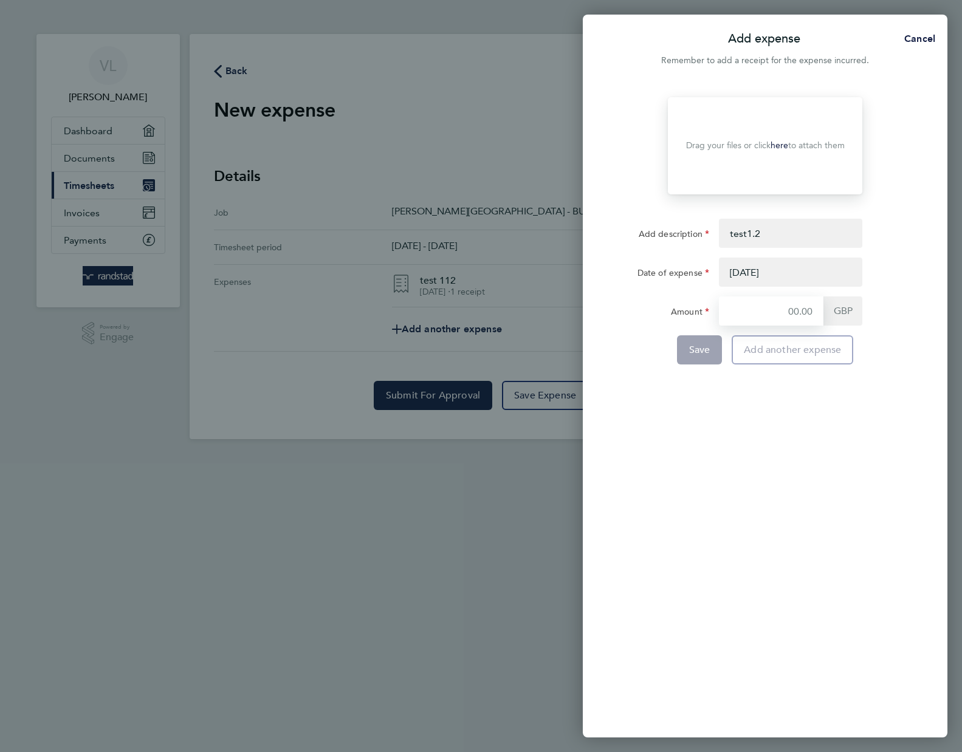
click at [809, 304] on input "Amount" at bounding box center [771, 310] width 104 height 29
type input "32"
click at [818, 409] on div "Drop your files here Supported files: JPG, JPEG, PNG or PDF Drag your files or …" at bounding box center [765, 410] width 365 height 655
drag, startPoint x: 687, startPoint y: 351, endPoint x: 675, endPoint y: 366, distance: 19.0
click at [682, 360] on button "Save" at bounding box center [700, 349] width 46 height 29
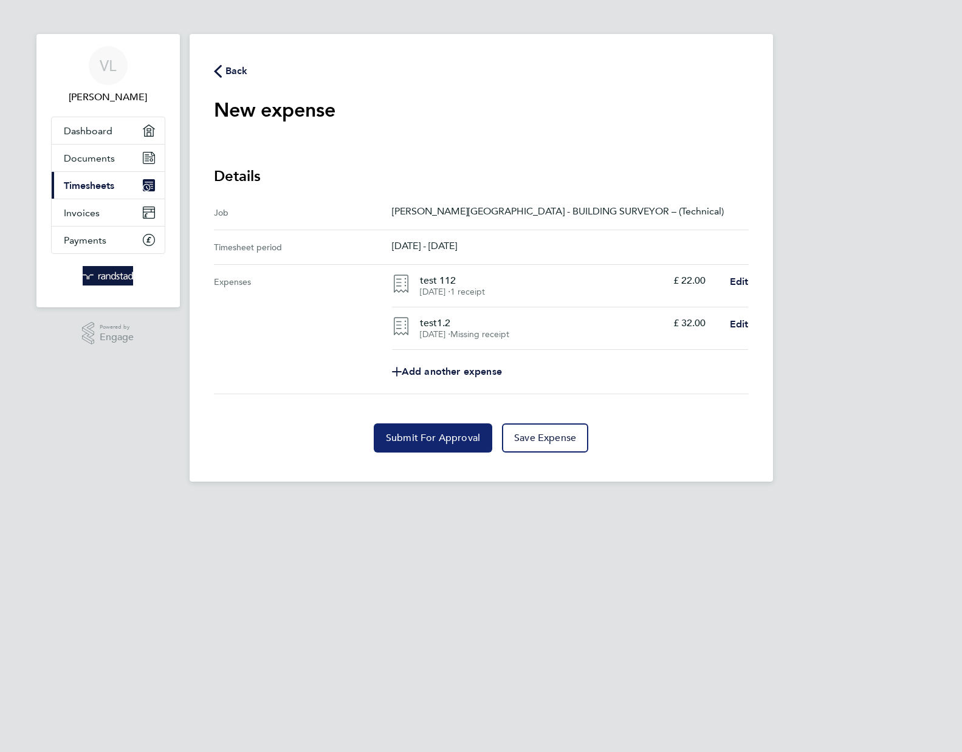
drag, startPoint x: 466, startPoint y: 440, endPoint x: 460, endPoint y: 457, distance: 17.5
click at [466, 442] on span "Submit For Approval" at bounding box center [433, 438] width 94 height 12
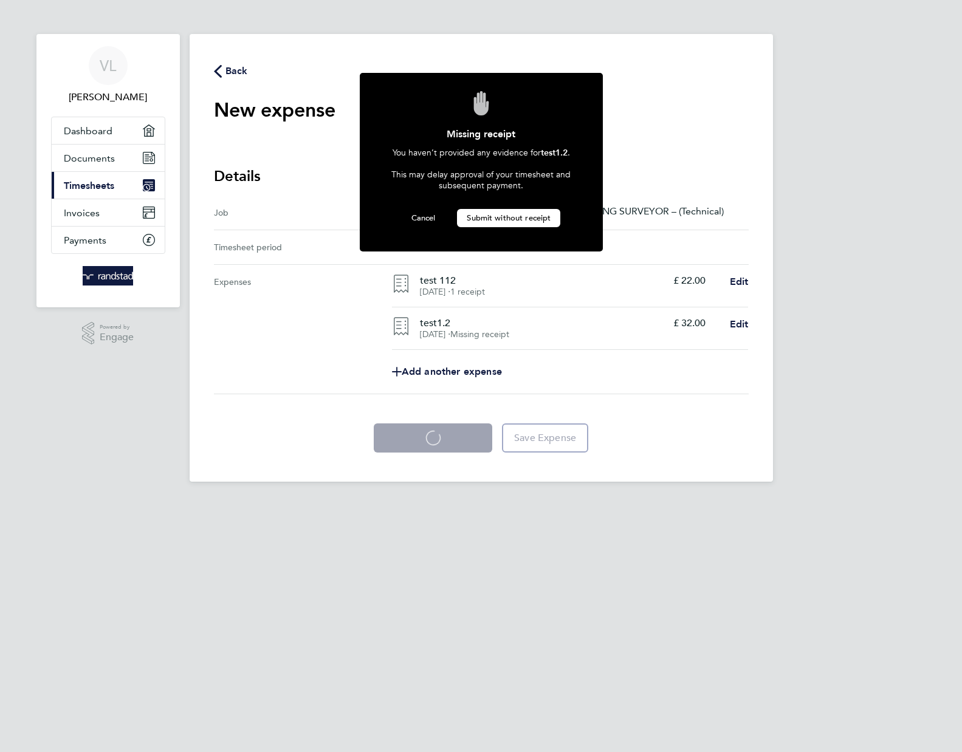
click at [495, 221] on button "Submit without receipt" at bounding box center [508, 218] width 103 height 18
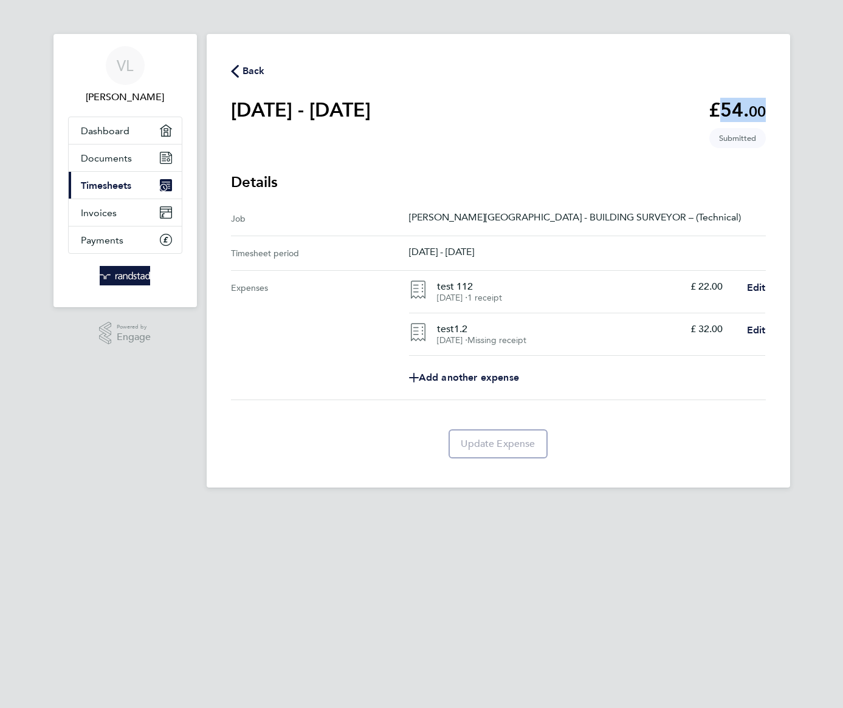
drag, startPoint x: 765, startPoint y: 114, endPoint x: 628, endPoint y: 108, distance: 137.4
click at [628, 108] on main "Back 17 - 23 Feb 2025 £54. 00 expense descripion placeholder Submitted Details …" at bounding box center [498, 261] width 583 height 454
drag, startPoint x: 510, startPoint y: 98, endPoint x: 283, endPoint y: 98, distance: 227.2
click at [283, 98] on main "Back 17 - 23 Feb 2025 £54. 00 expense descripion placeholder Submitted Details …" at bounding box center [498, 261] width 583 height 454
drag, startPoint x: 334, startPoint y: 100, endPoint x: 446, endPoint y: 104, distance: 112.5
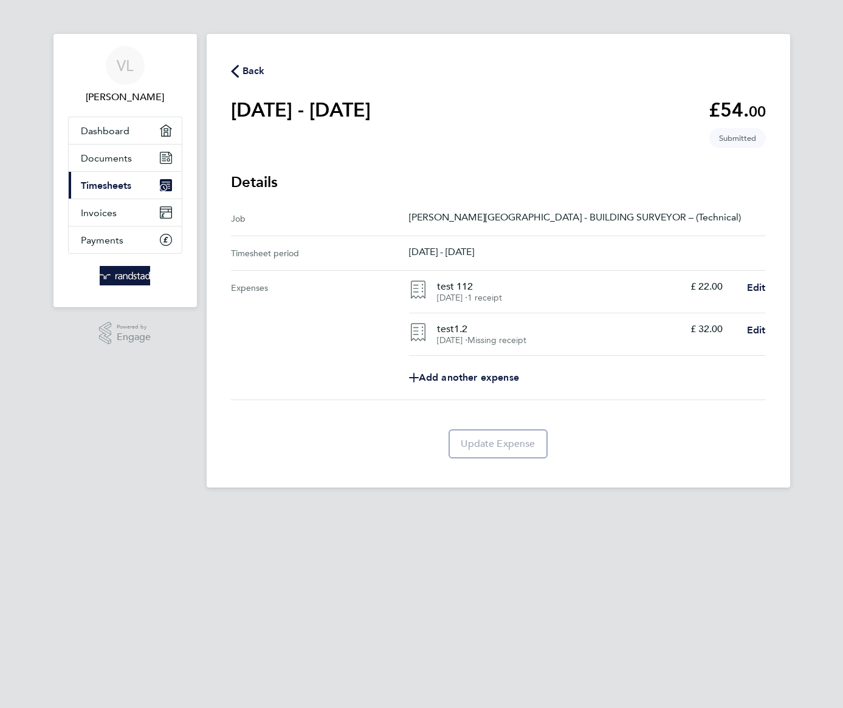
click at [446, 104] on main "Back 17 - 23 Feb 2025 £54. 00 expense descripion placeholder Submitted Details …" at bounding box center [498, 261] width 583 height 454
click at [306, 89] on main "Back 17 - 23 Feb 2025 £54. 00 expense descripion placeholder Submitted Details …" at bounding box center [498, 261] width 583 height 454
click at [289, 104] on h1 "[DATE] - [DATE]" at bounding box center [301, 110] width 140 height 24
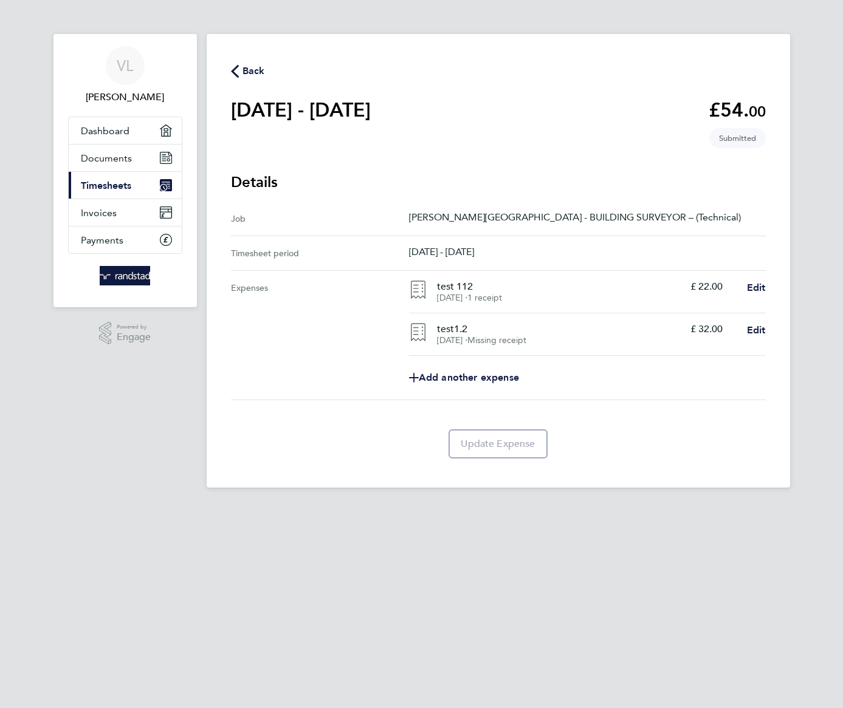
click at [309, 82] on main "Back 17 - 23 Feb 2025 £54. 00 expense descripion placeholder Submitted Details …" at bounding box center [498, 261] width 583 height 454
click at [284, 98] on h1 "[DATE] - [DATE]" at bounding box center [301, 110] width 140 height 24
click at [371, 112] on h1 "[DATE] - [DATE]" at bounding box center [301, 110] width 140 height 24
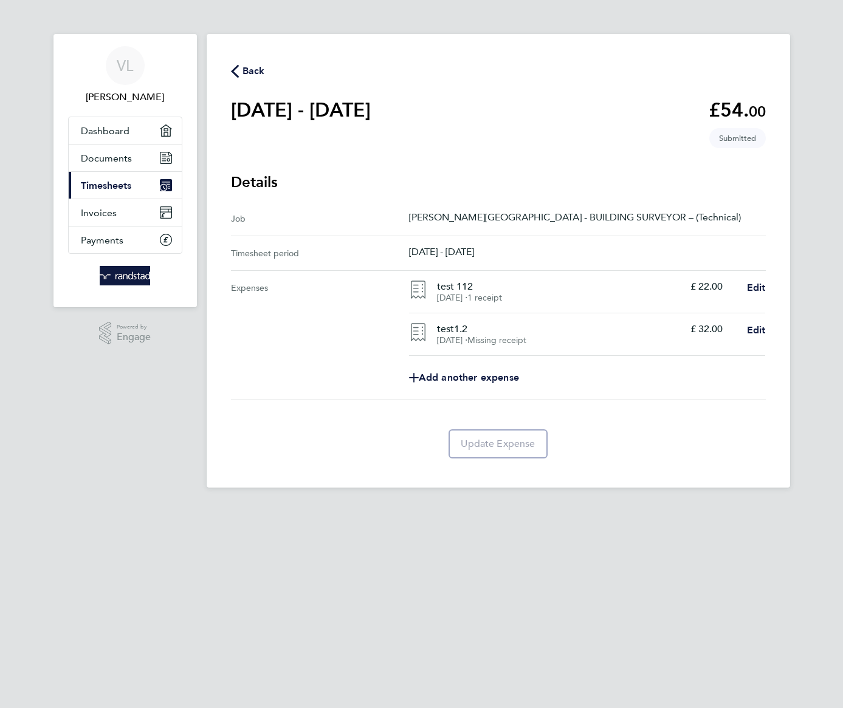
click at [371, 112] on h1 "[DATE] - [DATE]" at bounding box center [301, 110] width 140 height 24
drag, startPoint x: 409, startPoint y: 214, endPoint x: 832, endPoint y: 247, distance: 424.7
click at [832, 247] on div "VL Vaughan Neville L Applications: Dashboard Documents Current page: Timesheets…" at bounding box center [421, 253] width 843 height 507
drag, startPoint x: 719, startPoint y: 213, endPoint x: 656, endPoint y: 210, distance: 63.3
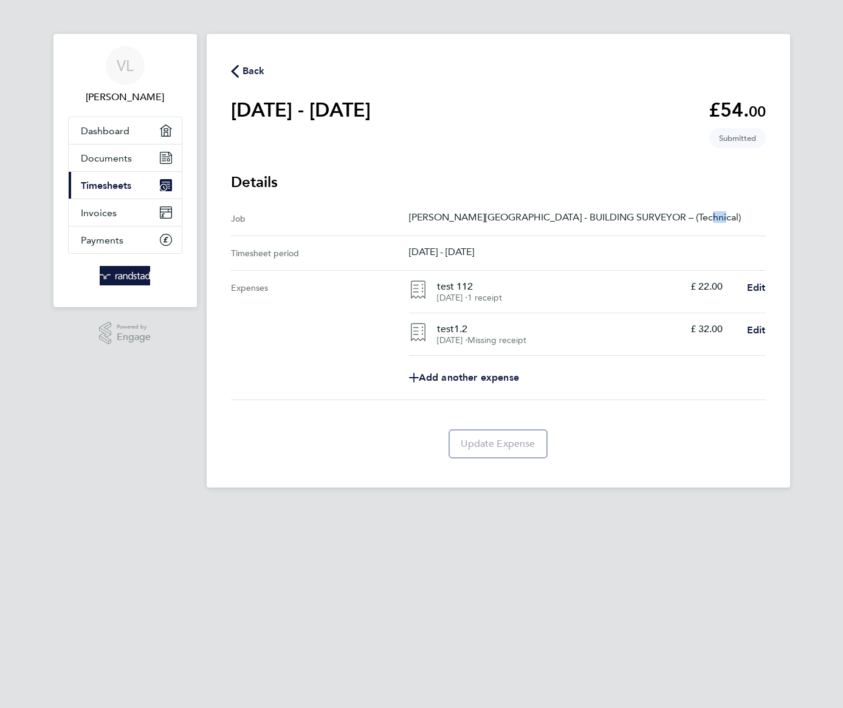
click at [674, 219] on p "Ben Jonson Primary School - BUILDING SURVEYOR – (Technical)" at bounding box center [587, 217] width 357 height 12
click at [654, 205] on div "Job Ben Jonson Primary School - BUILDING SURVEYOR – (Technical)" at bounding box center [498, 219] width 535 height 35
click at [658, 222] on p "Ben Jonson Primary School - BUILDING SURVEYOR – (Technical)" at bounding box center [587, 217] width 357 height 12
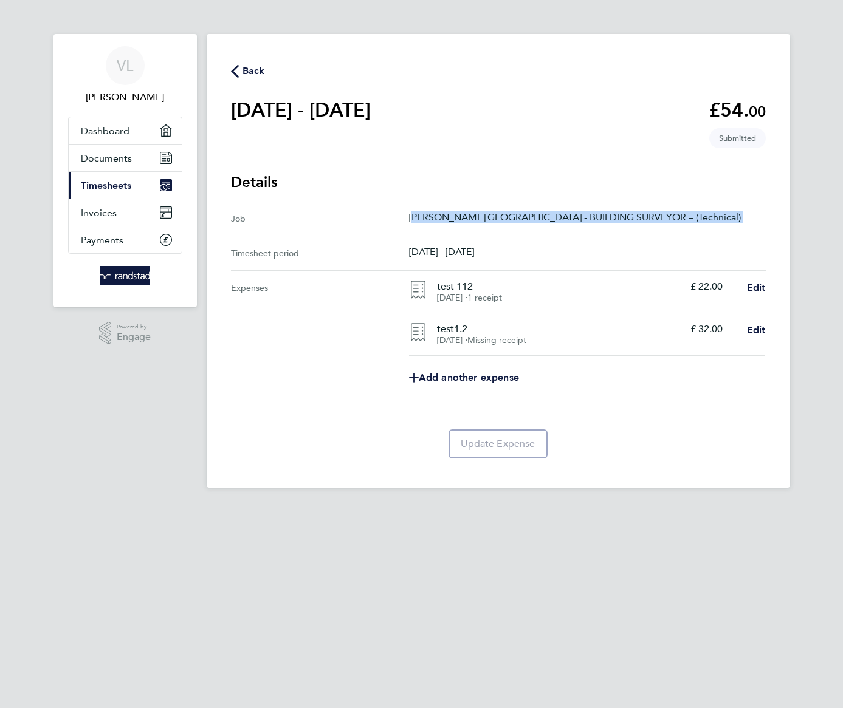
click at [658, 222] on p "Ben Jonson Primary School - BUILDING SURVEYOR – (Technical)" at bounding box center [587, 217] width 357 height 12
click at [627, 220] on p "Ben Jonson Primary School - BUILDING SURVEYOR – (Technical)" at bounding box center [587, 217] width 357 height 12
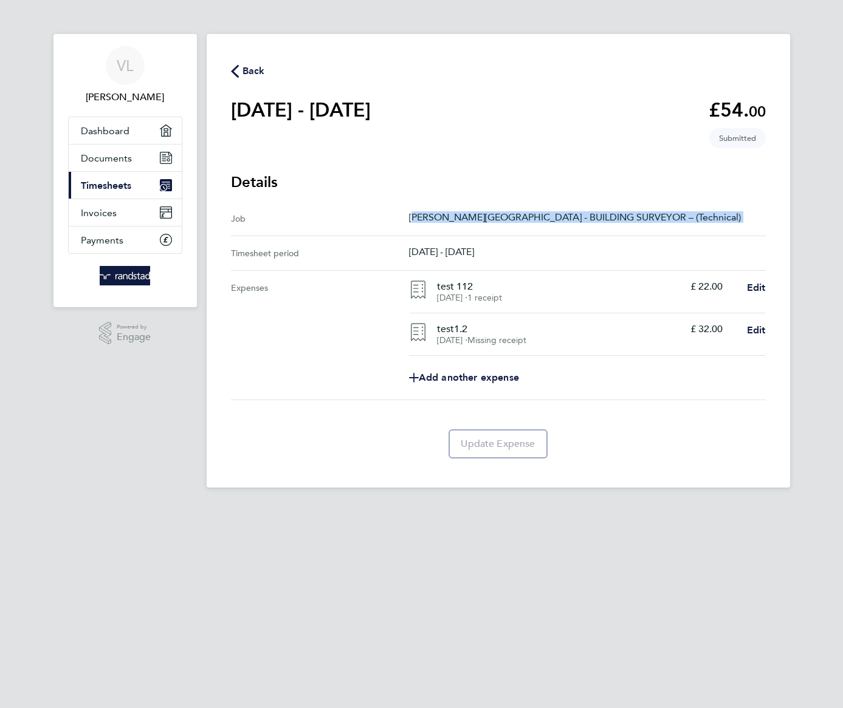
click at [575, 233] on div "Job Ben Jonson Primary School - BUILDING SURVEYOR – (Technical)" at bounding box center [498, 219] width 535 height 35
drag, startPoint x: 595, startPoint y: 267, endPoint x: 574, endPoint y: 226, distance: 45.6
click at [574, 226] on div "Job Ben Jonson Primary School - BUILDING SURVEYOR – (Technical)" at bounding box center [498, 219] width 535 height 35
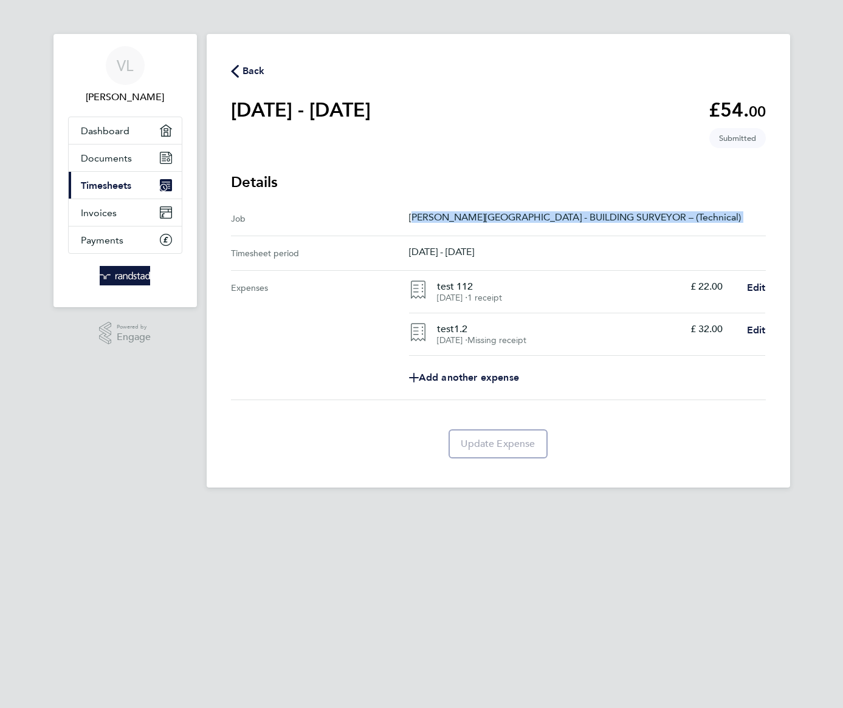
click at [574, 226] on div "Job Ben Jonson Primary School - BUILDING SURVEYOR – (Technical)" at bounding box center [498, 219] width 535 height 35
click at [462, 249] on p "[DATE] - [DATE]" at bounding box center [587, 252] width 357 height 12
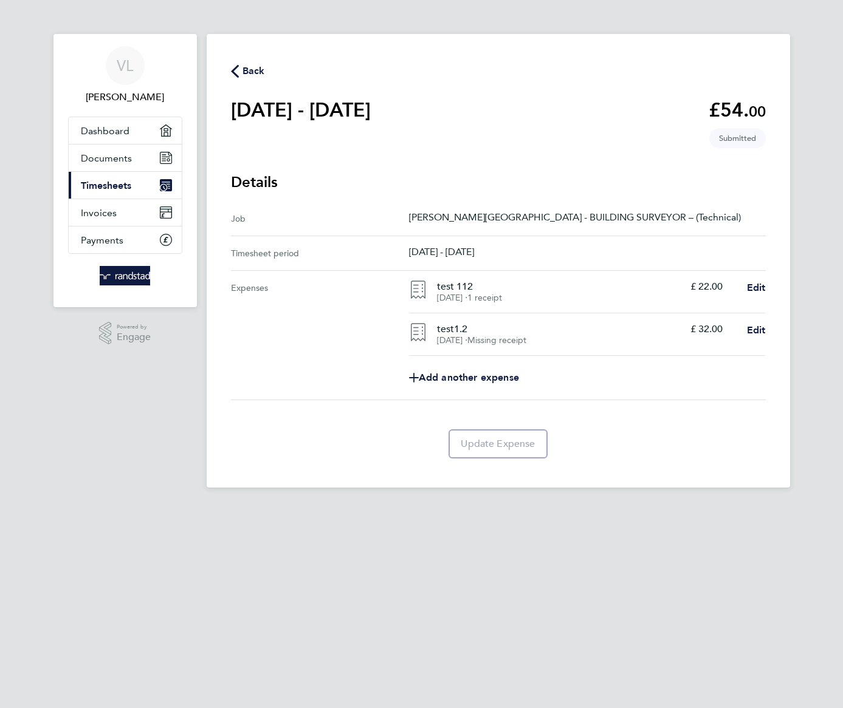
drag, startPoint x: 530, startPoint y: 258, endPoint x: 257, endPoint y: 204, distance: 278.2
click at [257, 204] on ul "Job Ben Jonson Primary School - BUILDING SURVEYOR – (Technical) Timesheet perio…" at bounding box center [498, 301] width 535 height 199
click at [231, 68] on icon "button" at bounding box center [235, 71] width 8 height 13
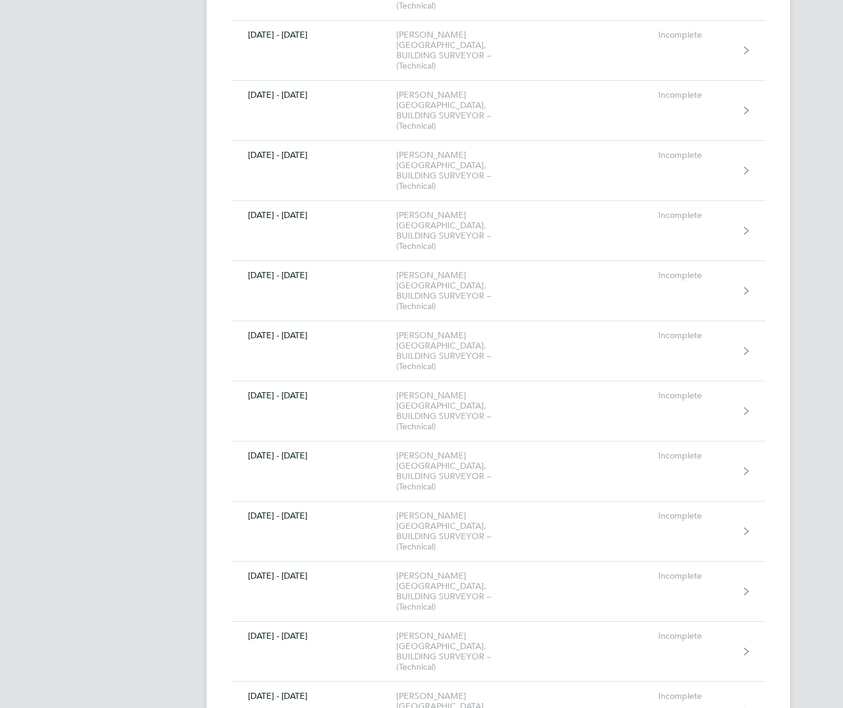
scroll to position [1295, 0]
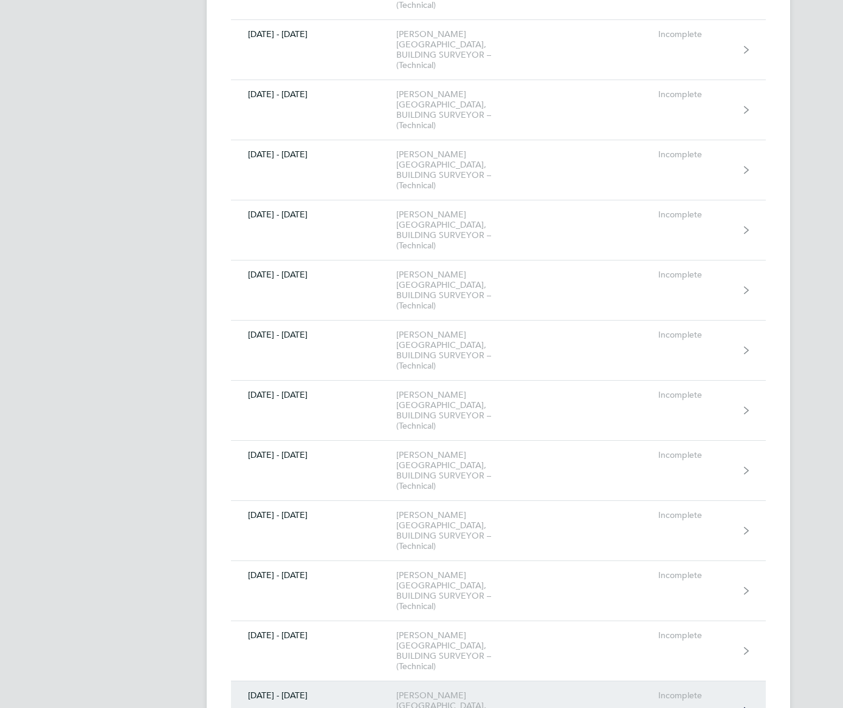
click at [503, 691] on div "Ben Jonson Primary School, BUILDING SURVEYOR – (Technical)" at bounding box center [465, 711] width 139 height 41
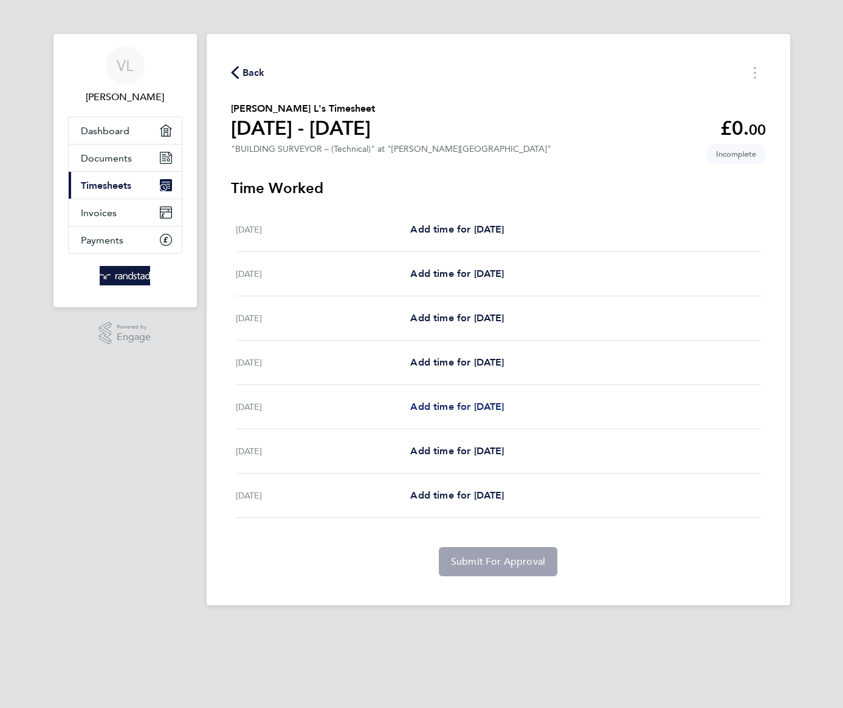
click at [501, 404] on span "Add time for Fri 14 Feb" at bounding box center [457, 407] width 94 height 12
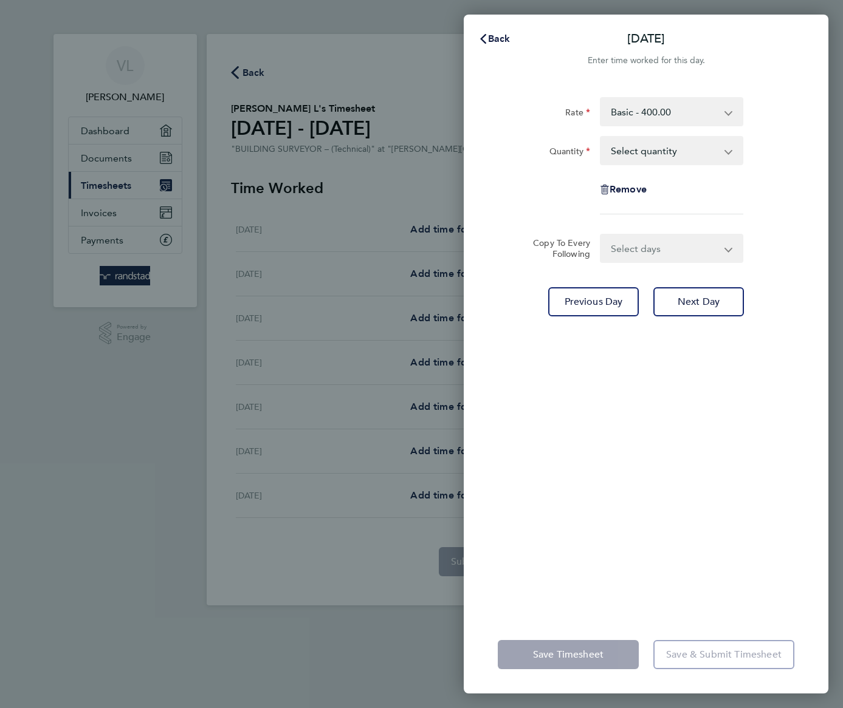
click at [675, 159] on select "Select quantity 0.5 1" at bounding box center [664, 150] width 126 height 27
select select "1"
click at [601, 137] on select "Select quantity 0.5 1" at bounding box center [664, 150] width 126 height 27
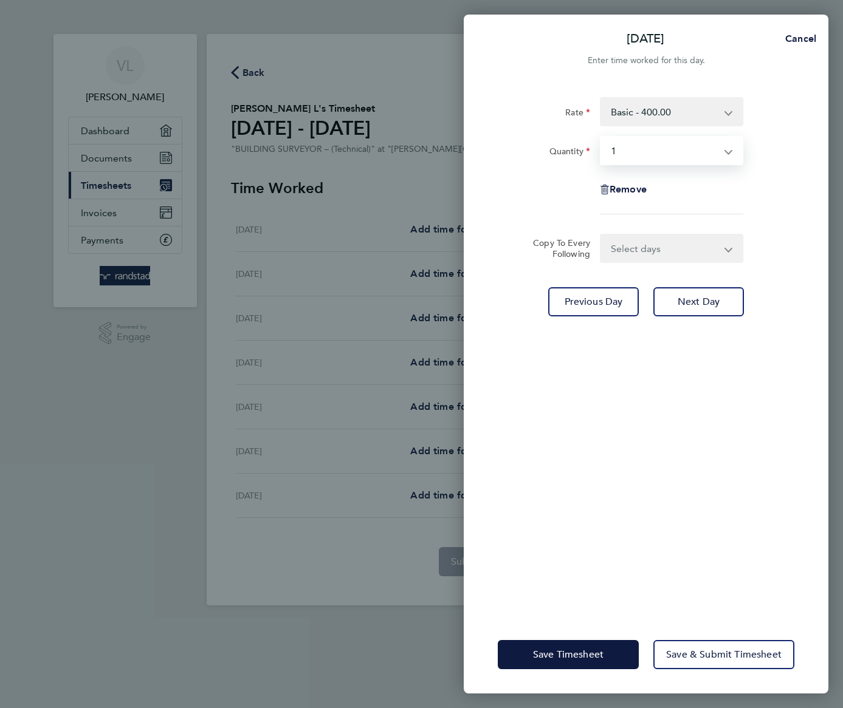
click at [675, 249] on select "Select days Day Weekend (Sat-Sun) Saturday Sunday" at bounding box center [665, 248] width 128 height 27
select select "WEEKEND"
click at [601, 235] on select "Select days Day Weekend (Sat-Sun) Saturday Sunday" at bounding box center [665, 248] width 128 height 27
select select "2025-02-16"
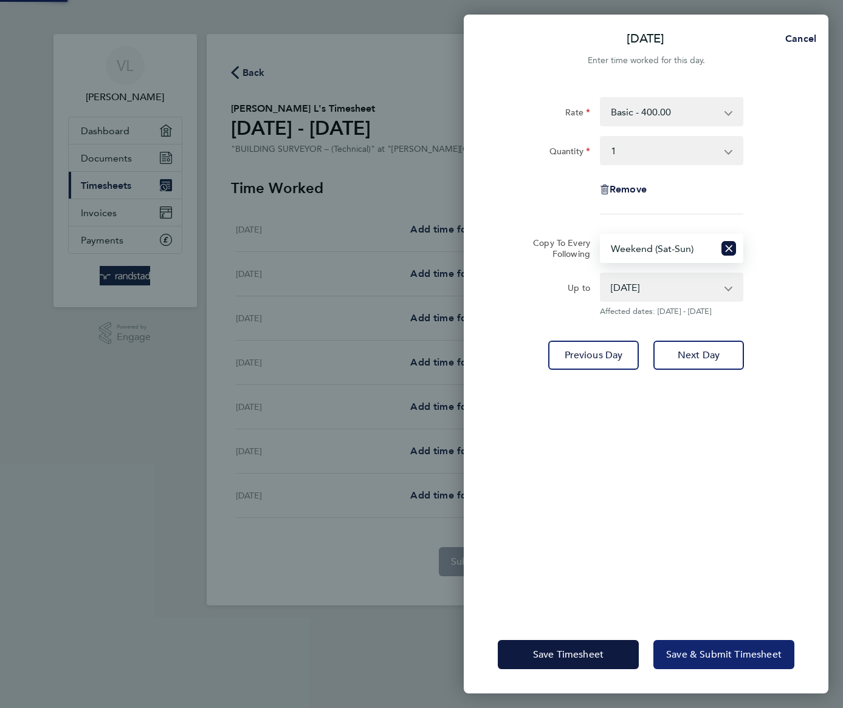
click at [694, 658] on span "Save & Submit Timesheet" at bounding box center [723, 655] width 115 height 12
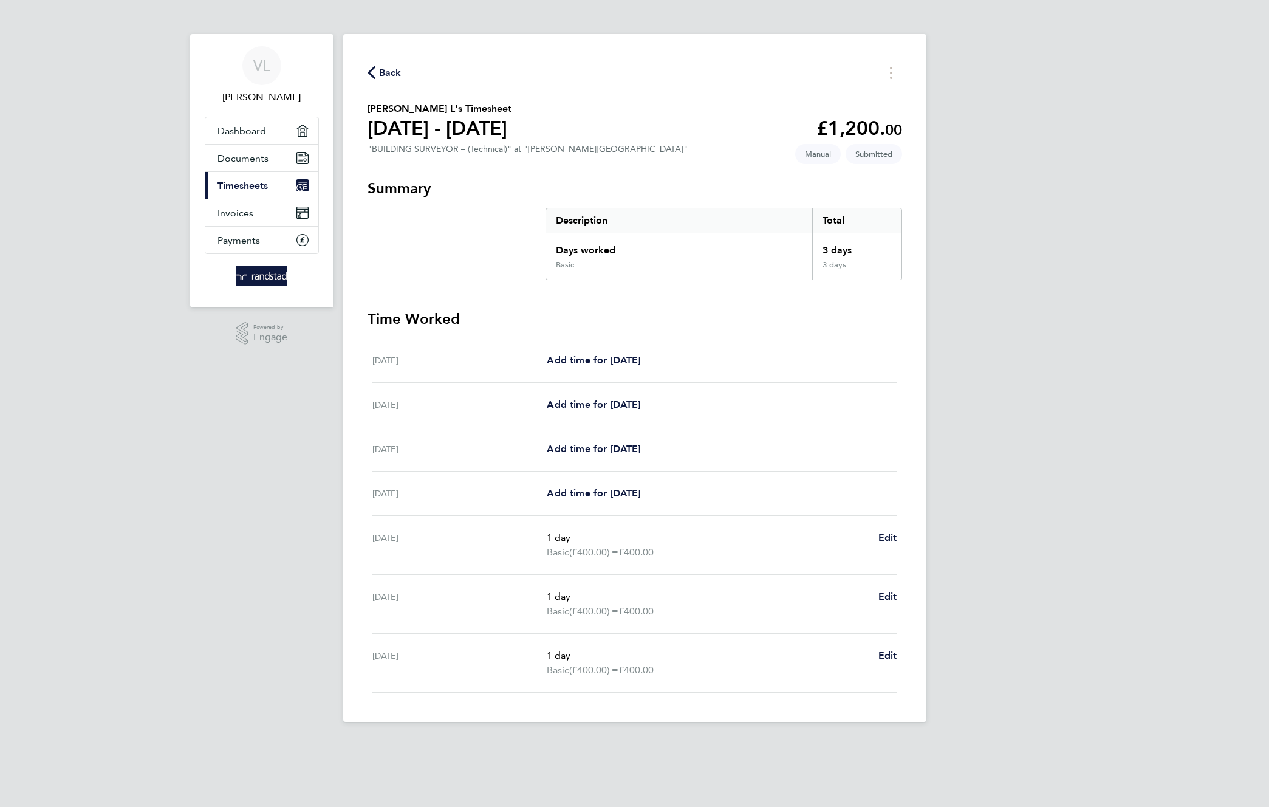
click at [1148, 162] on div "VL Vaughan Neville L Applications: Dashboard Documents Current page: Timesheets…" at bounding box center [634, 370] width 1269 height 741
click at [382, 70] on span "Back" at bounding box center [390, 73] width 22 height 15
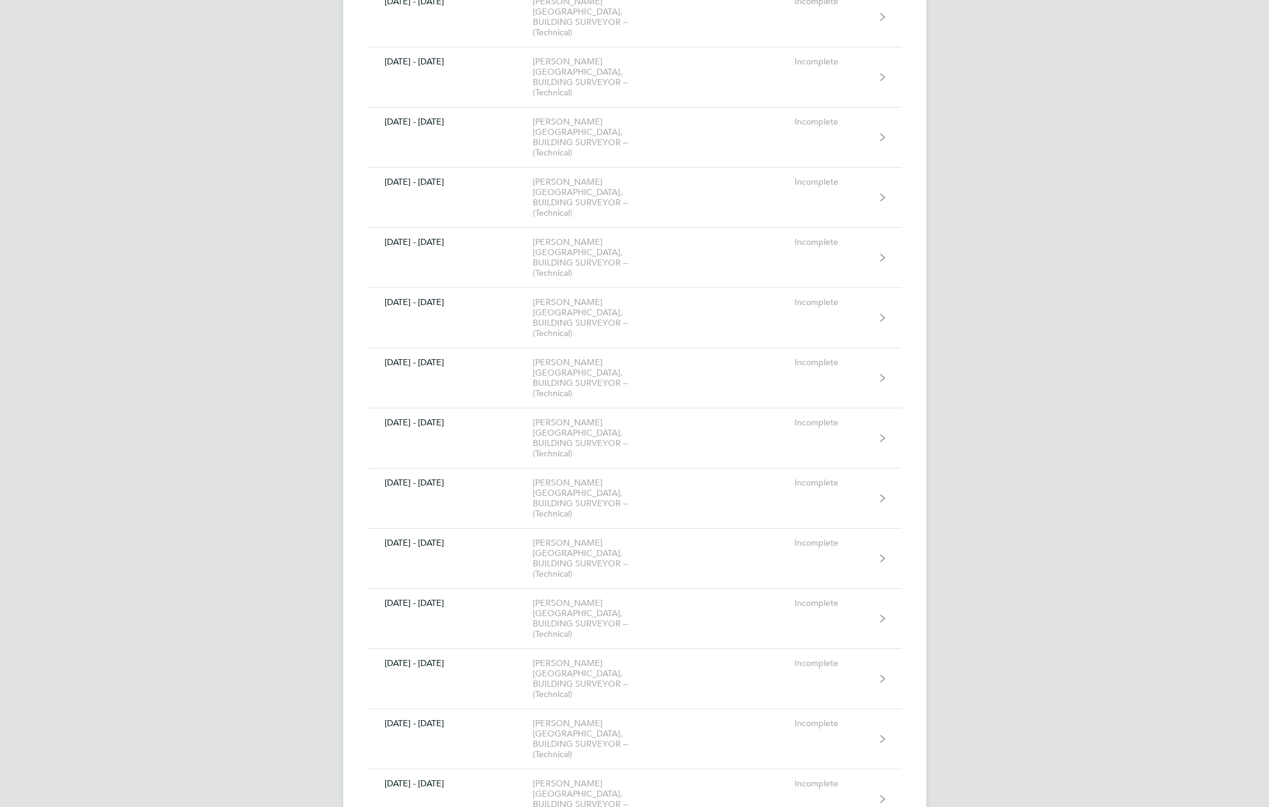
scroll to position [1344, 0]
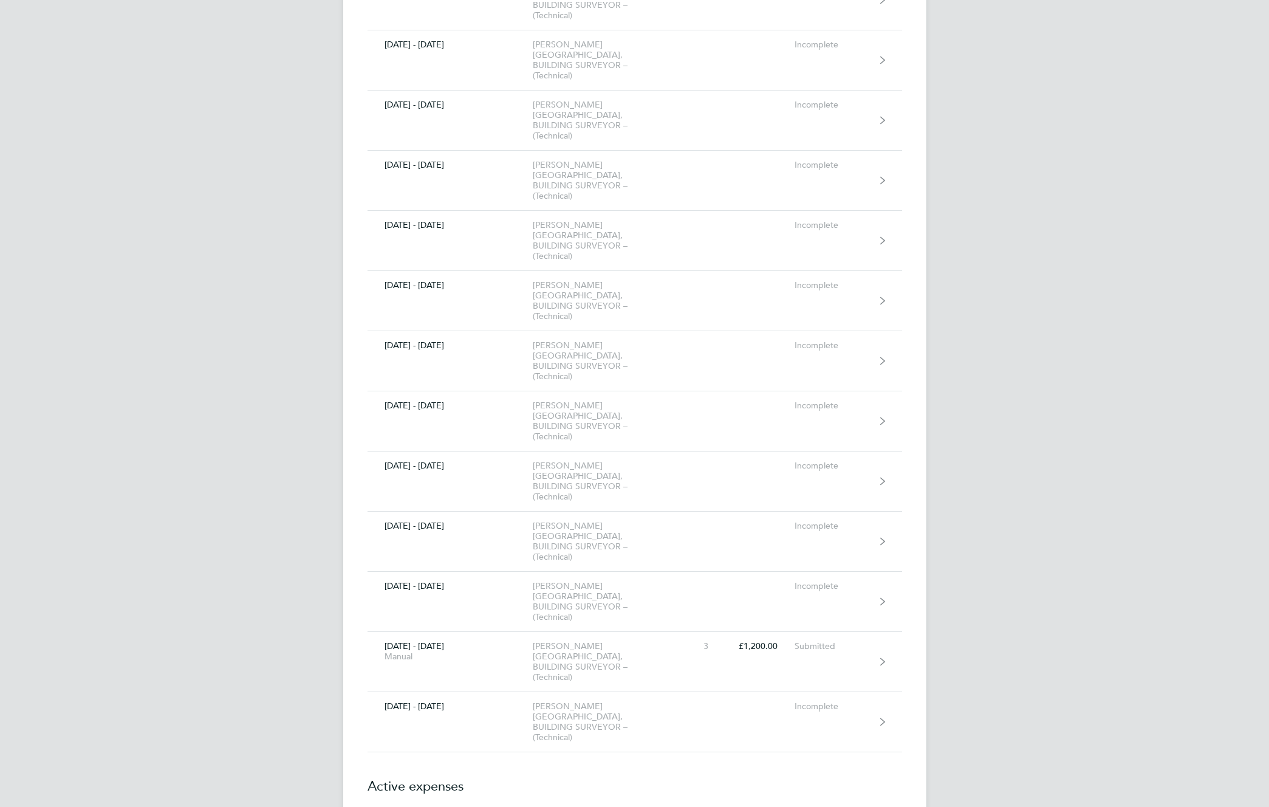
click at [1055, 547] on div "VL Vaughan Neville L Applications: Dashboard Documents Current page: Timesheets…" at bounding box center [634, 64] width 1269 height 2816
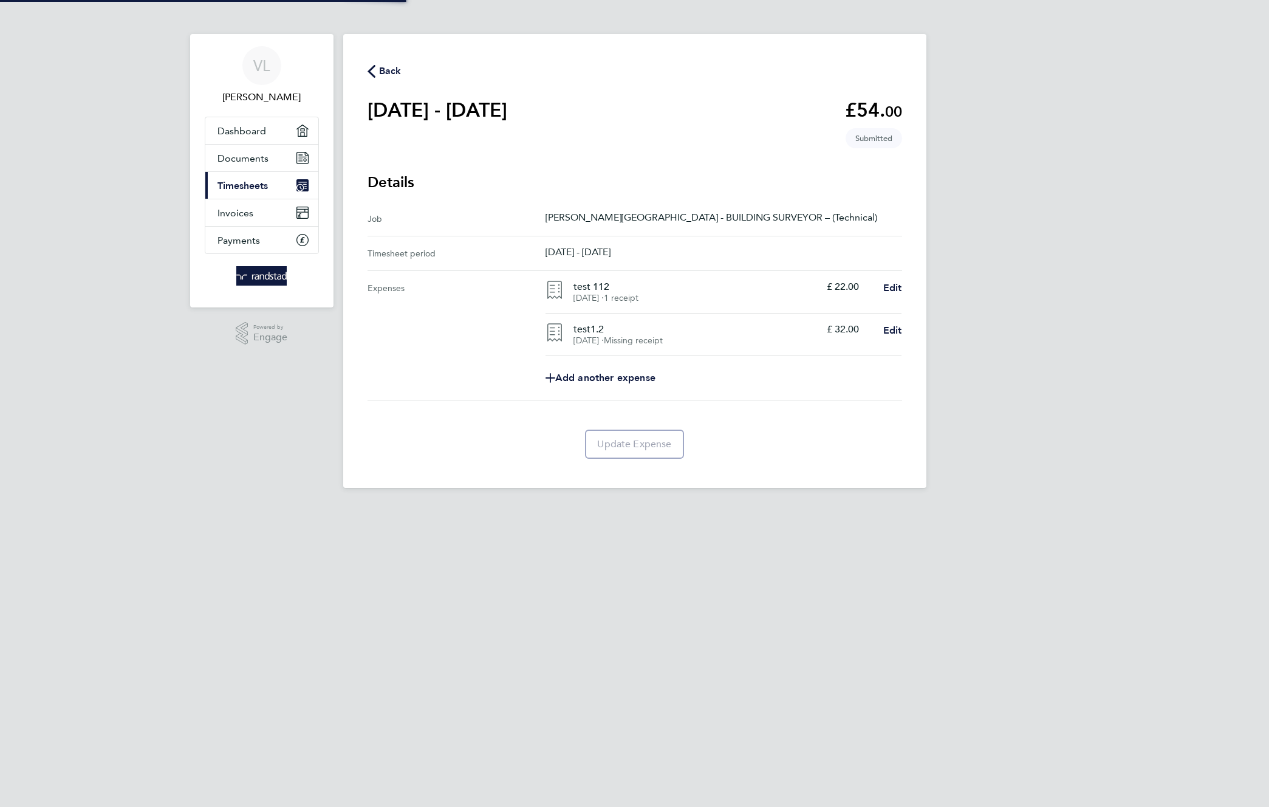
click at [840, 428] on main "Back 17 - 23 Feb 2025 £54. 00 expense descripion placeholder Submitted Details …" at bounding box center [634, 261] width 583 height 454
drag, startPoint x: 382, startPoint y: 67, endPoint x: 394, endPoint y: 61, distance: 13.6
click at [385, 66] on span "Back" at bounding box center [390, 71] width 22 height 15
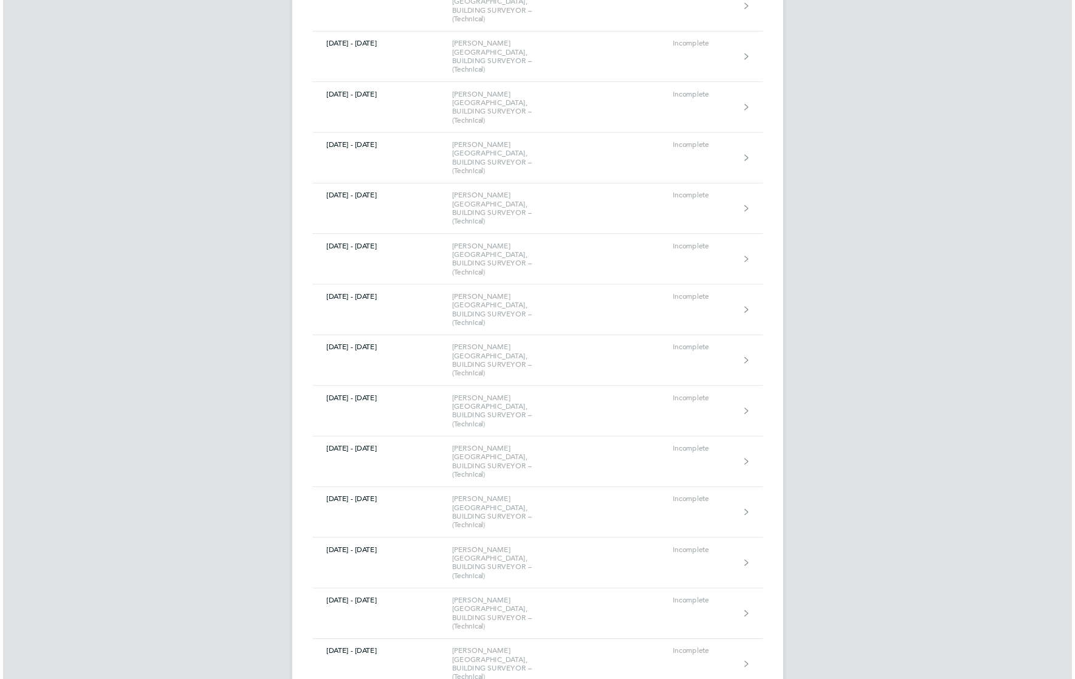
scroll to position [1486, 0]
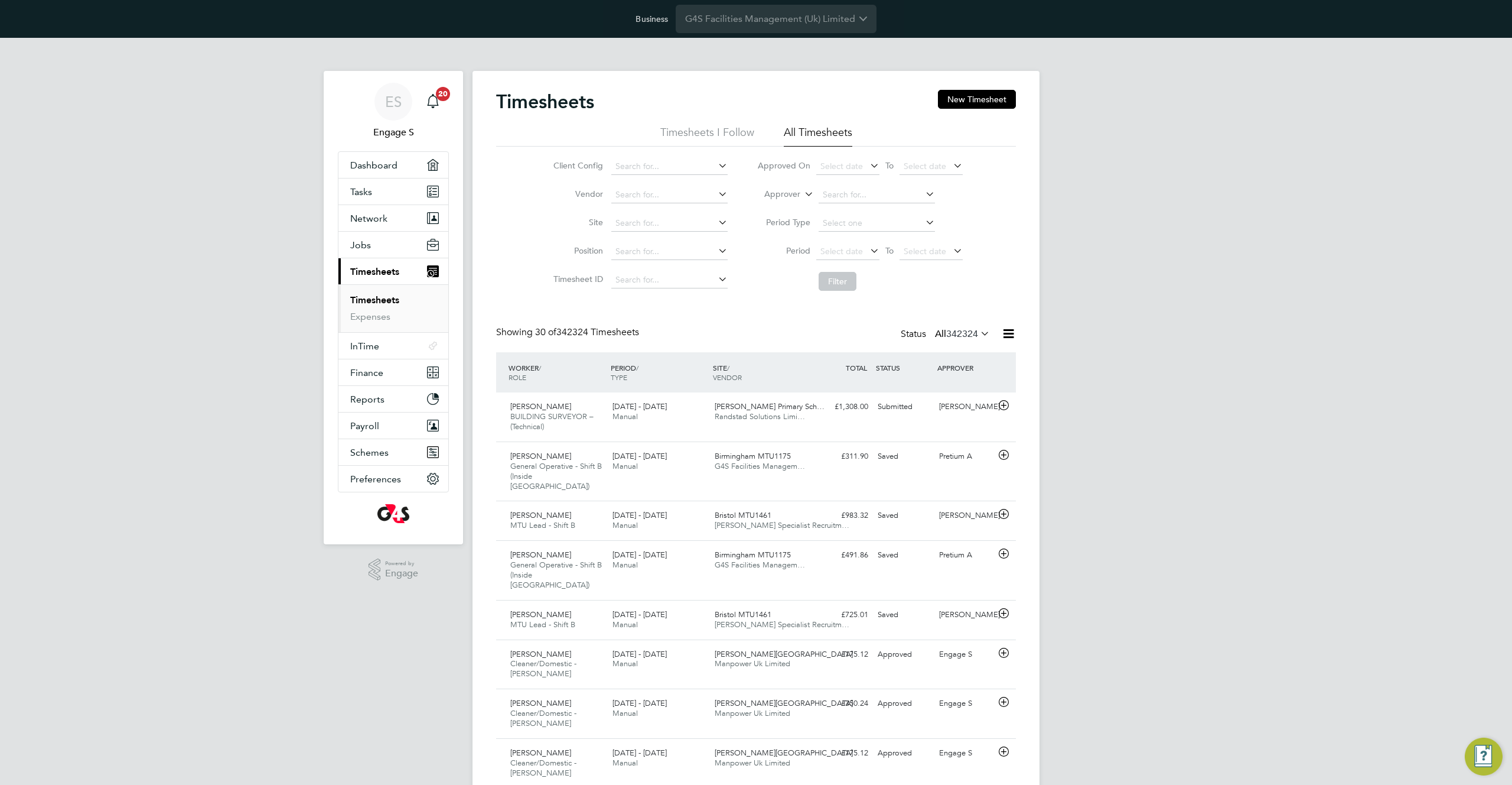
click at [922, 414] on div "Submitted" at bounding box center [903, 407] width 61 height 19
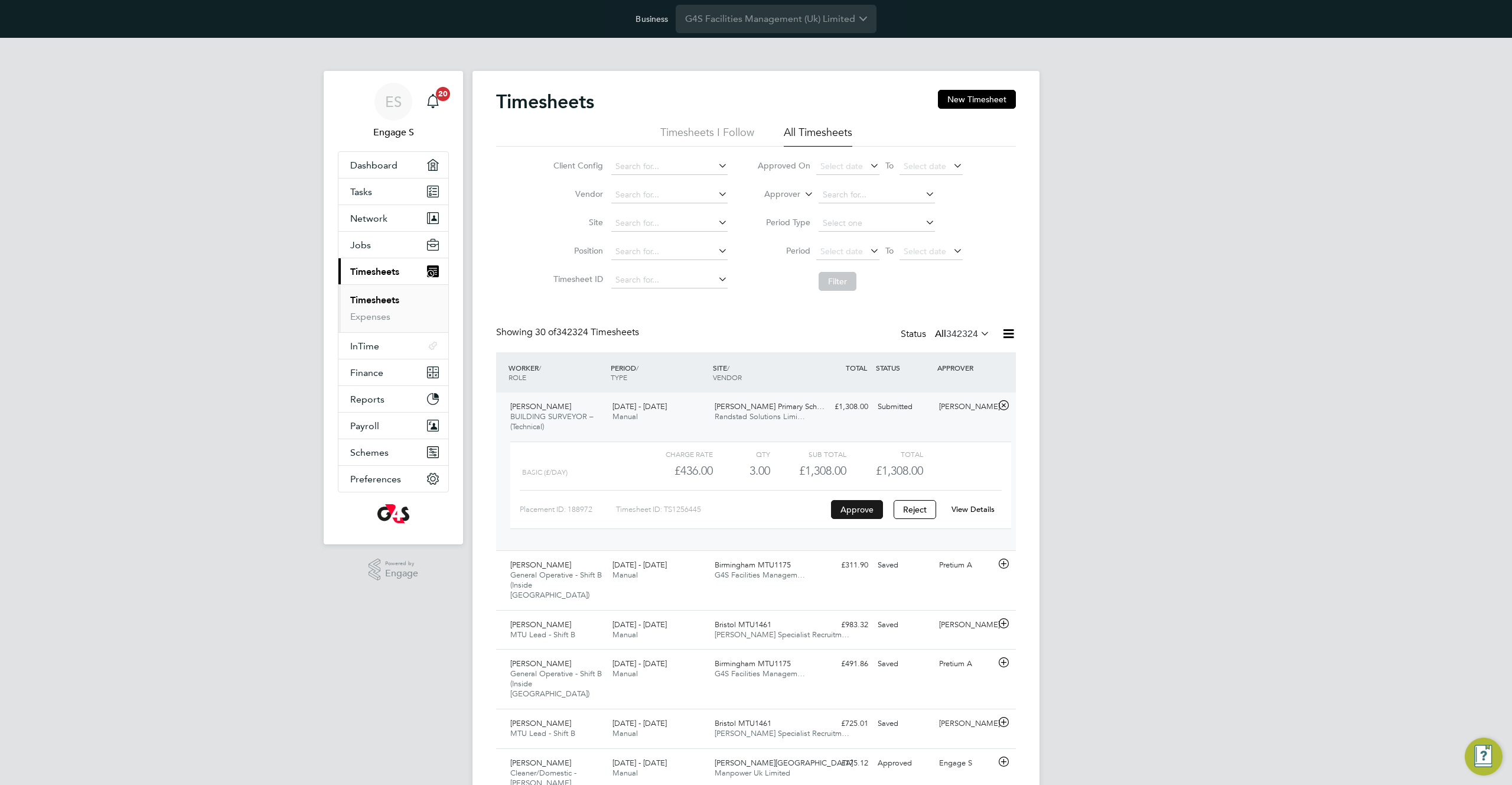
click at [854, 509] on button "Approve" at bounding box center [857, 509] width 52 height 18
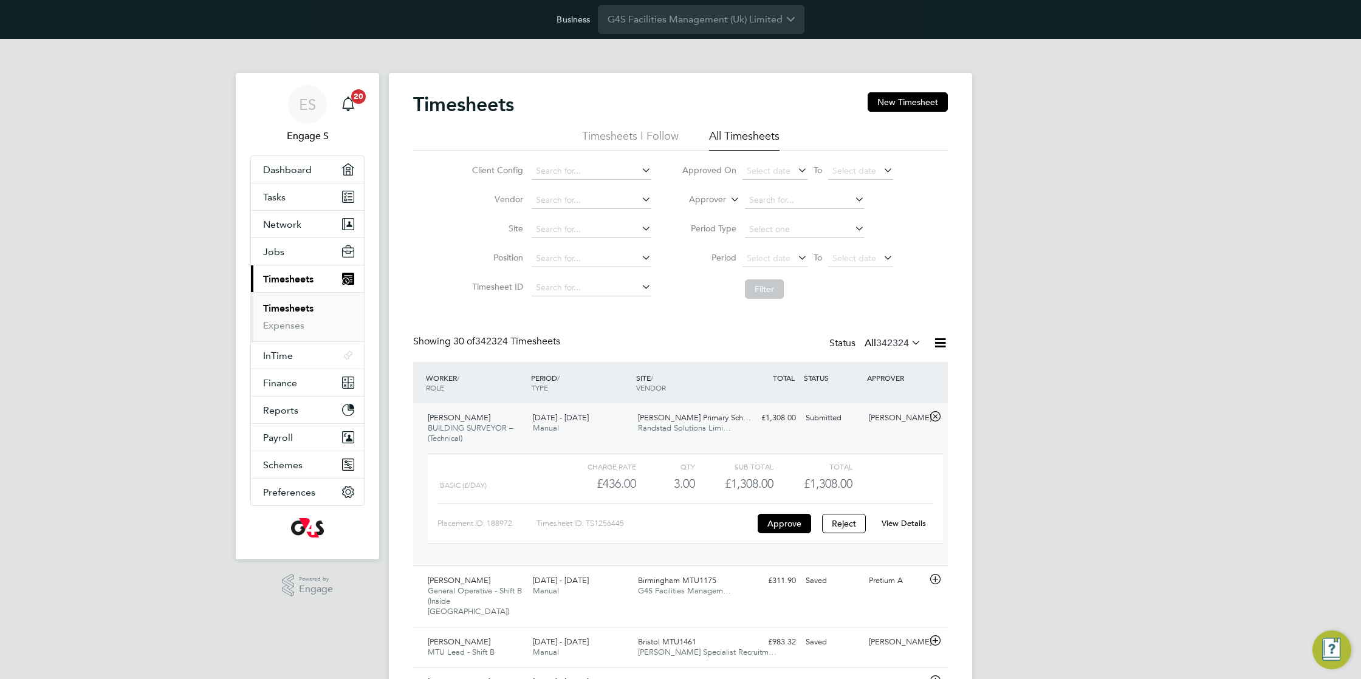
drag, startPoint x: 606, startPoint y: 89, endPoint x: 412, endPoint y: 104, distance: 195.0
drag, startPoint x: 470, startPoint y: 107, endPoint x: 551, endPoint y: 100, distance: 81.1
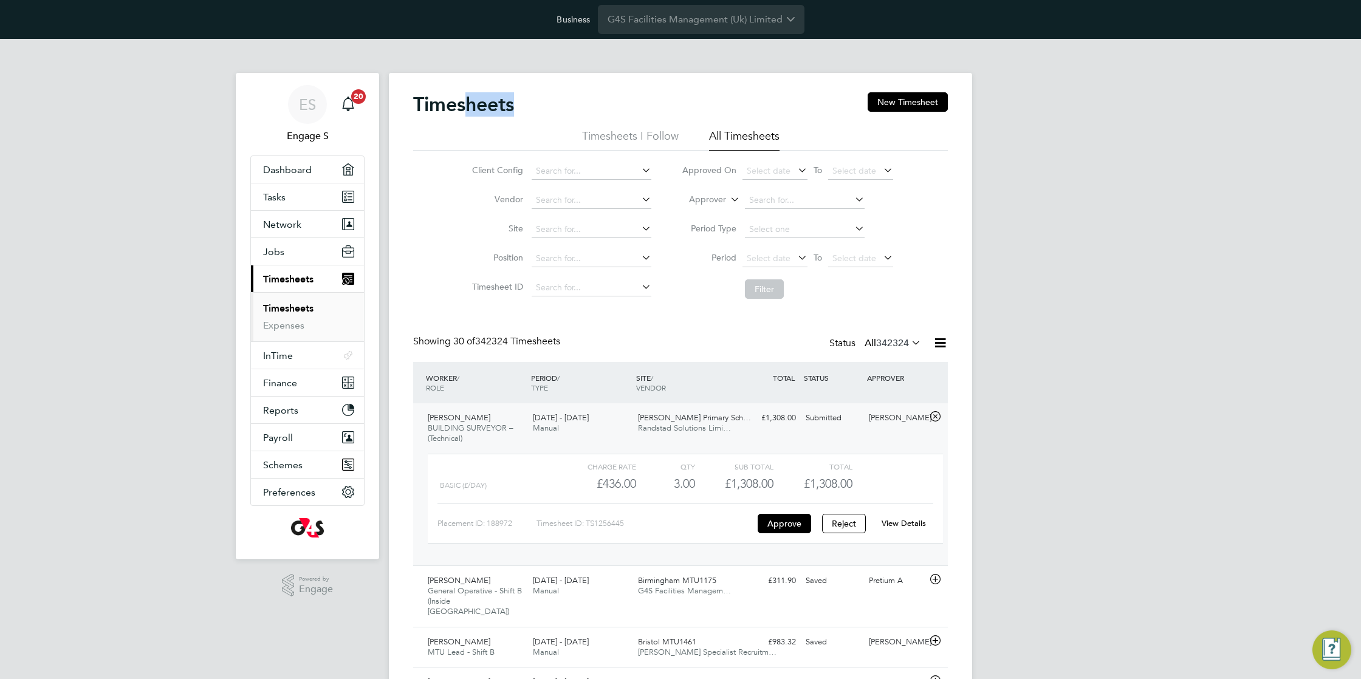
click at [551, 100] on div "Timesheets New Timesheet" at bounding box center [680, 110] width 535 height 36
click at [518, 103] on div "Timesheets New Timesheet" at bounding box center [680, 110] width 535 height 36
drag, startPoint x: 515, startPoint y: 103, endPoint x: 485, endPoint y: 102, distance: 29.2
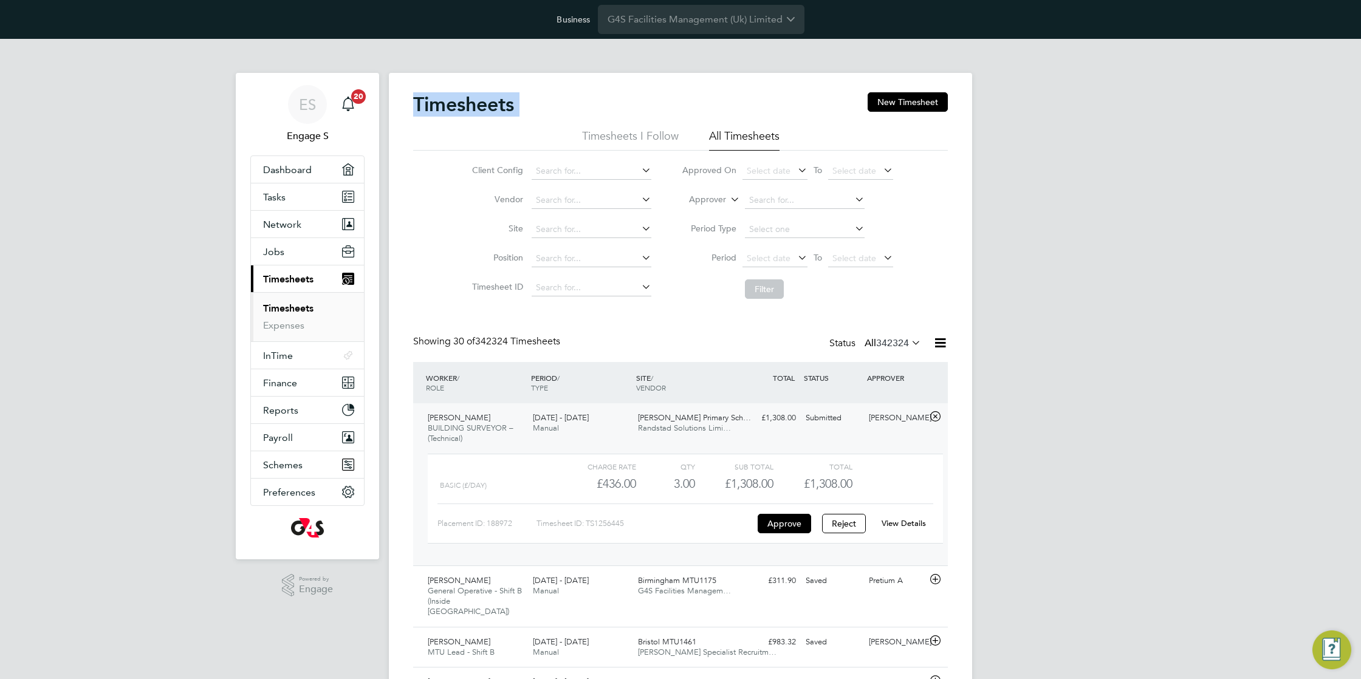
click at [485, 102] on h2 "Timesheets" at bounding box center [463, 104] width 101 height 24
click at [940, 342] on icon at bounding box center [940, 342] width 15 height 15
click at [849, 398] on li "Download Timesheets Report" at bounding box center [864, 395] width 161 height 17
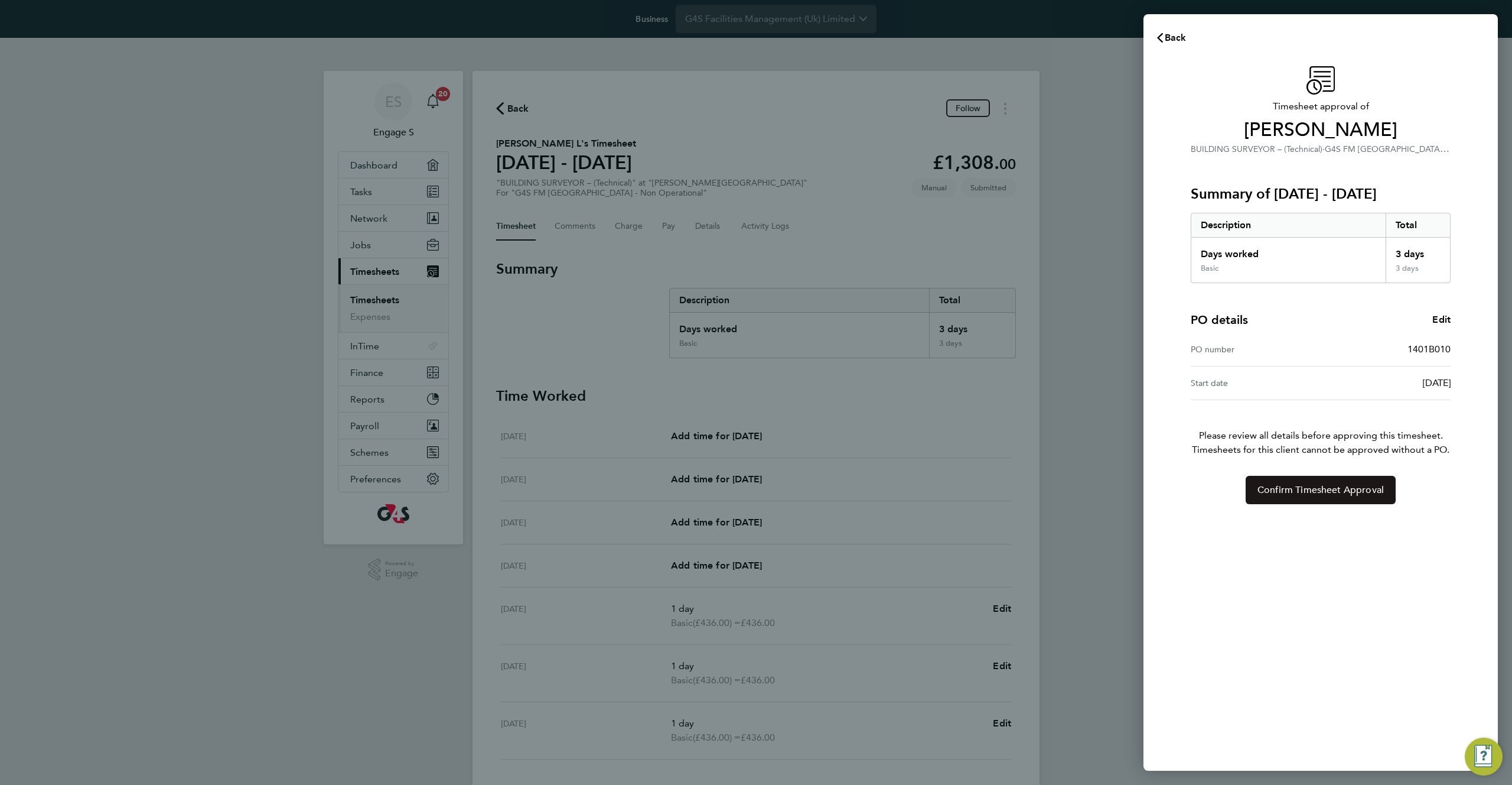
click at [1319, 492] on span "Confirm Timesheet Approval" at bounding box center [1320, 490] width 126 height 12
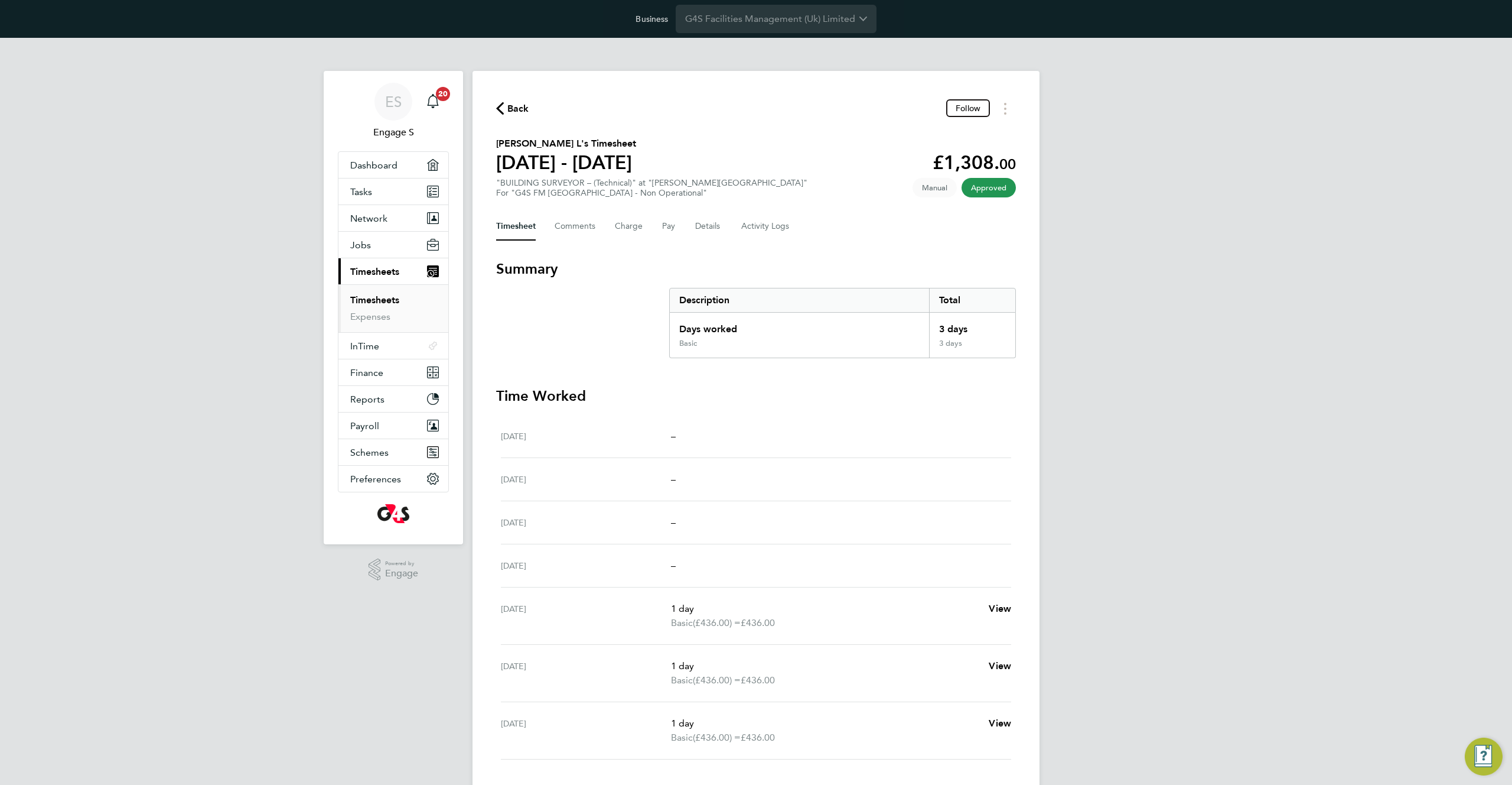
click at [1319, 492] on div "ES Engage S Notifications 20 Applications: Dashboard Tasks Network Team Members…" at bounding box center [756, 450] width 1512 height 826
click at [366, 315] on link "Expenses" at bounding box center [369, 317] width 40 height 12
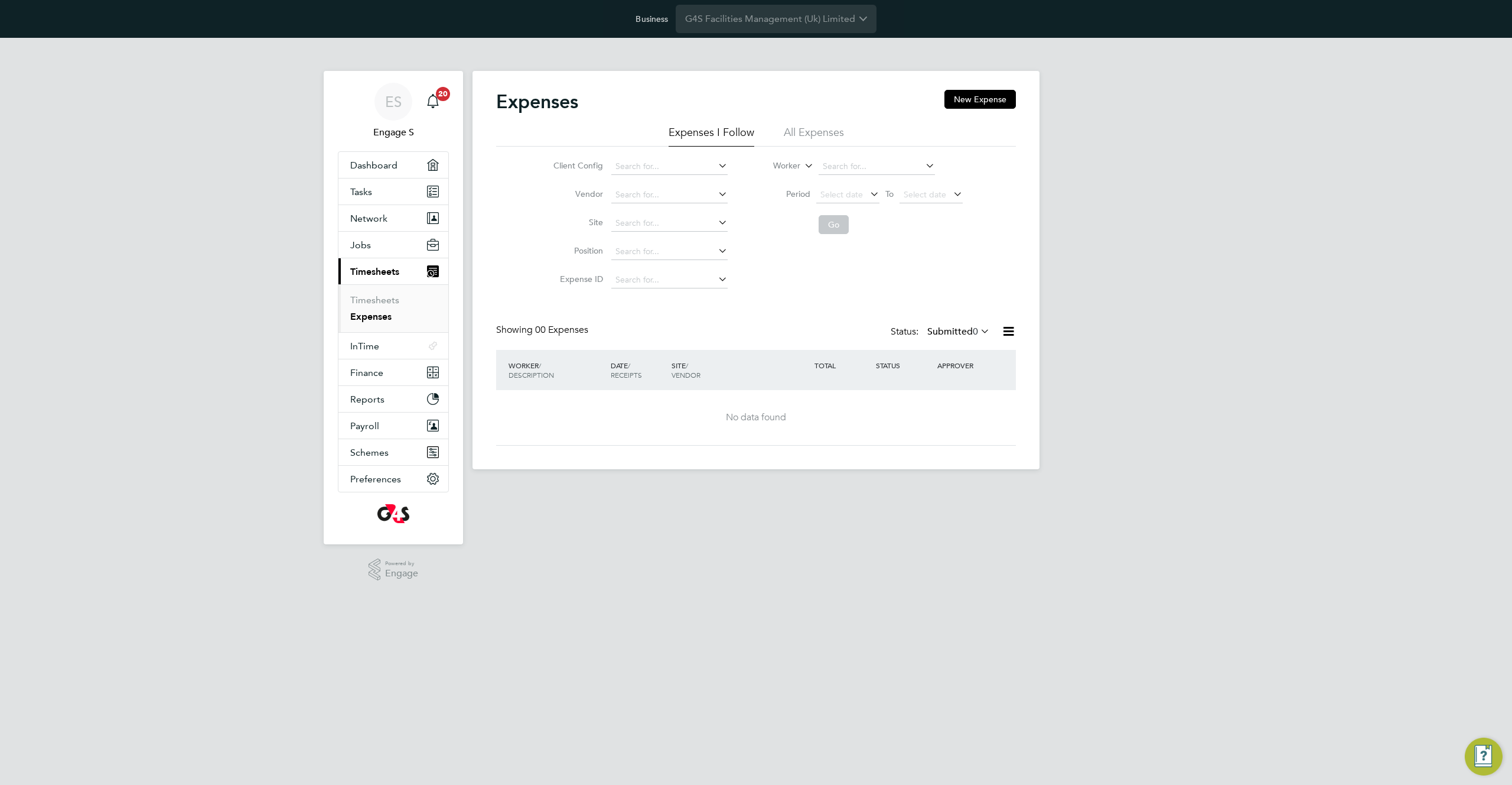
click at [815, 130] on li "All Expenses" at bounding box center [814, 136] width 60 height 21
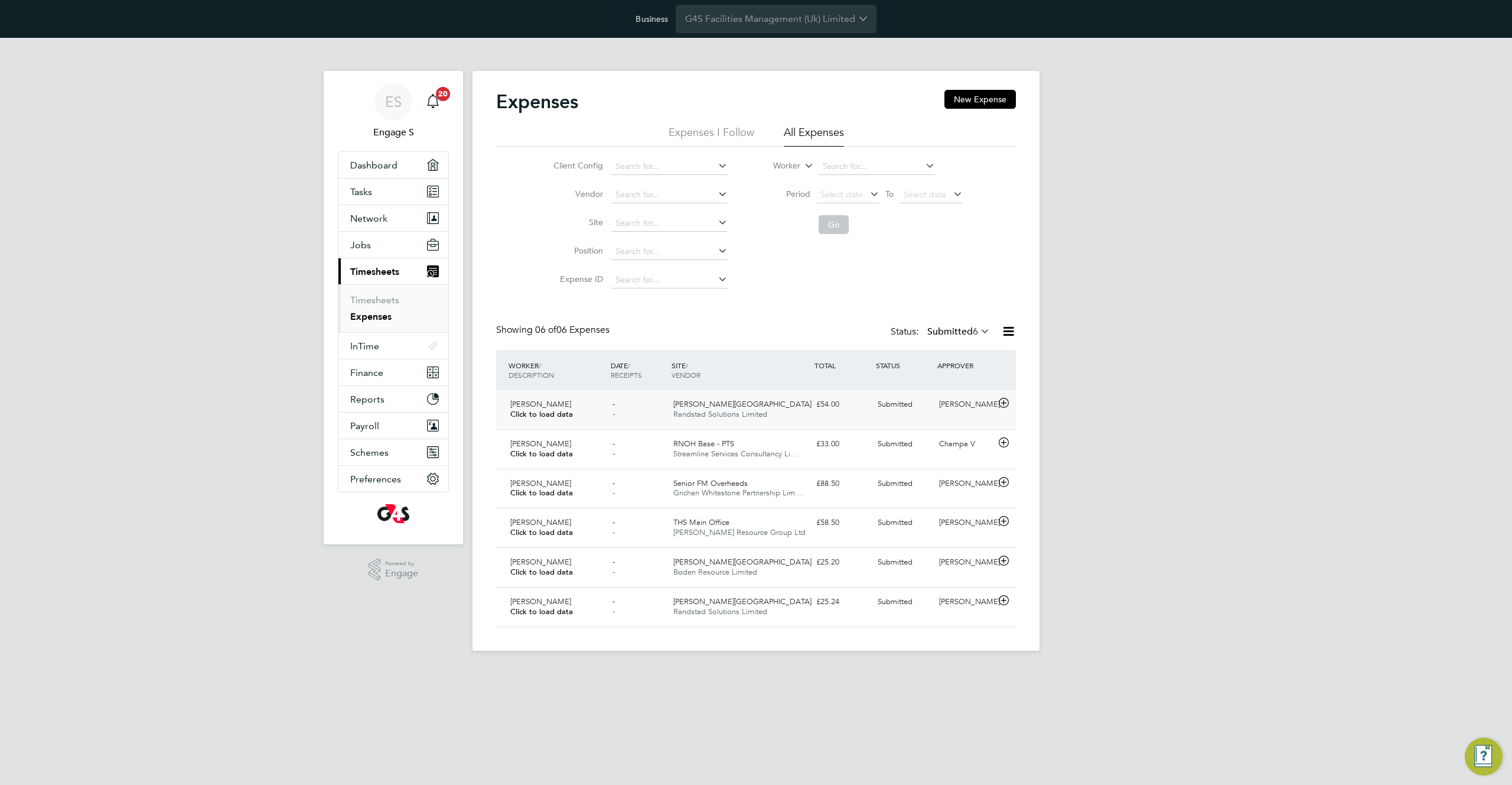
click at [735, 410] on span "Randstad Solutions Limited" at bounding box center [721, 413] width 94 height 10
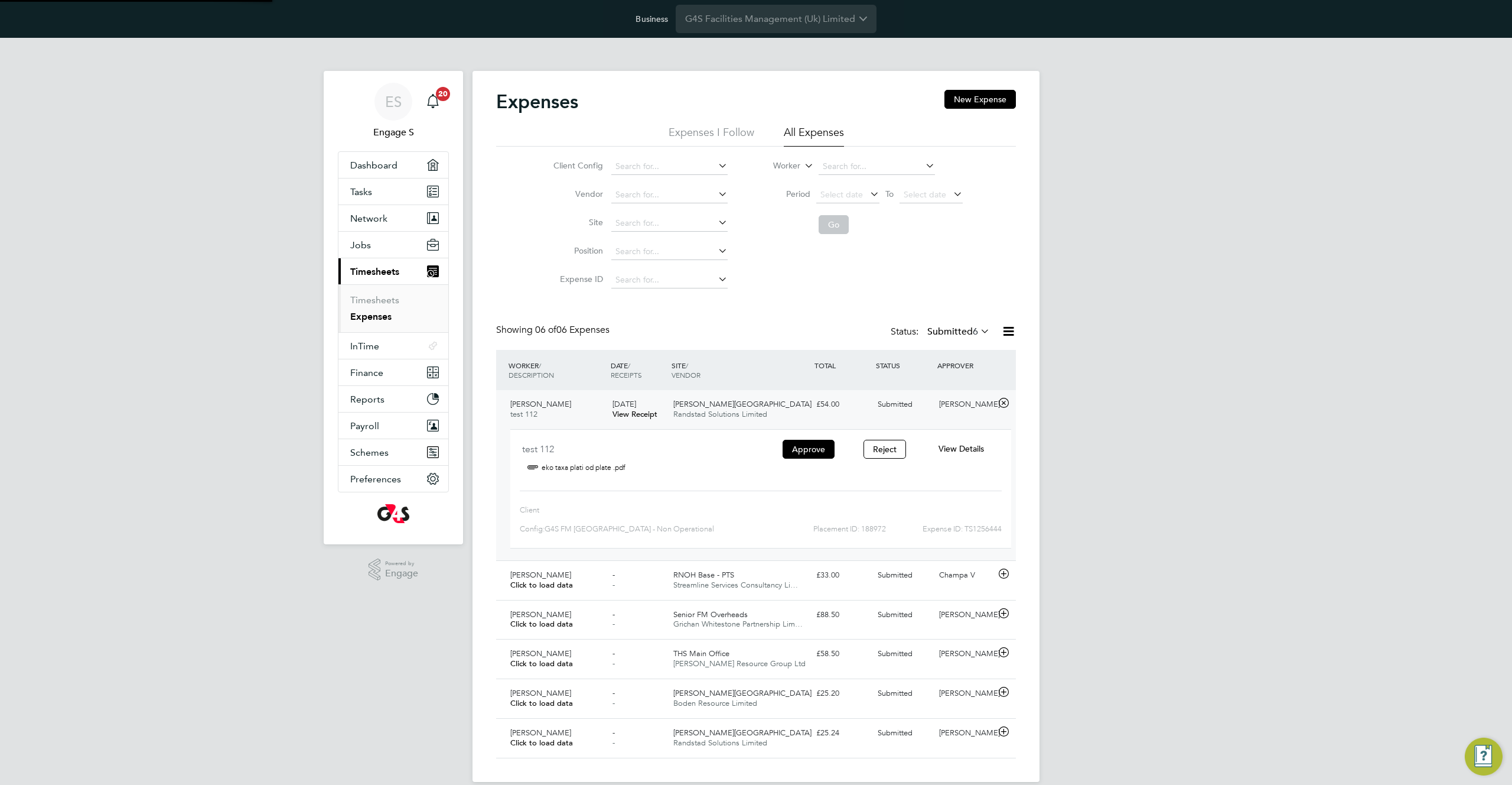
scroll to position [38, 213]
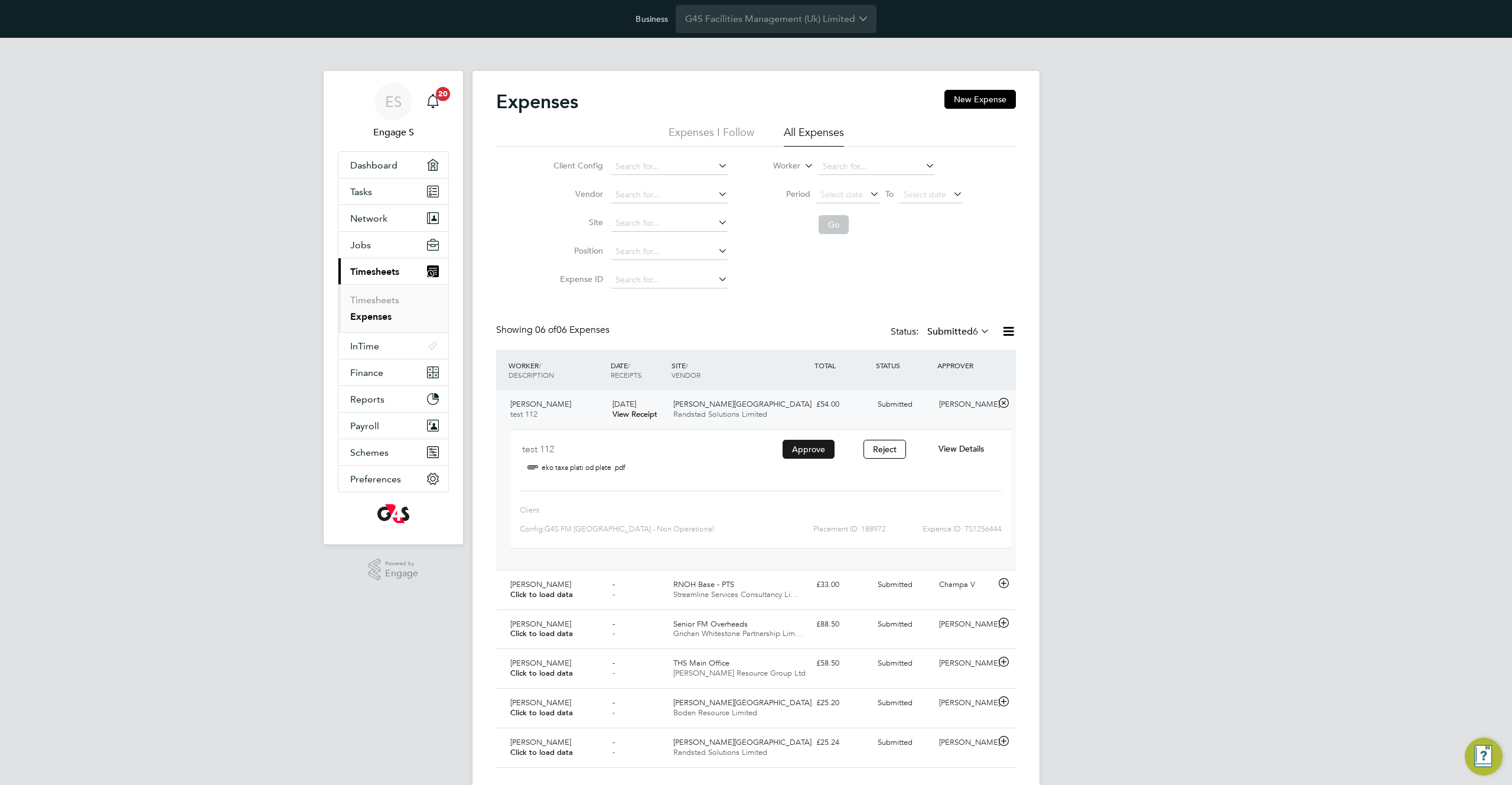
click at [807, 446] on button "Approve" at bounding box center [808, 448] width 52 height 18
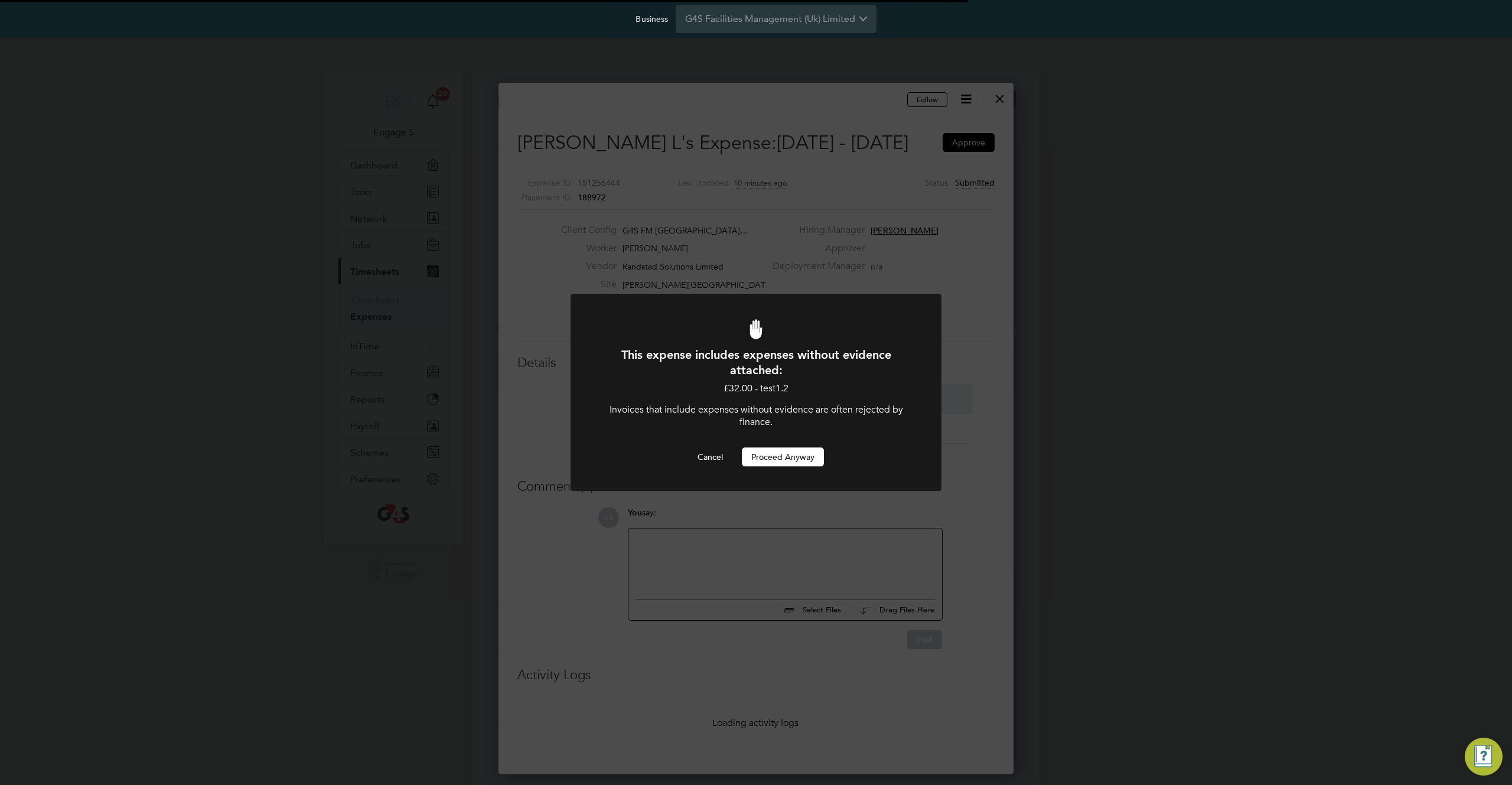
scroll to position [6, 6]
click at [792, 457] on button "Proceed Anyway" at bounding box center [783, 456] width 82 height 18
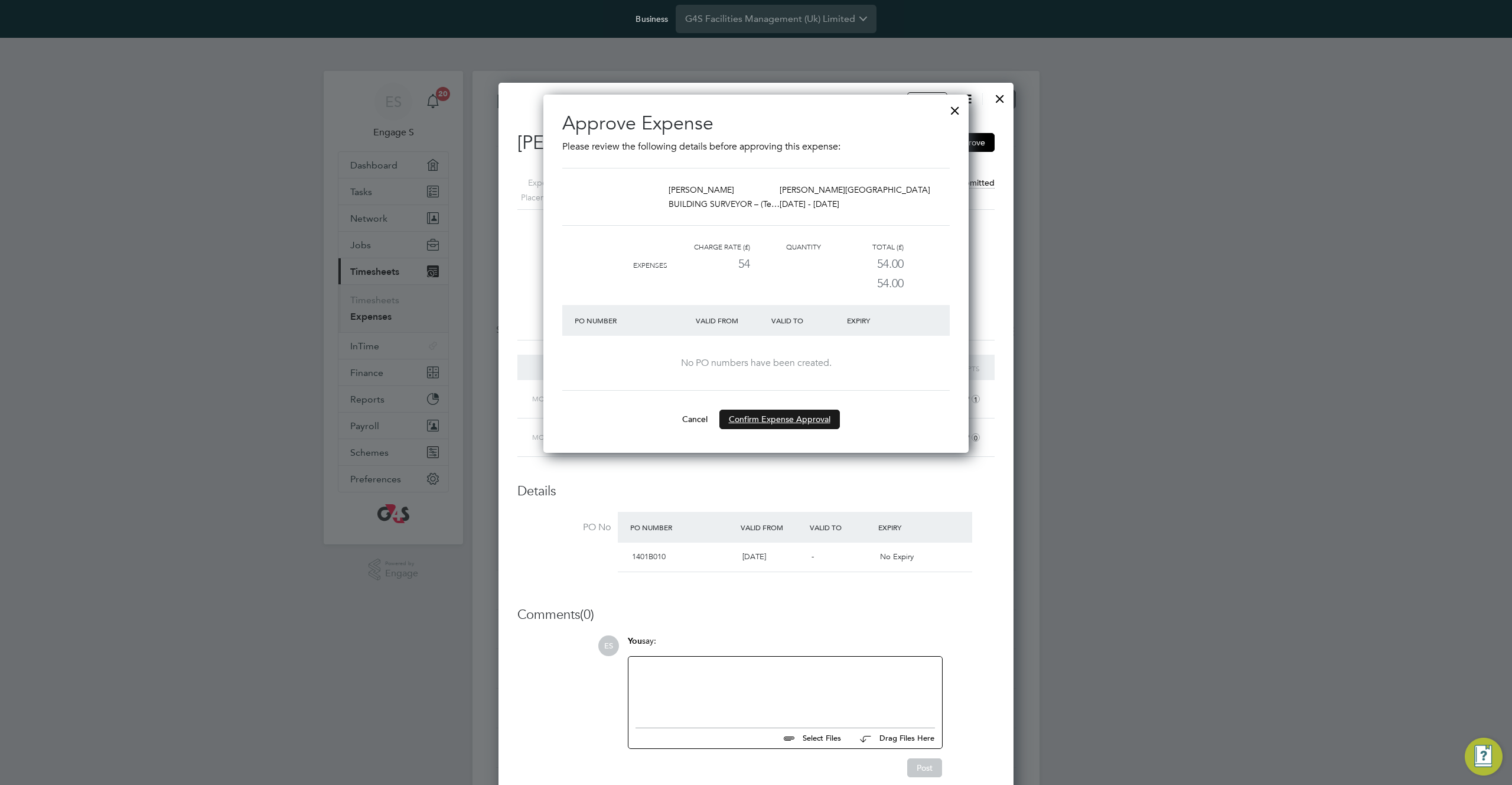
click at [786, 417] on button "Confirm Expense Approval" at bounding box center [780, 418] width 121 height 18
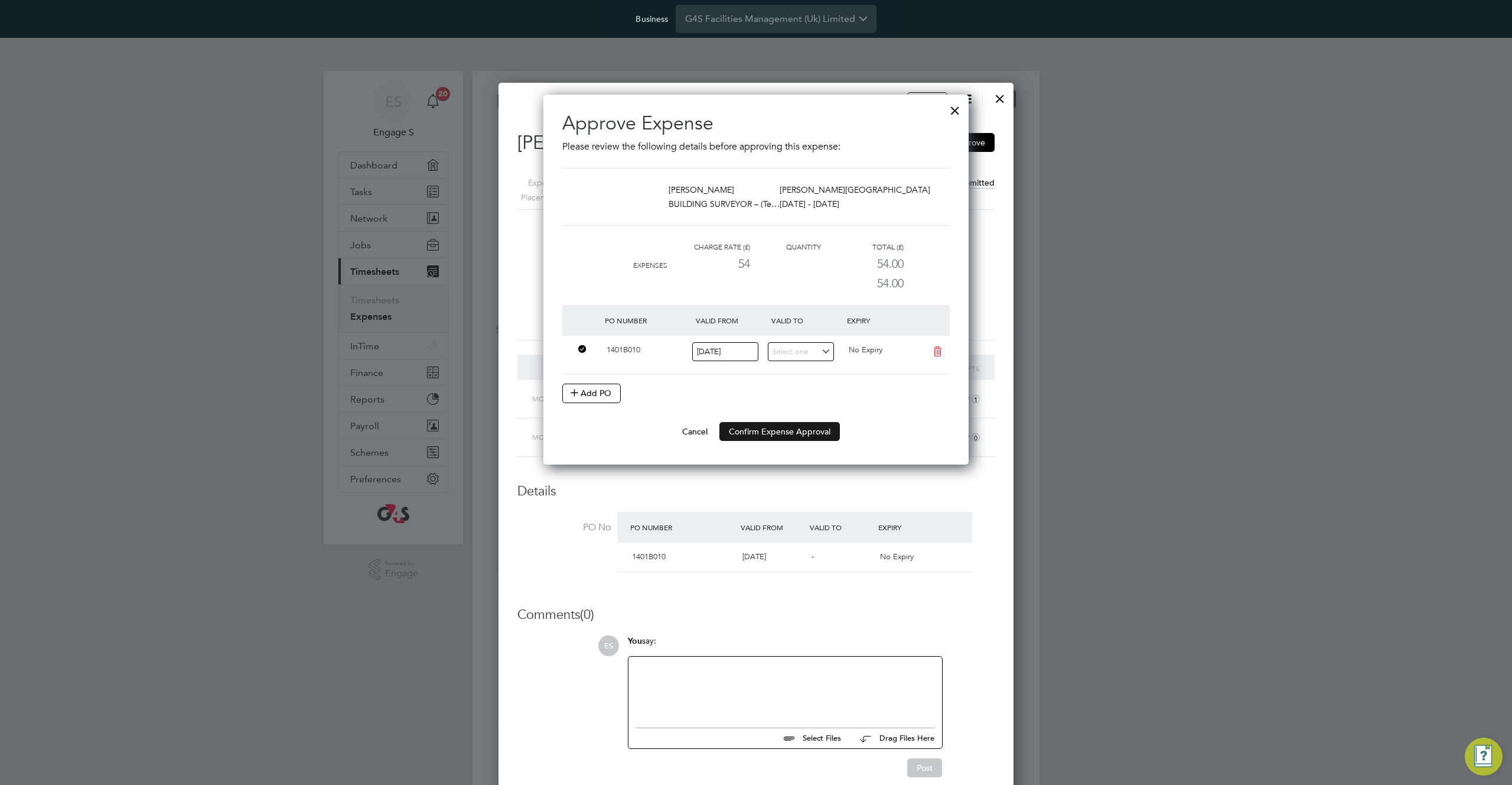
click at [774, 437] on button "Confirm Expense Approval" at bounding box center [780, 431] width 121 height 18
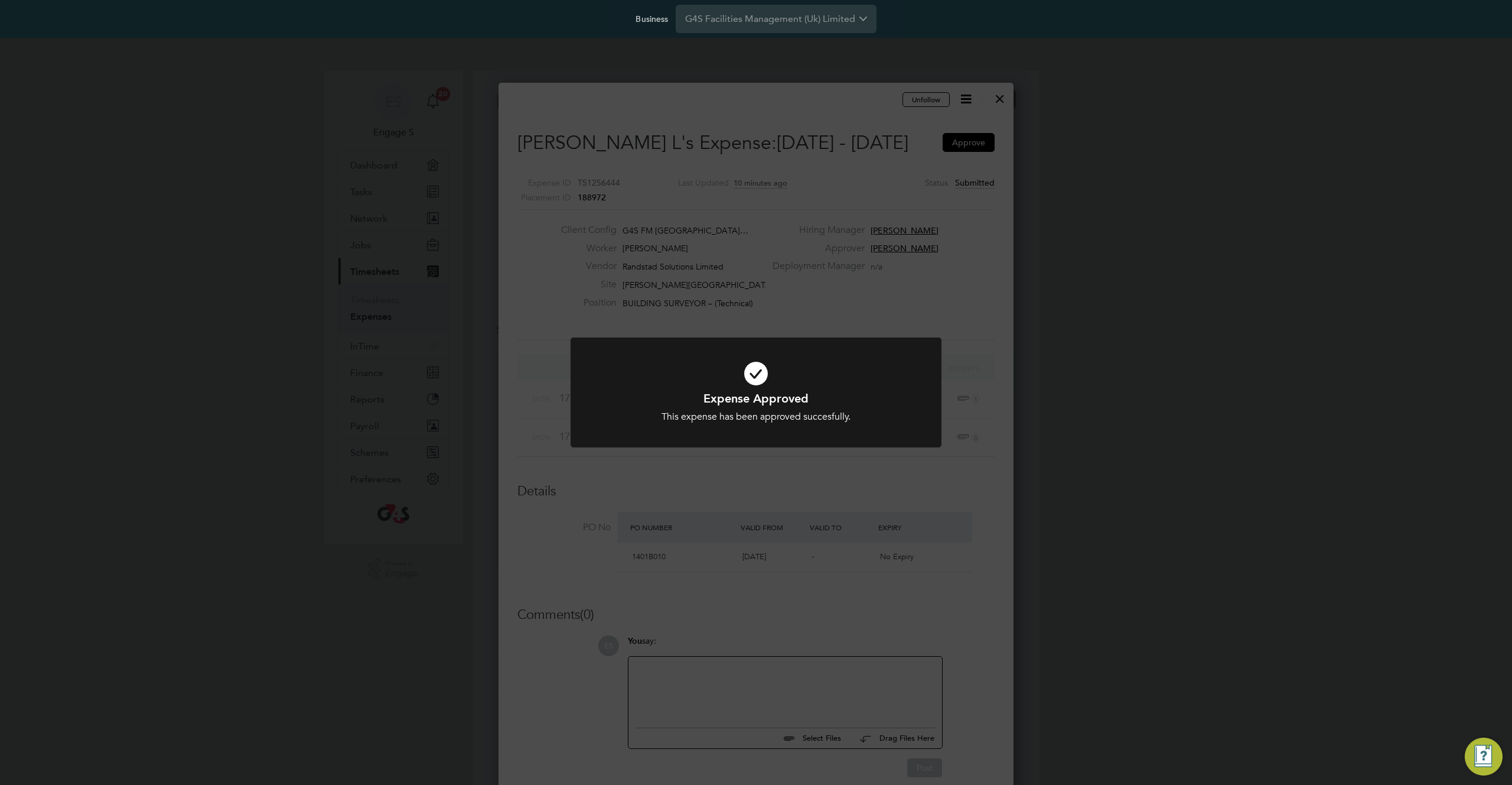
click at [914, 308] on div "Expense Approved This expense has been approved succesfully. Cancel Okay" at bounding box center [756, 392] width 1512 height 785
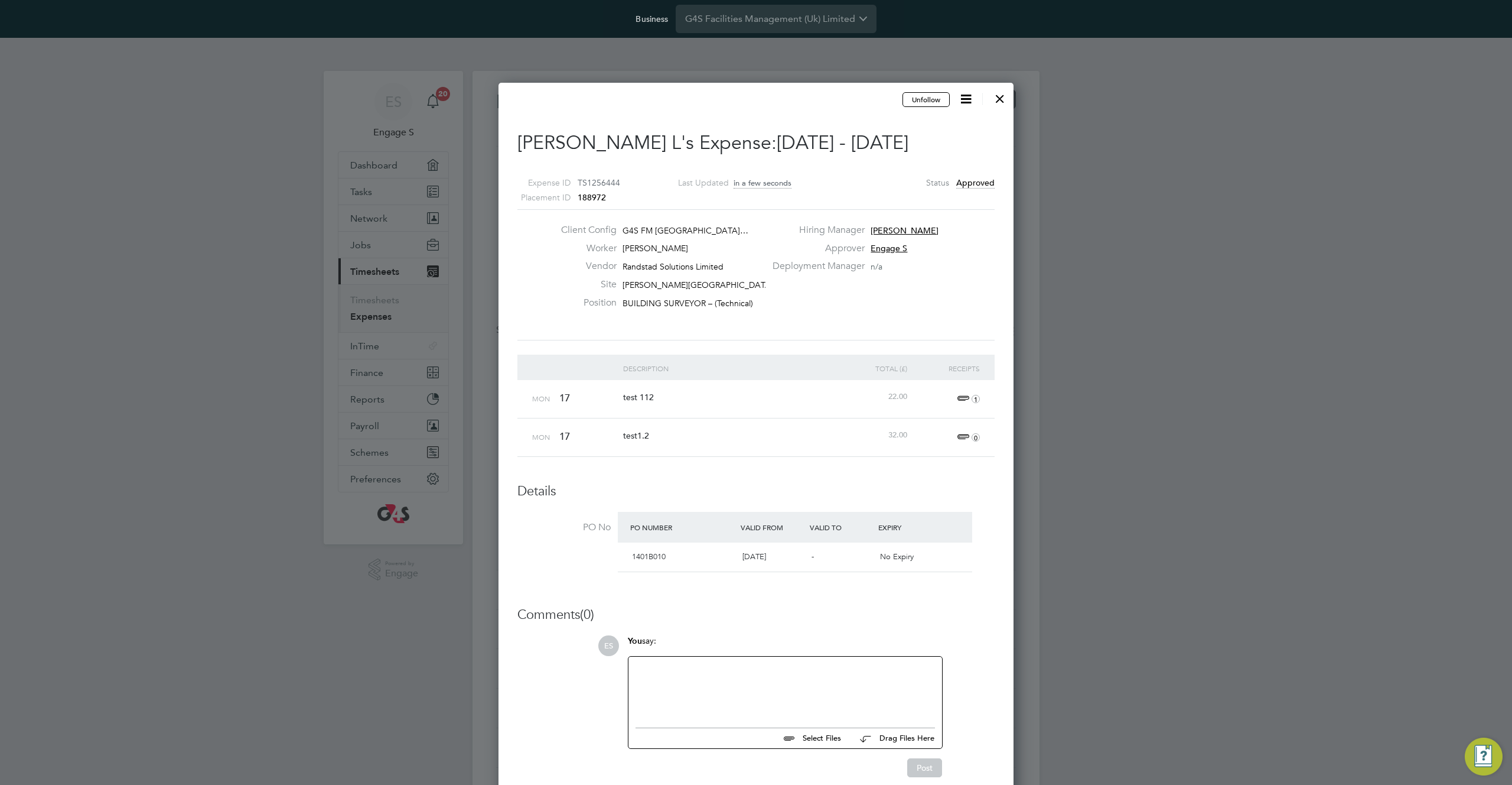
click at [1001, 95] on div at bounding box center [1001, 95] width 21 height 21
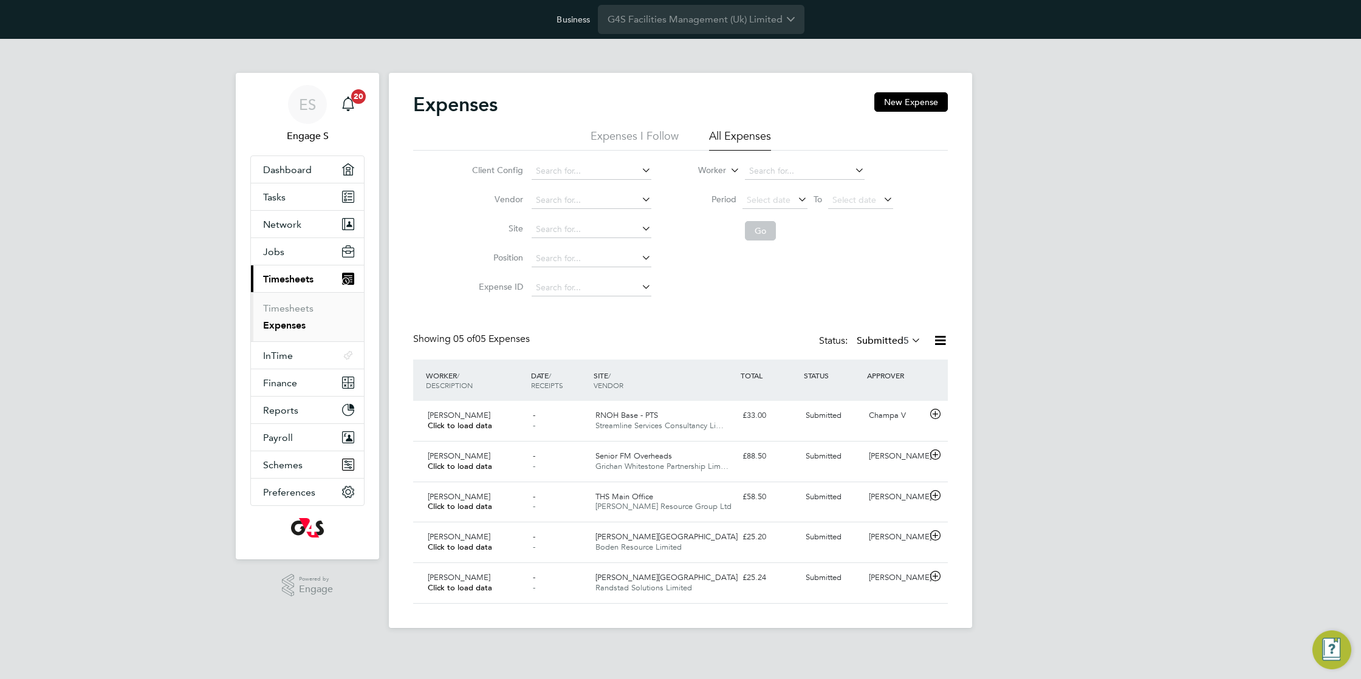
click at [937, 252] on div "Client Config Vendor Site Position Expense ID Worker Period Select date To Sele…" at bounding box center [680, 227] width 535 height 152
click at [790, 326] on div "Expenses New Expense Expenses I Follow All Expenses Client Config Vendor Site P…" at bounding box center [680, 348] width 535 height 512
click at [893, 339] on label "Submitted 5" at bounding box center [889, 341] width 64 height 12
click at [885, 359] on li "All" at bounding box center [876, 362] width 56 height 17
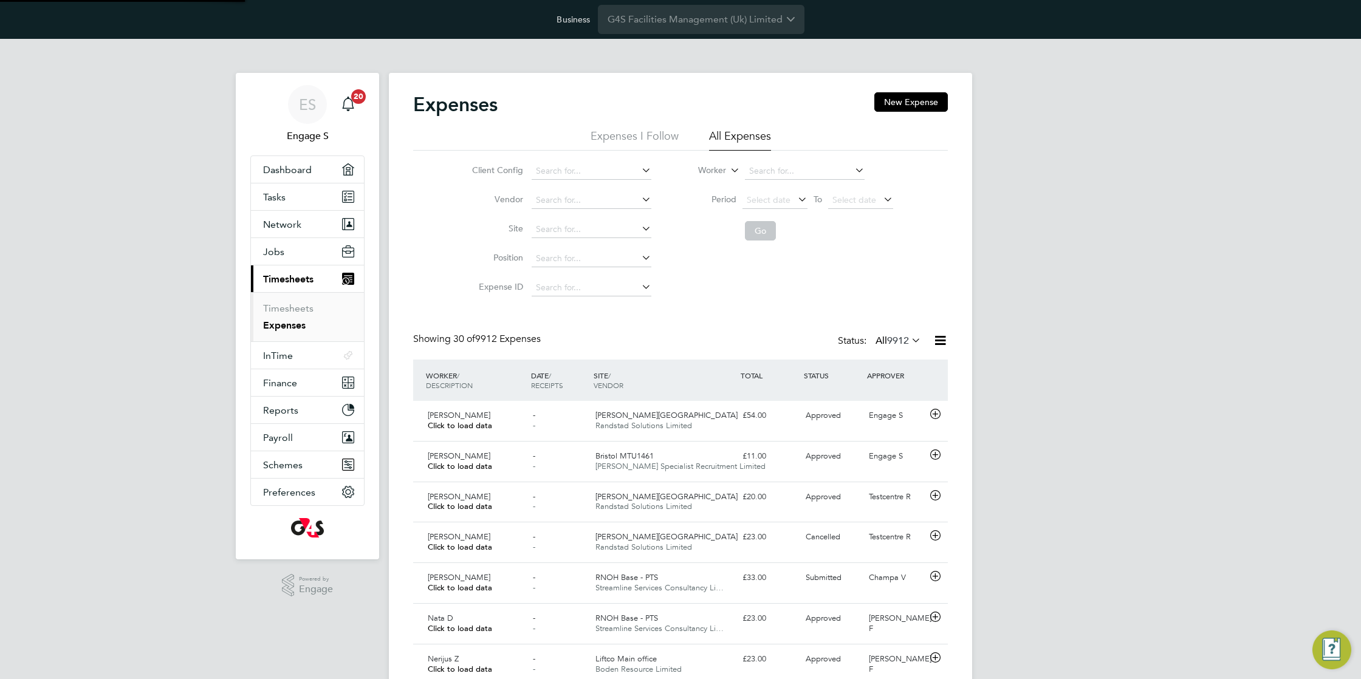
scroll to position [31, 106]
click at [840, 338] on div "Status: All 9912" at bounding box center [881, 341] width 86 height 17
click at [281, 219] on span "Network" at bounding box center [282, 225] width 38 height 12
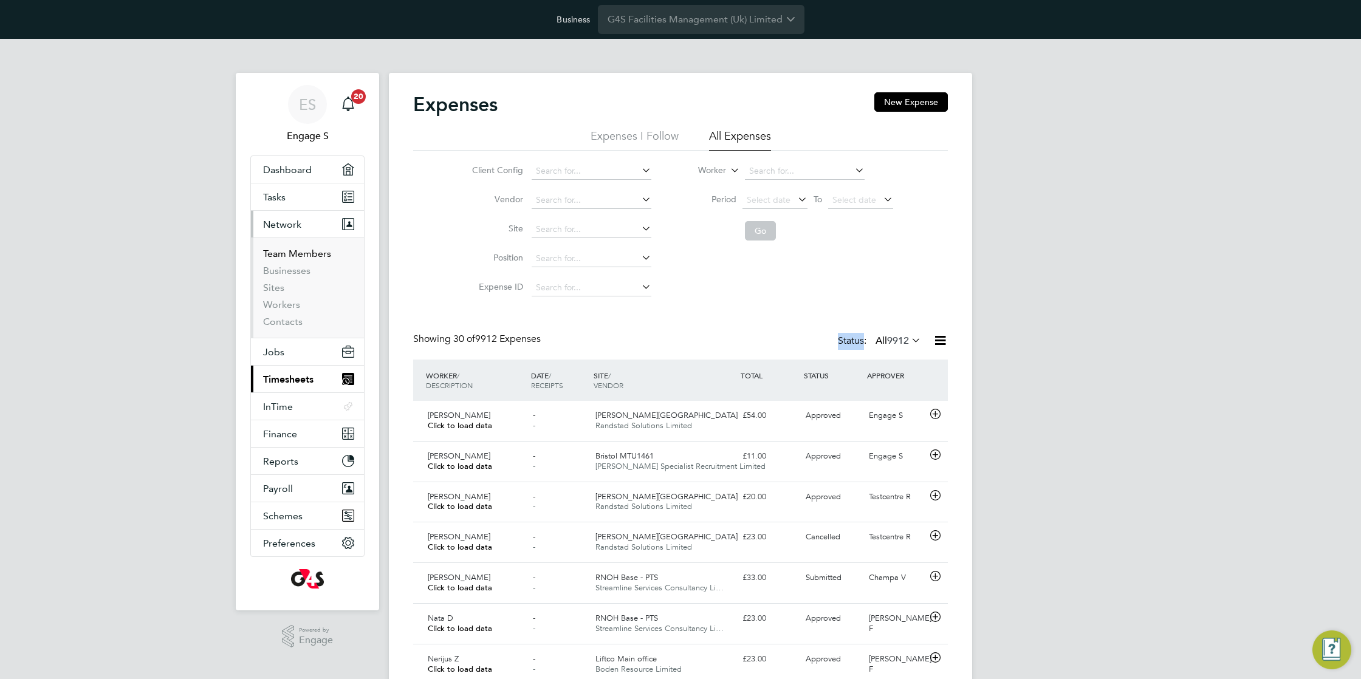
click at [280, 252] on link "Team Members" at bounding box center [297, 254] width 68 height 12
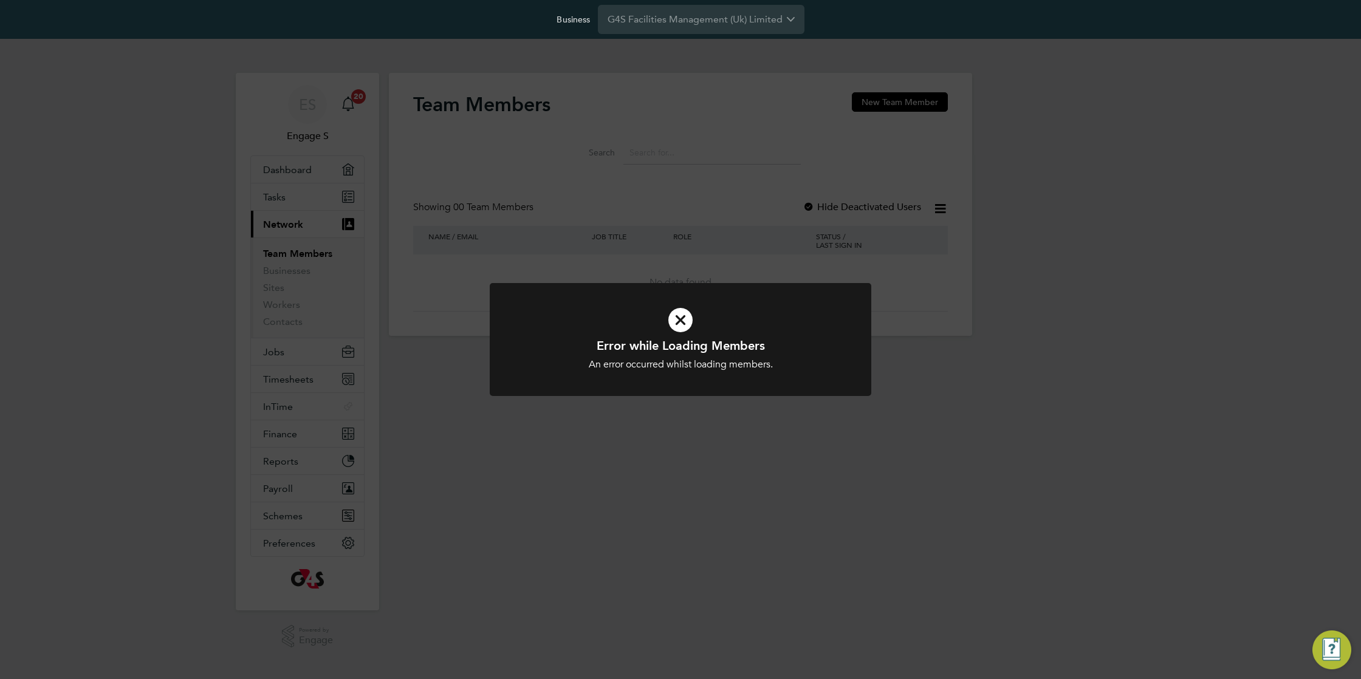
click at [516, 138] on div "Error while Loading Members An error occurred whilst loading members. Cancel Ok…" at bounding box center [680, 339] width 1361 height 679
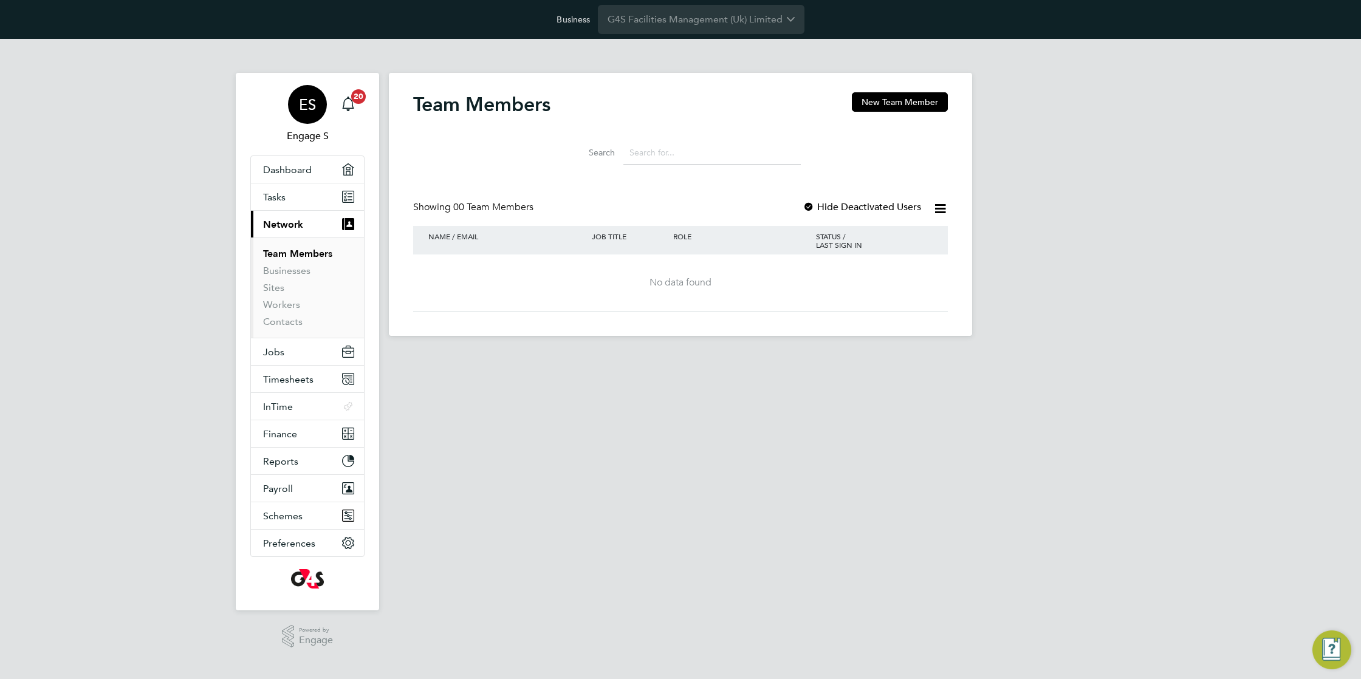
click at [295, 119] on div "ES" at bounding box center [307, 104] width 39 height 39
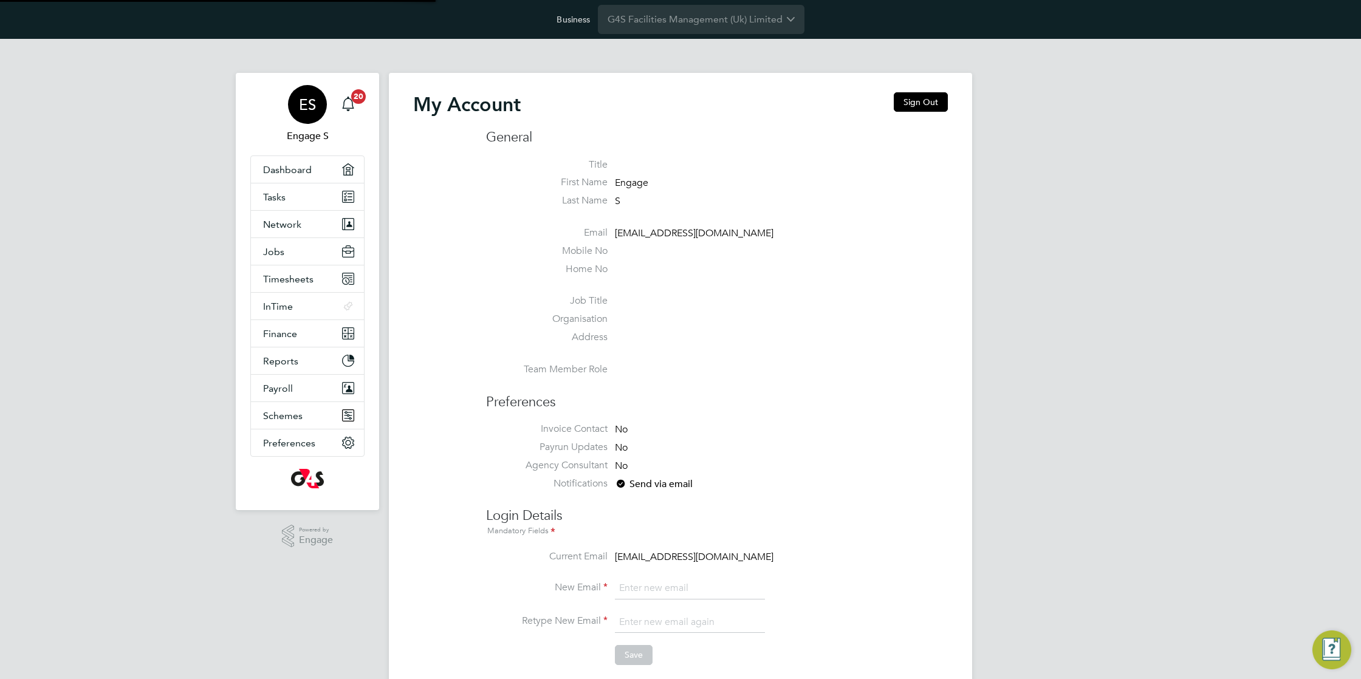
type input "support@engagelabs.io"
click at [286, 224] on span "Network" at bounding box center [282, 225] width 38 height 12
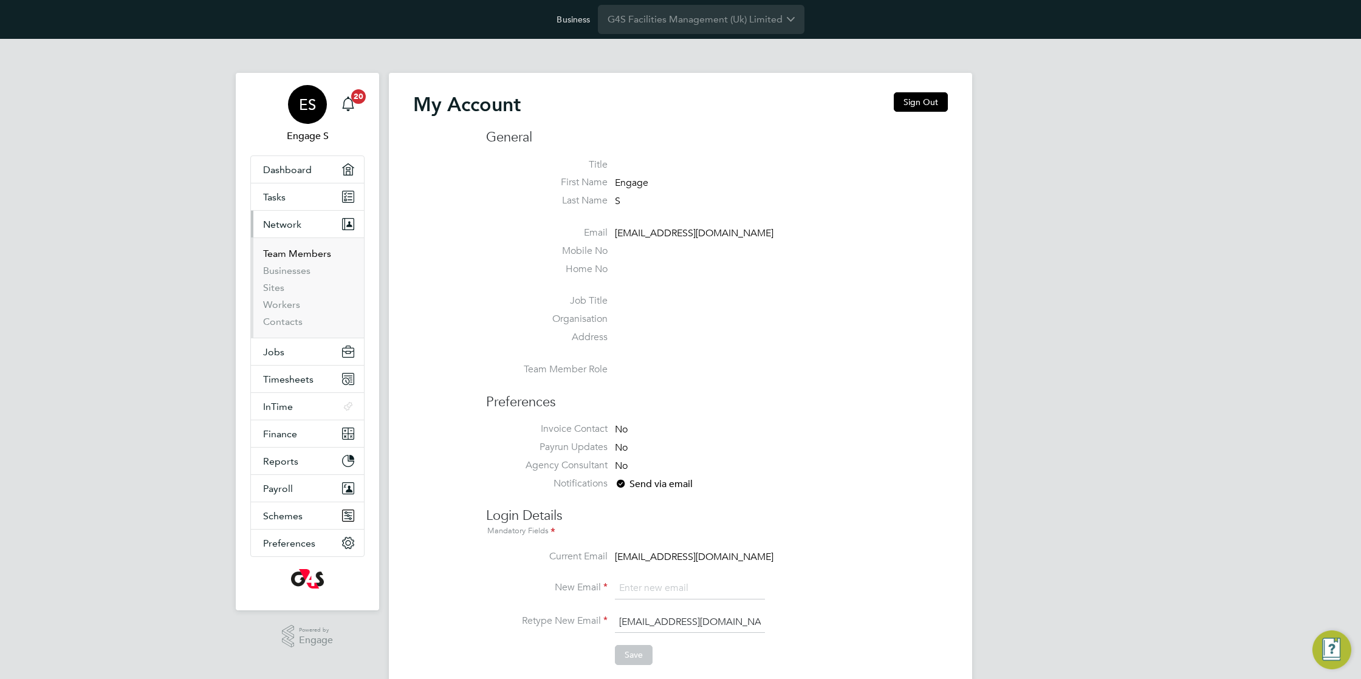
click at [274, 259] on link "Team Members" at bounding box center [297, 254] width 68 height 12
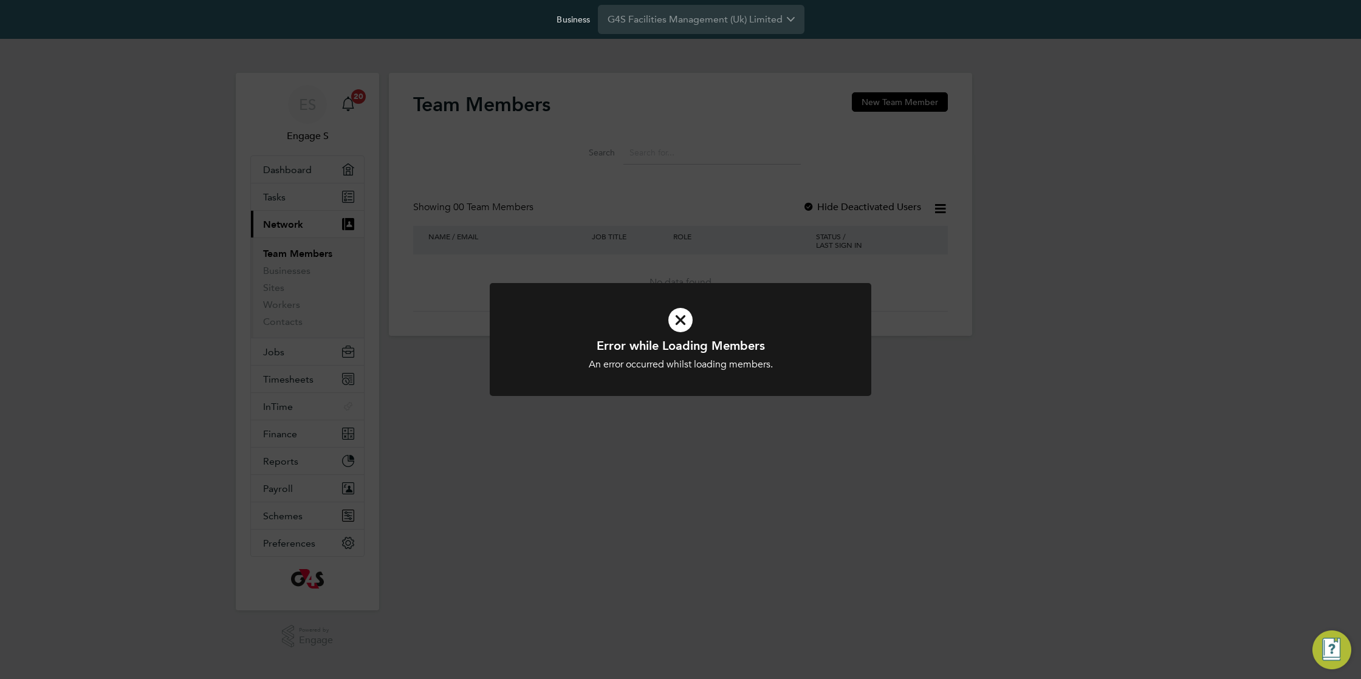
click at [712, 171] on div "Error while Loading Members An error occurred whilst loading members. Cancel Ok…" at bounding box center [680, 339] width 1361 height 679
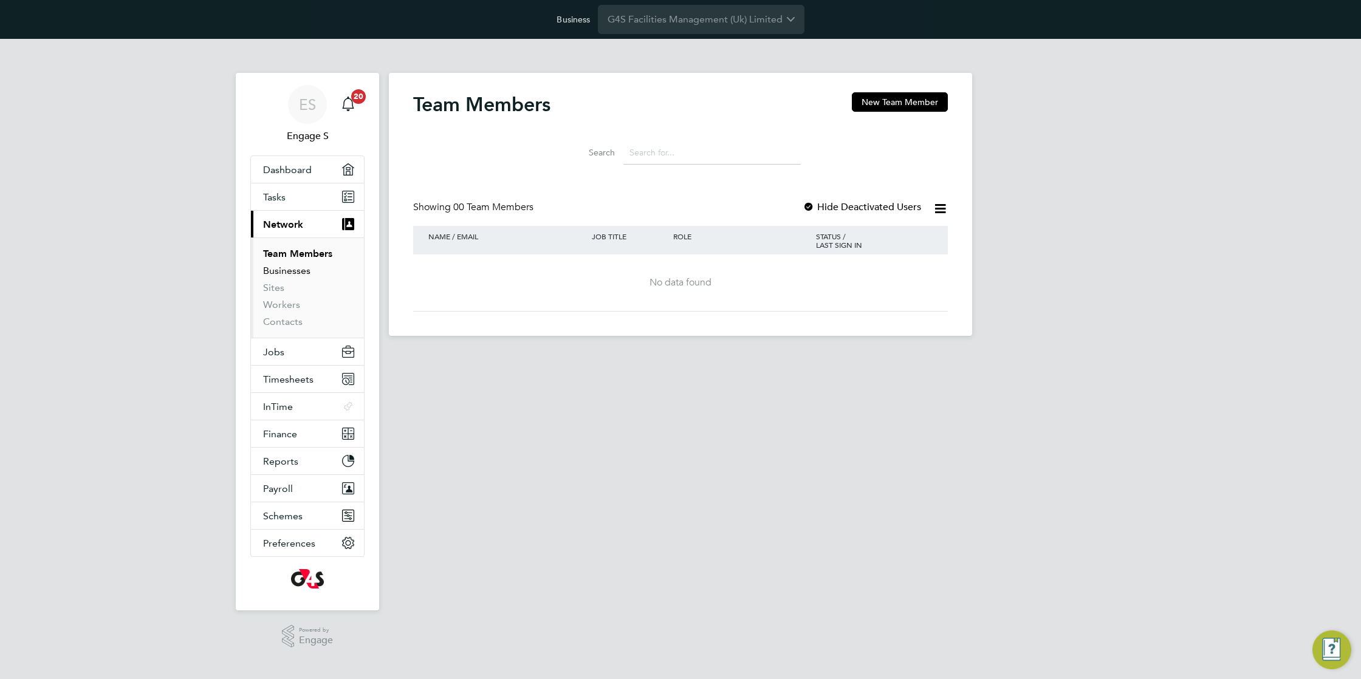
click at [290, 271] on link "Businesses" at bounding box center [286, 271] width 47 height 12
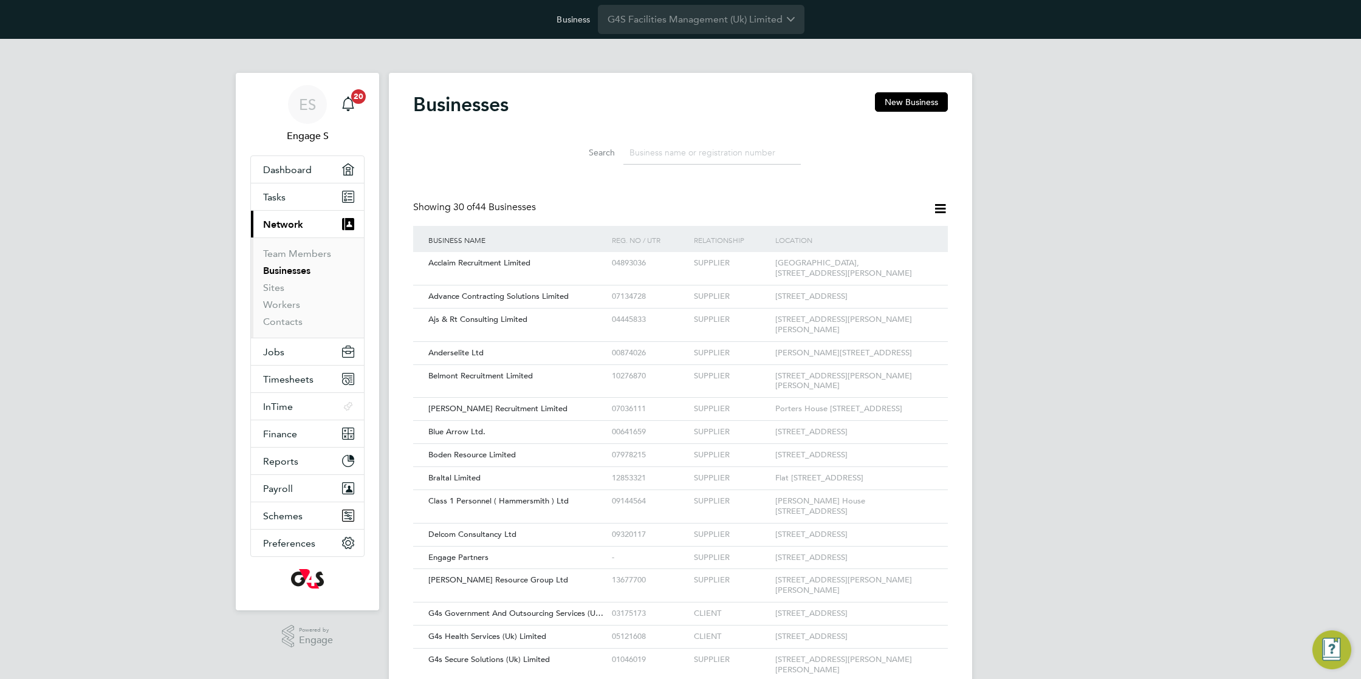
click at [687, 185] on div "Businesses New Business Search Showing 30 of 44 Businesses Business Name Reg. N…" at bounding box center [680, 575] width 535 height 967
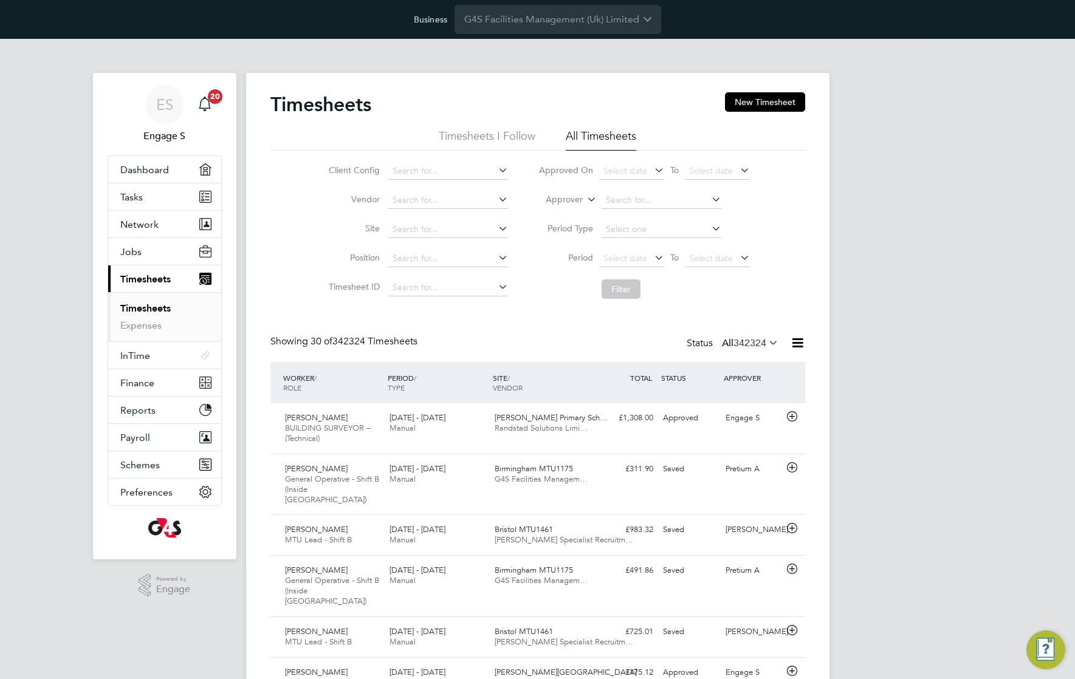
click at [803, 338] on icon at bounding box center [797, 342] width 15 height 15
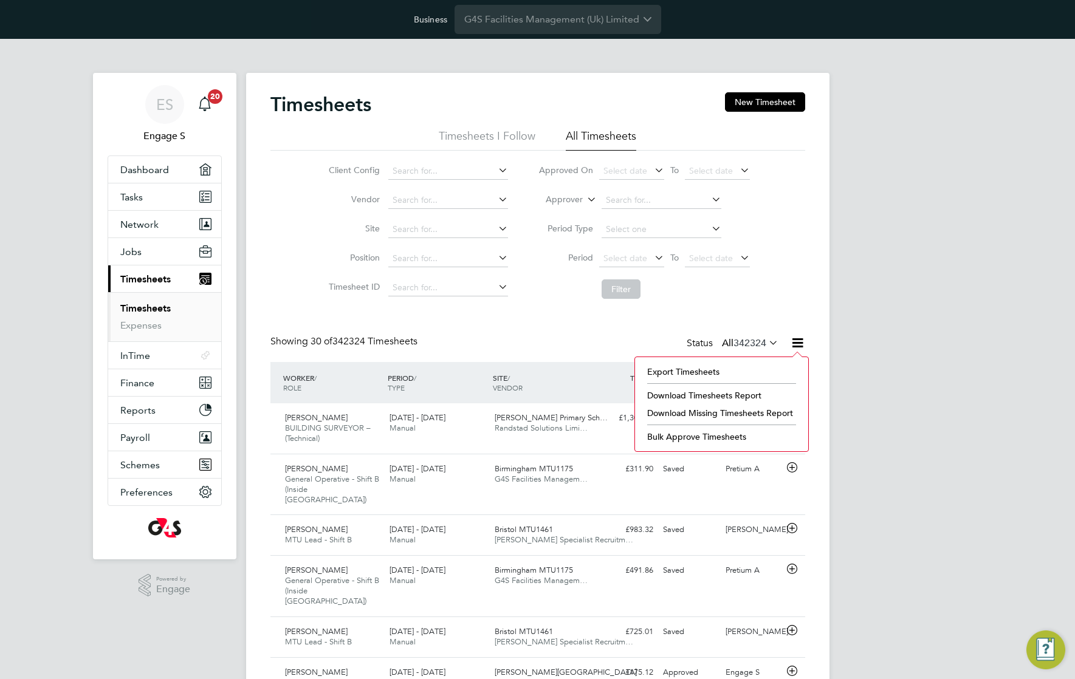
click at [756, 343] on span "342324" at bounding box center [749, 343] width 33 height 12
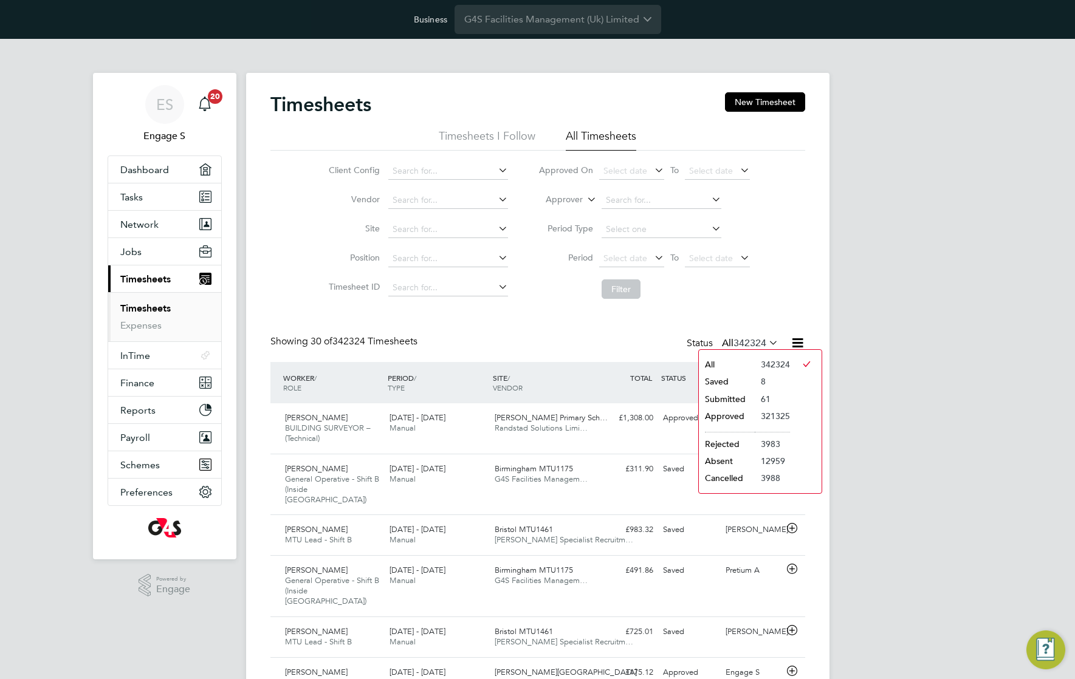
click at [735, 397] on li "Submitted" at bounding box center [727, 399] width 56 height 17
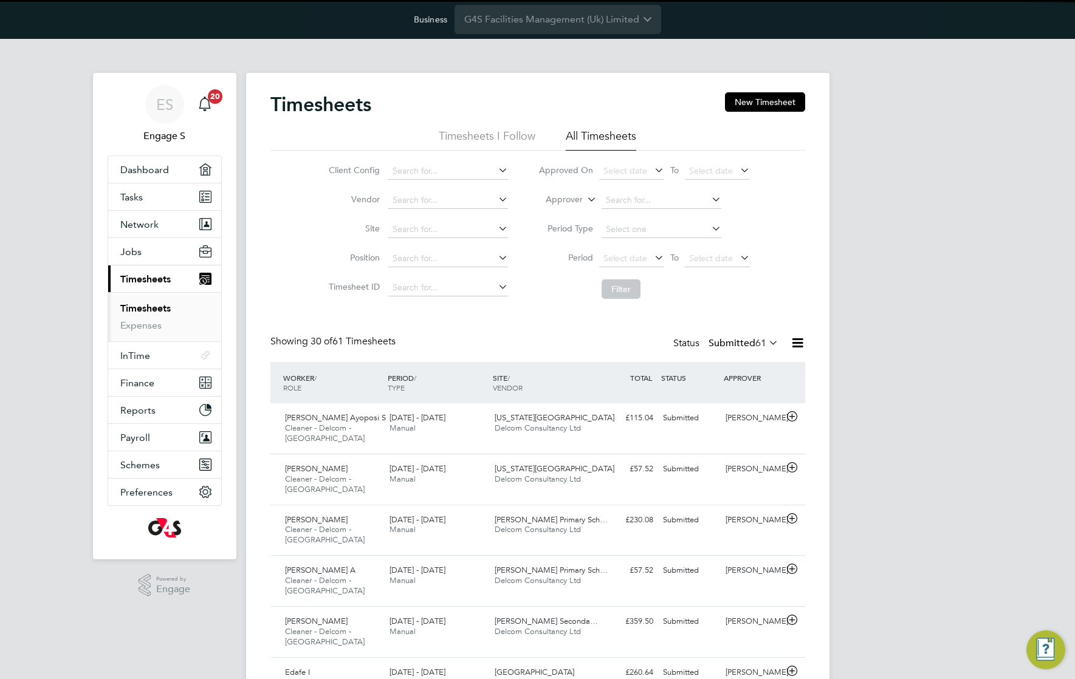
click at [800, 341] on icon at bounding box center [797, 342] width 15 height 15
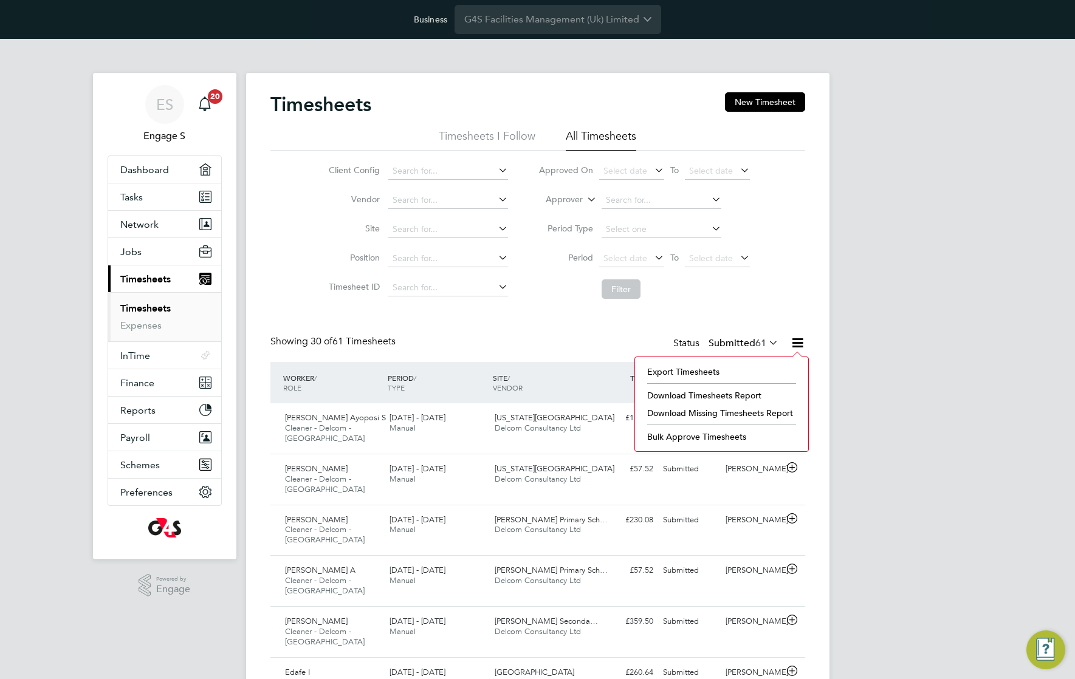
click at [728, 396] on li "Download Timesheets Report" at bounding box center [721, 395] width 161 height 17
